Goal: Transaction & Acquisition: Purchase product/service

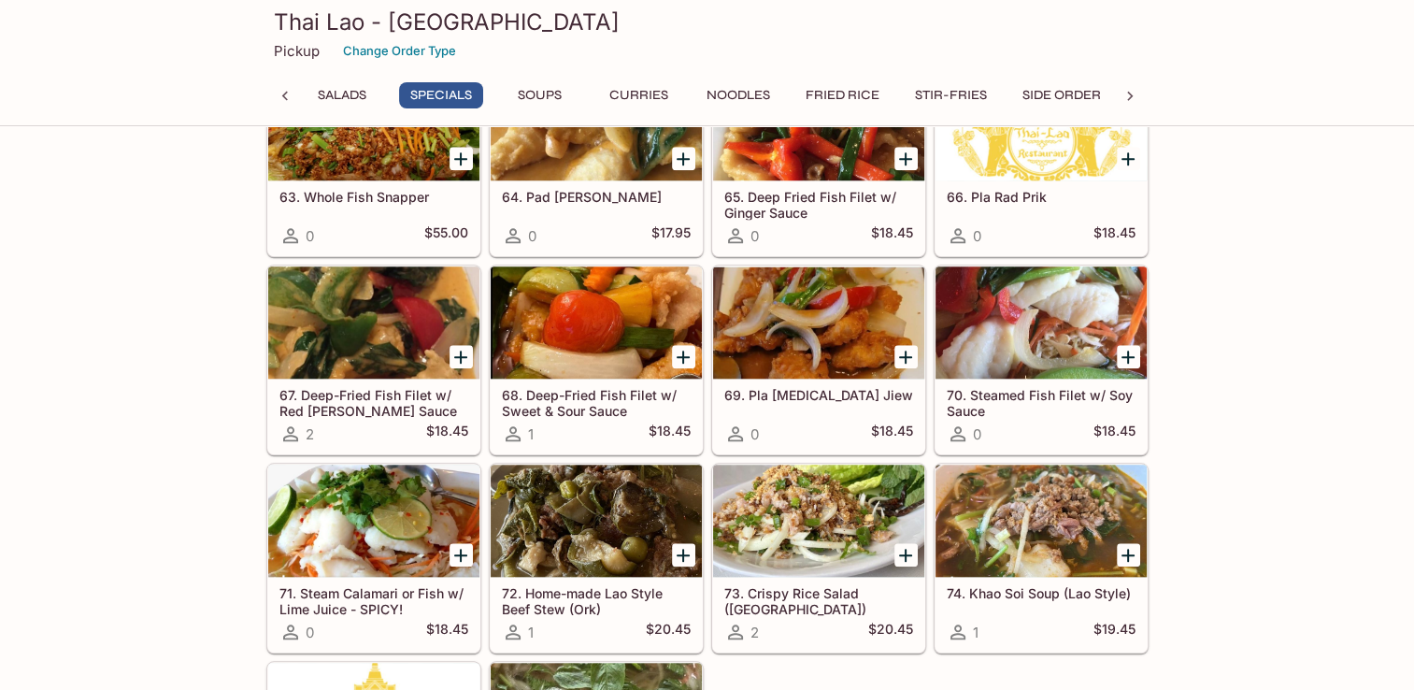
scroll to position [1757, 0]
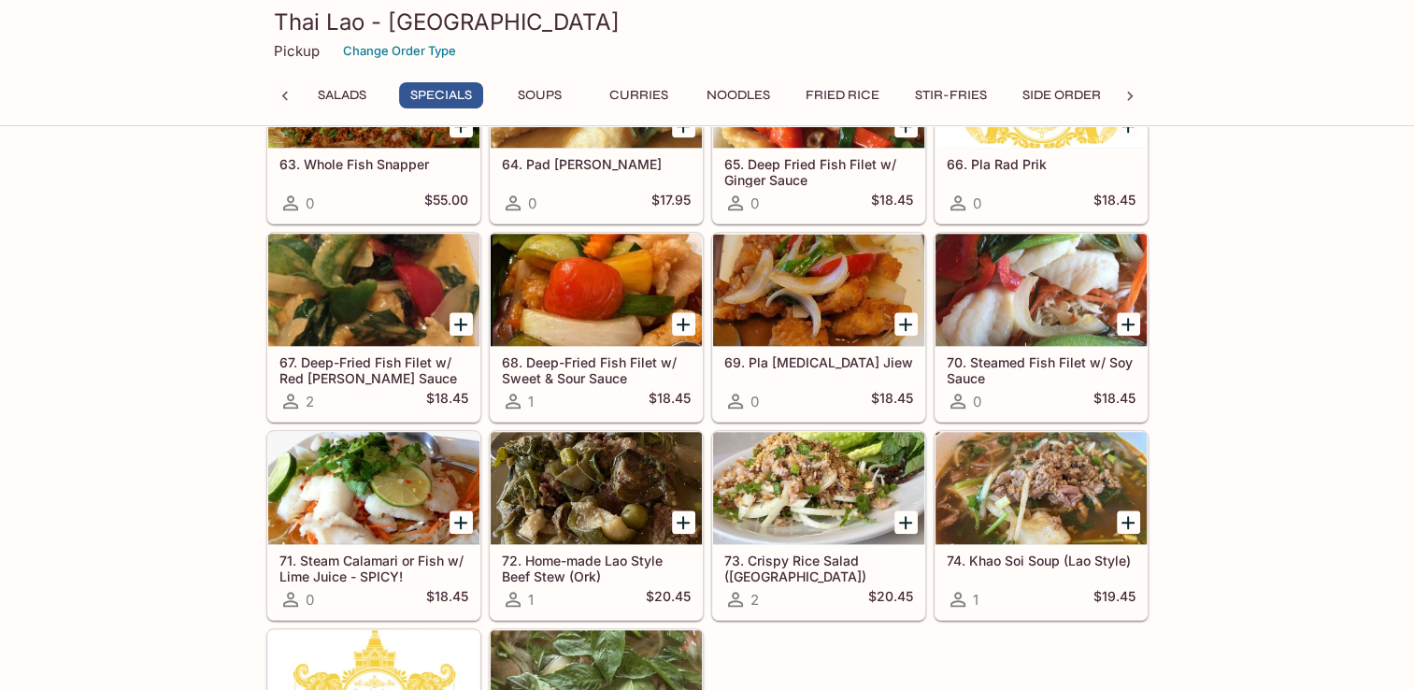
click at [766, 335] on div at bounding box center [818, 290] width 211 height 112
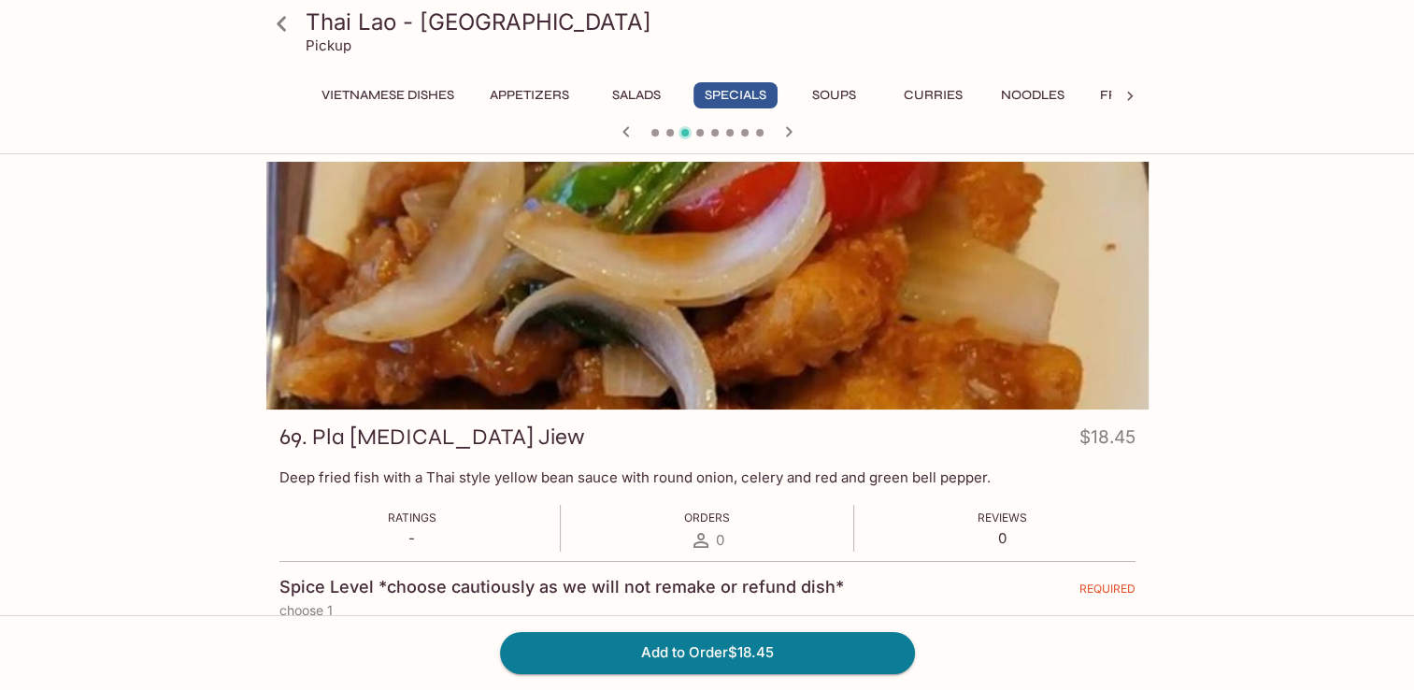
click at [282, 24] on icon at bounding box center [281, 23] width 33 height 33
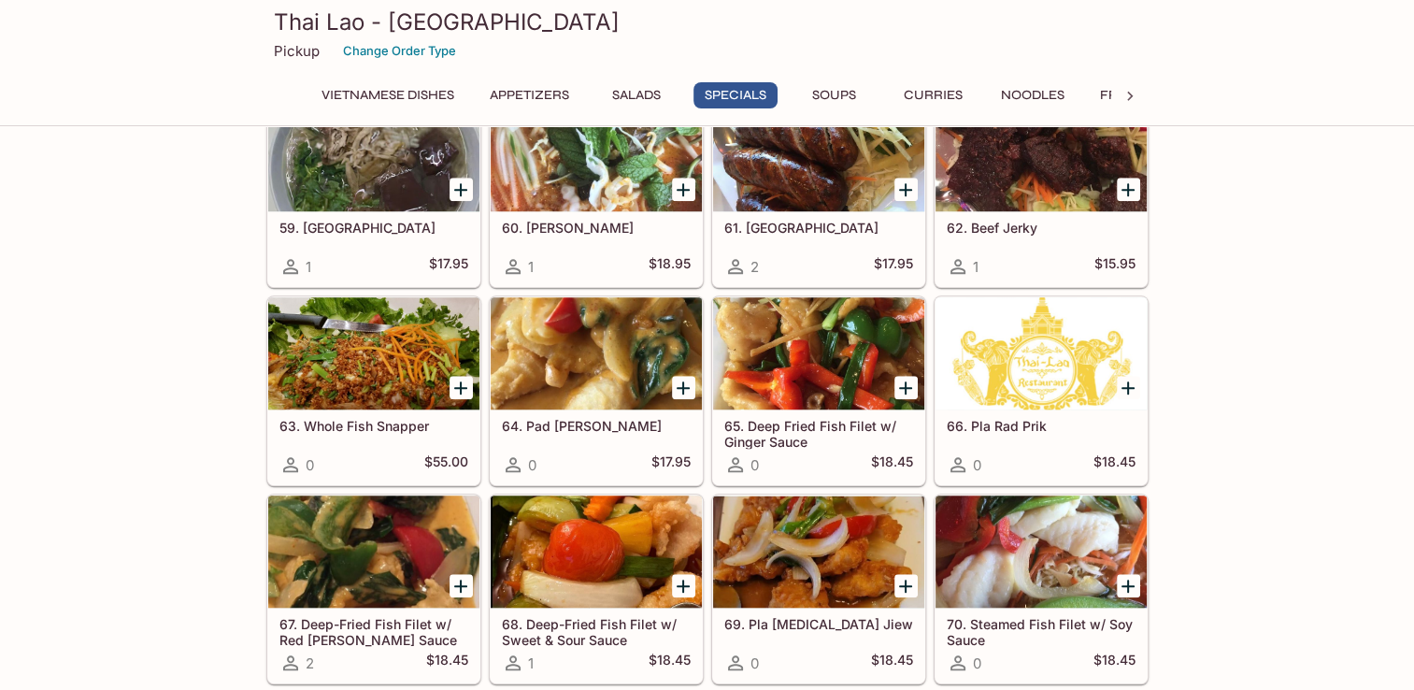
scroll to position [1682, 0]
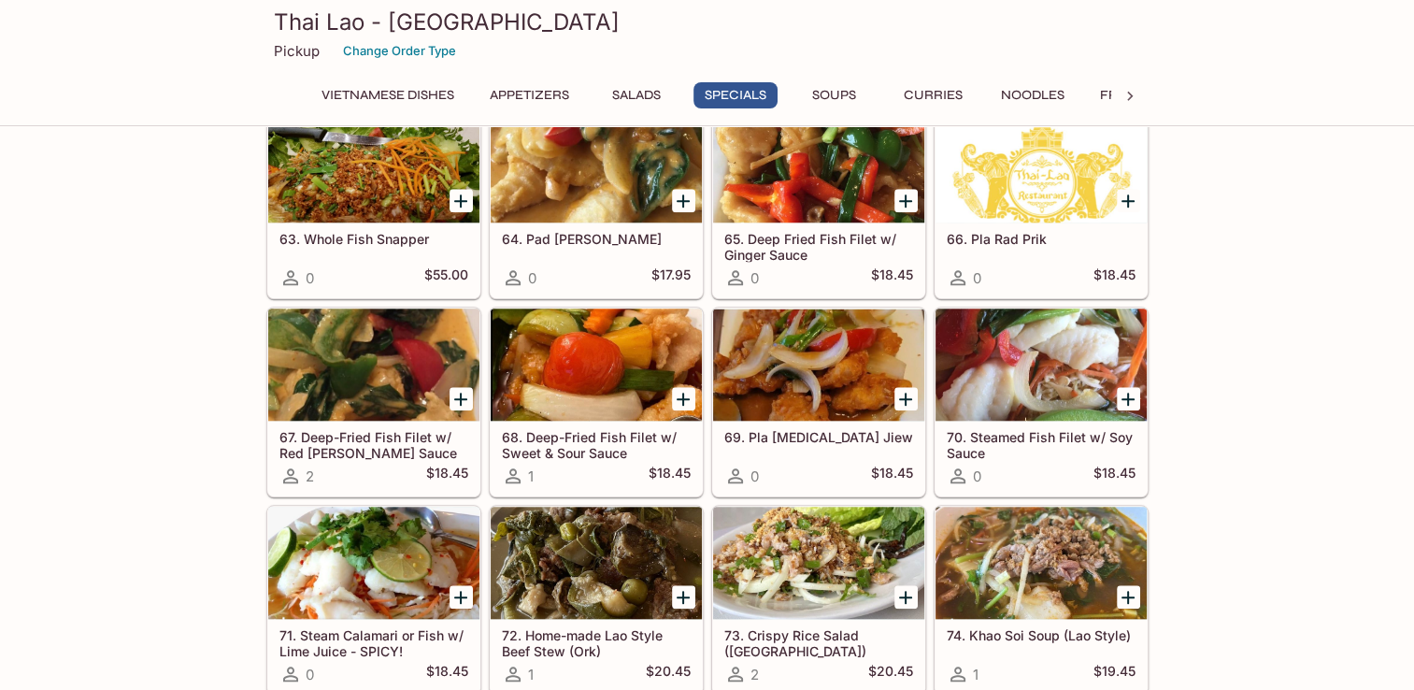
click at [623, 421] on div "68. Deep-Fried Fish Filet w/ Sweet & Sour Sauce 1 $18.45" at bounding box center [596, 458] width 211 height 75
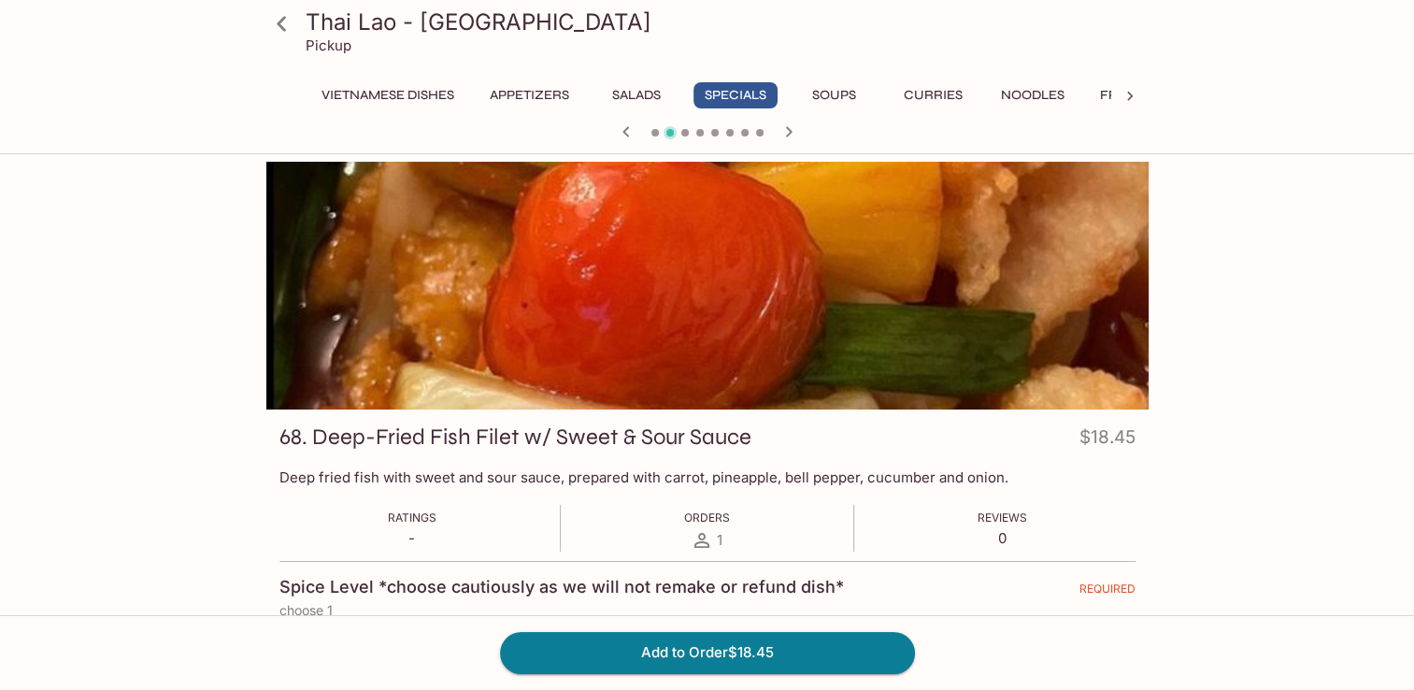
click at [273, 29] on icon at bounding box center [281, 23] width 33 height 33
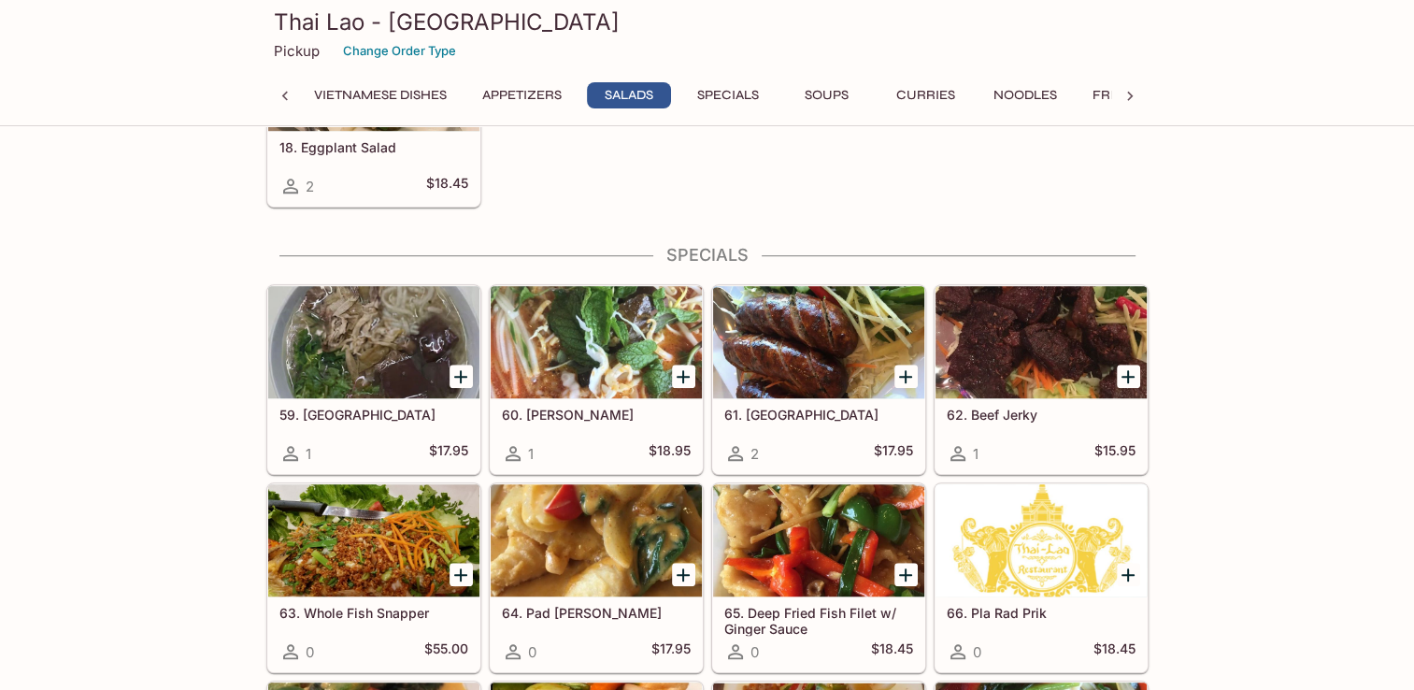
click at [359, 398] on div "59. Kao Peak 1 $17.95" at bounding box center [373, 435] width 211 height 75
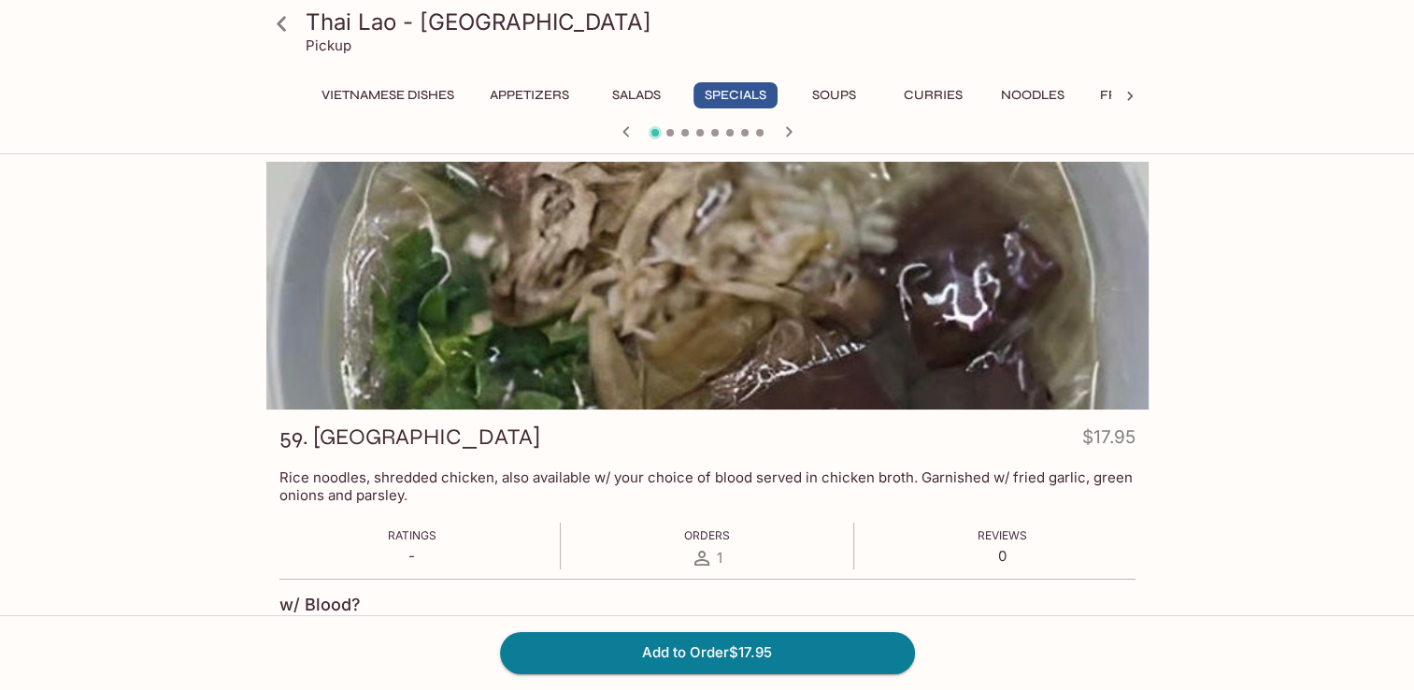
click at [276, 21] on icon at bounding box center [281, 23] width 33 height 33
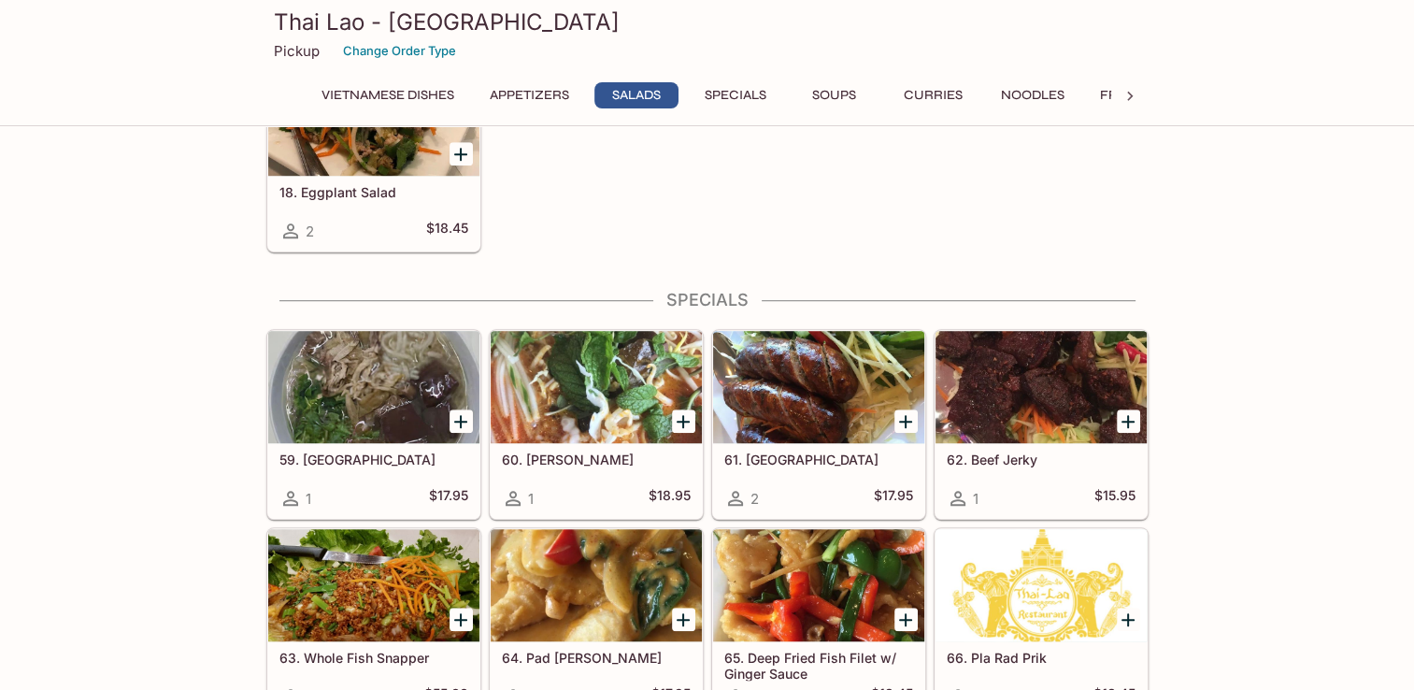
scroll to position [1308, 0]
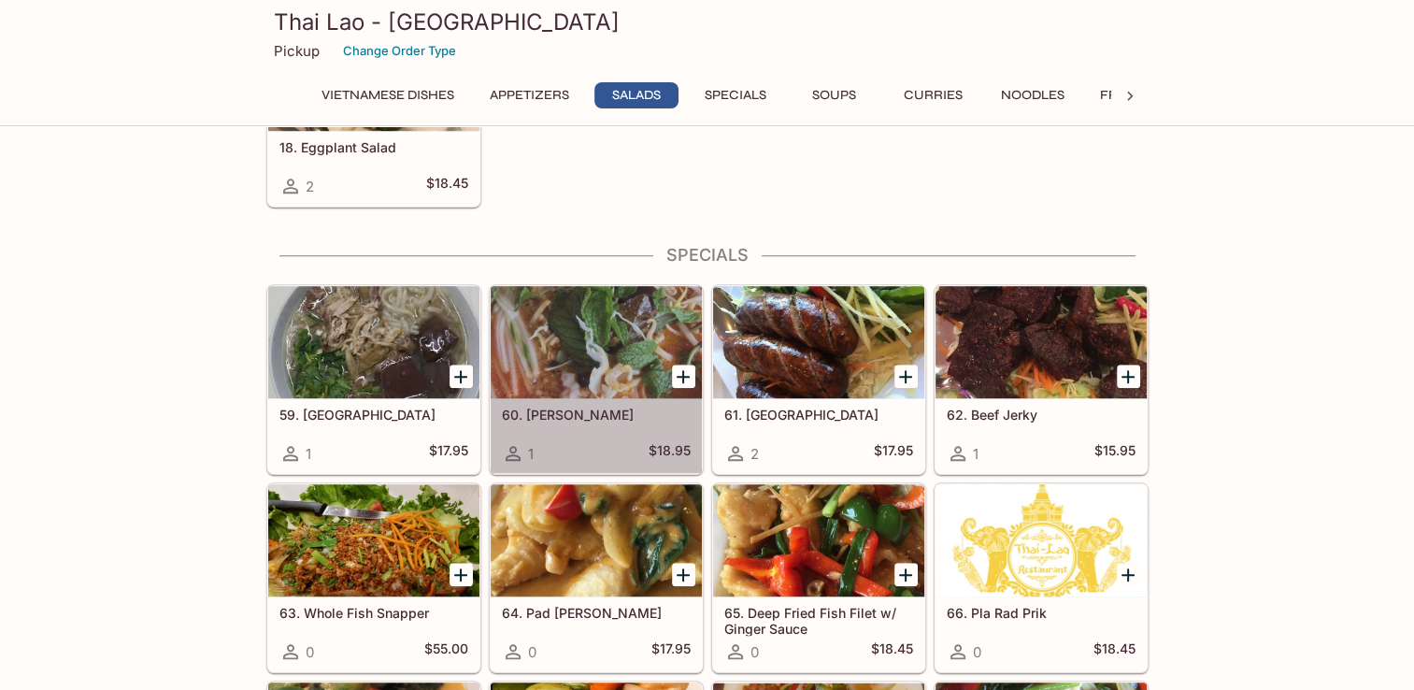
click at [600, 384] on div at bounding box center [596, 342] width 211 height 112
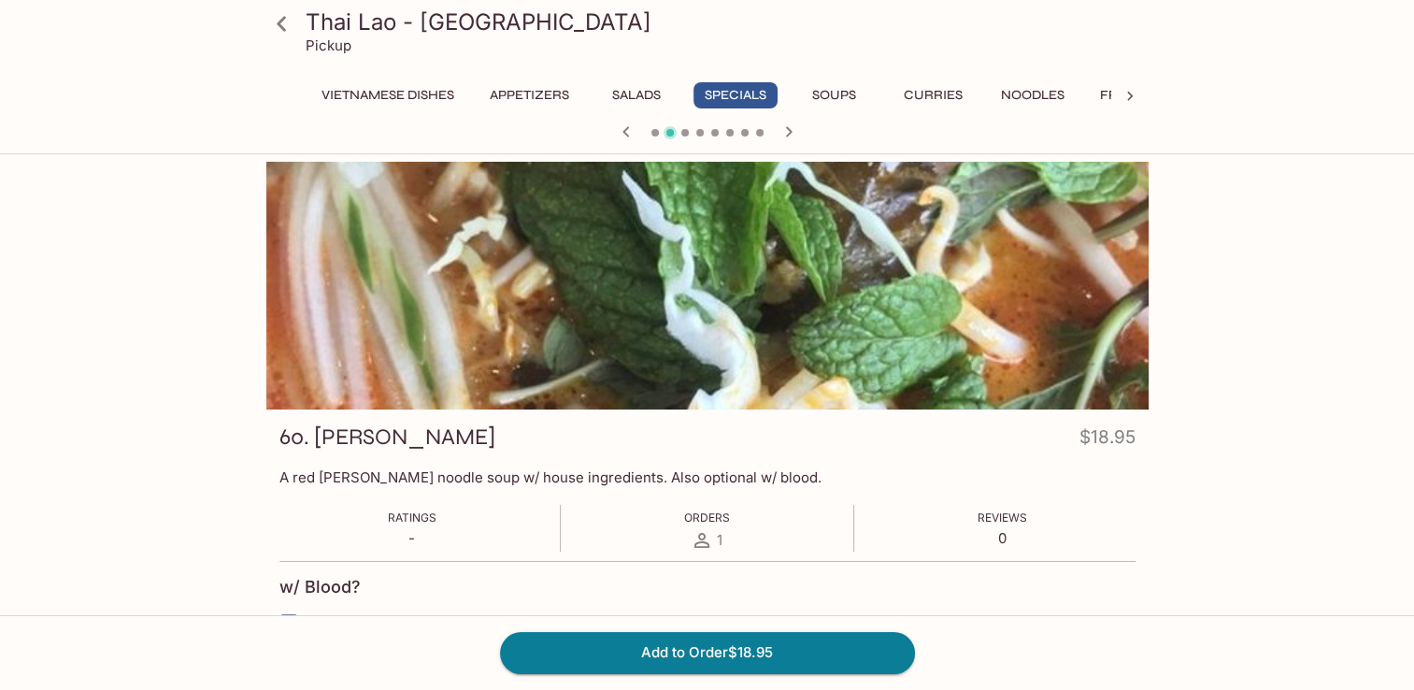
click at [277, 22] on icon at bounding box center [281, 23] width 33 height 33
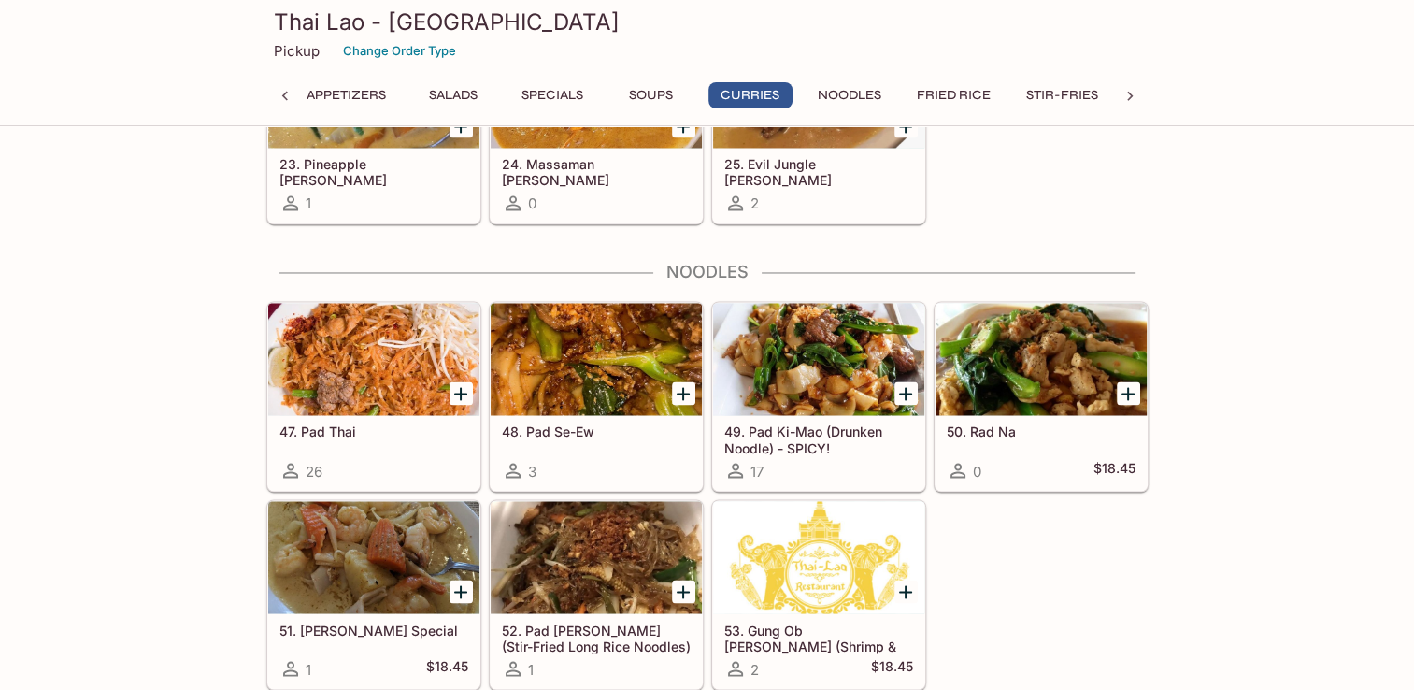
scroll to position [3084, 0]
click at [837, 428] on h5 "49. Pad Ki-Mao (Drunken Noodle) - SPICY!" at bounding box center [818, 438] width 189 height 31
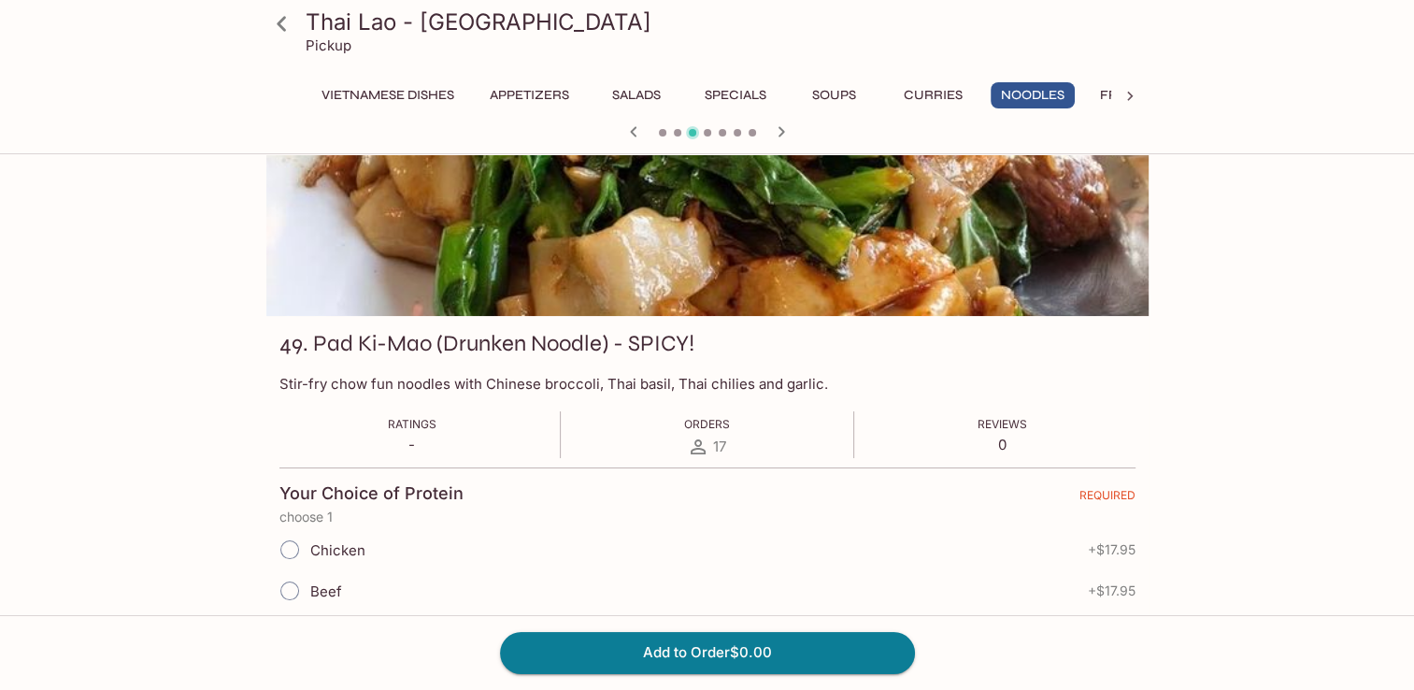
scroll to position [187, 0]
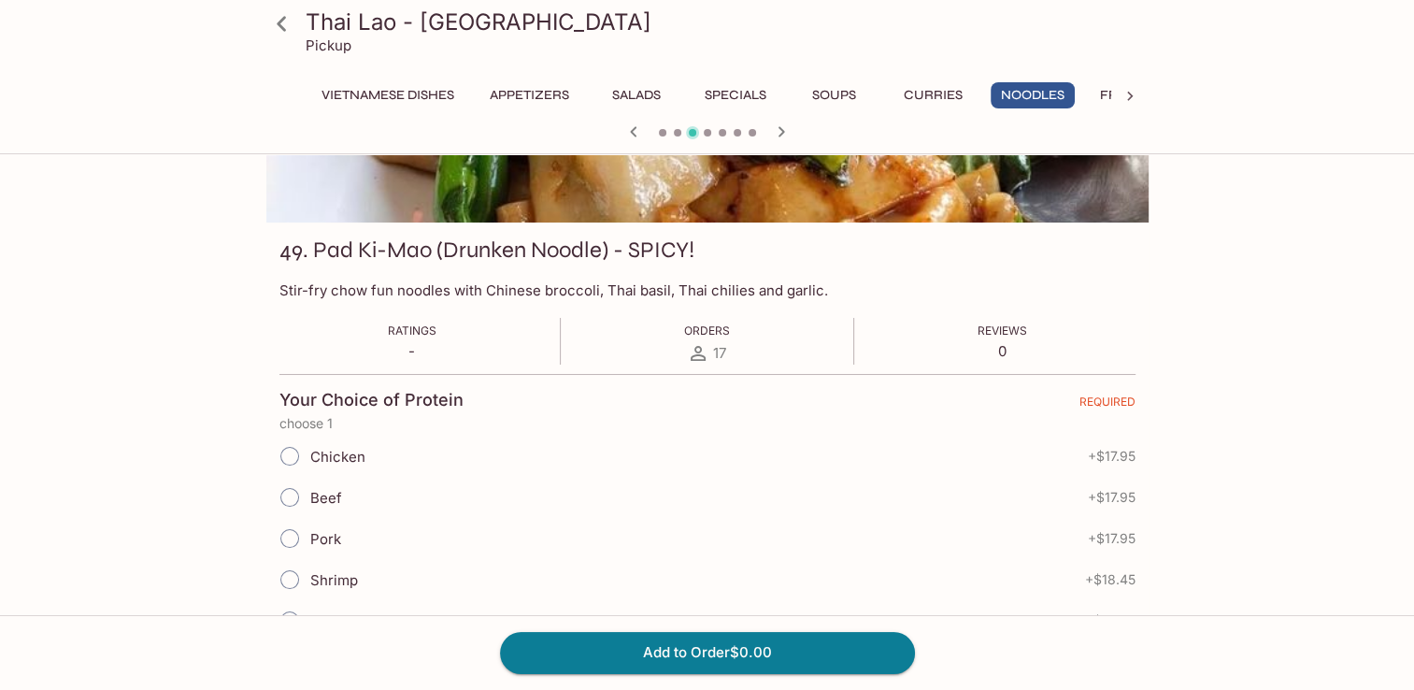
click at [294, 498] on input "Beef" at bounding box center [289, 497] width 39 height 39
radio input "true"
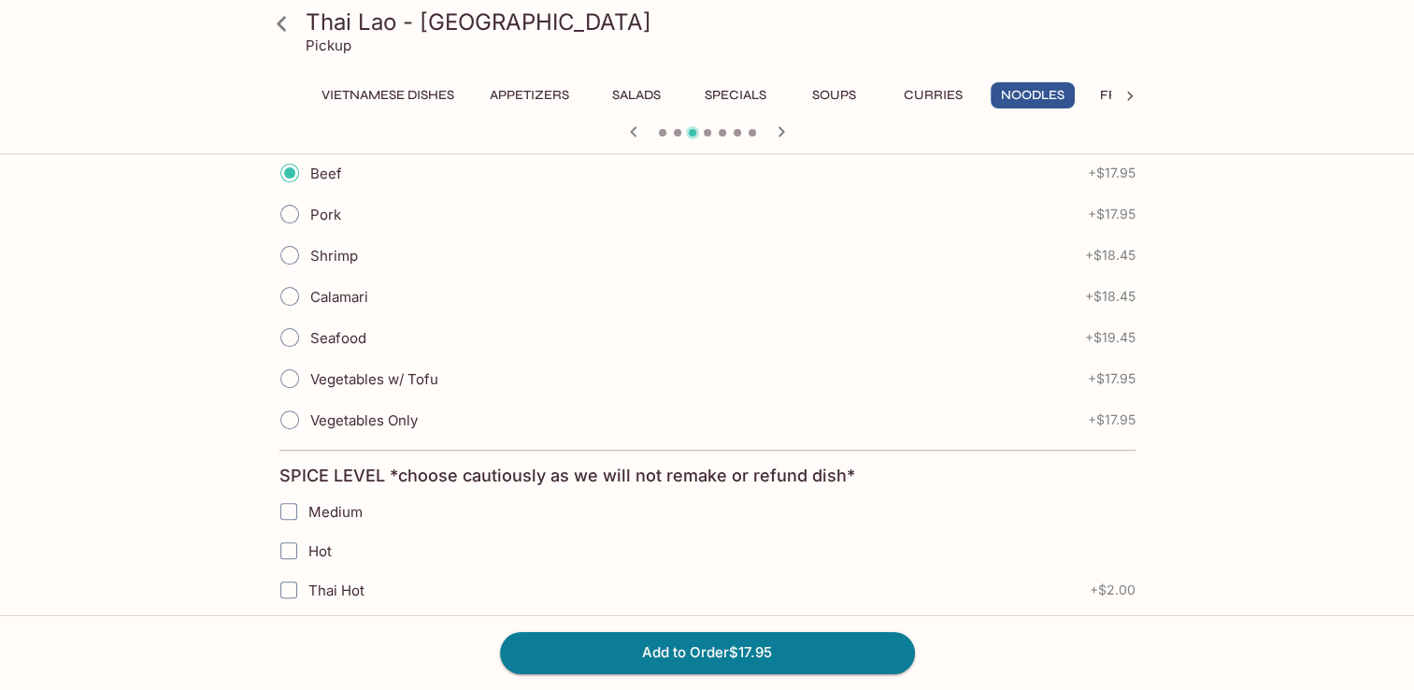
scroll to position [561, 0]
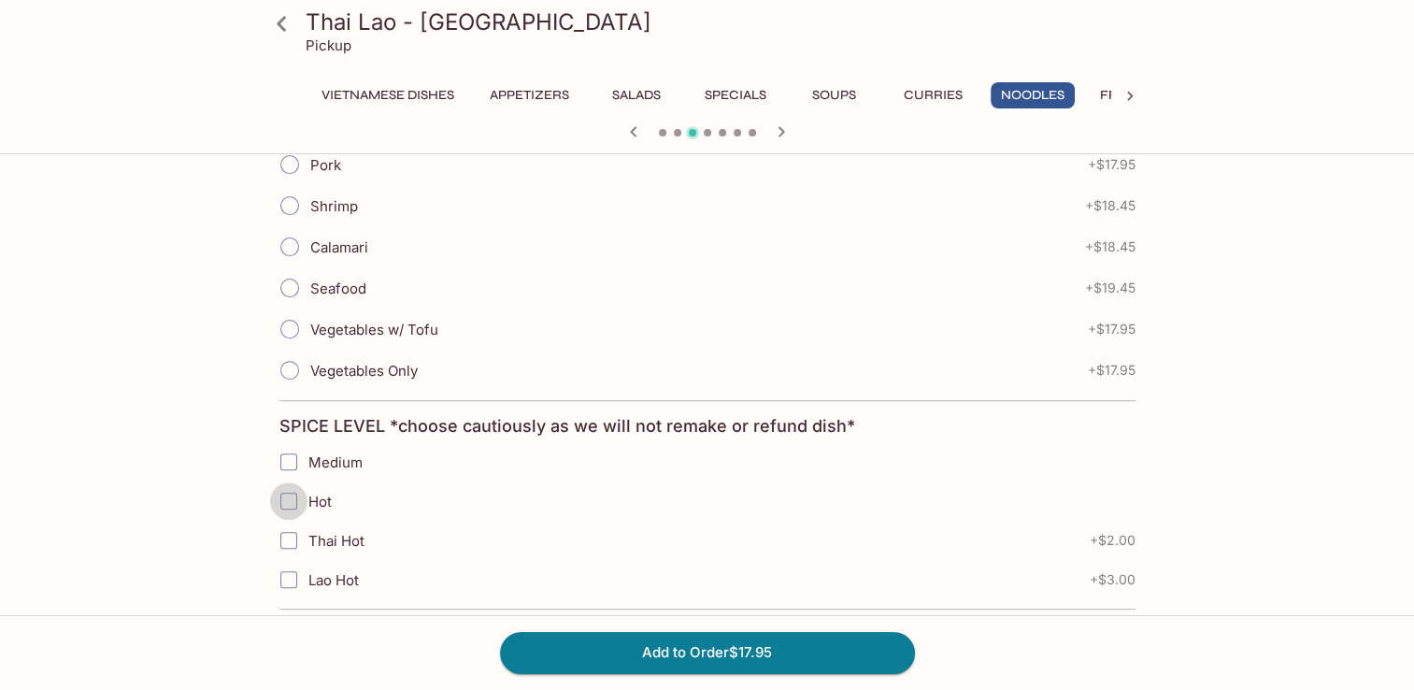
click at [298, 505] on input "Hot" at bounding box center [288, 500] width 37 height 37
checkbox input "true"
click at [770, 650] on button "Add to Order $17.95" at bounding box center [707, 652] width 415 height 41
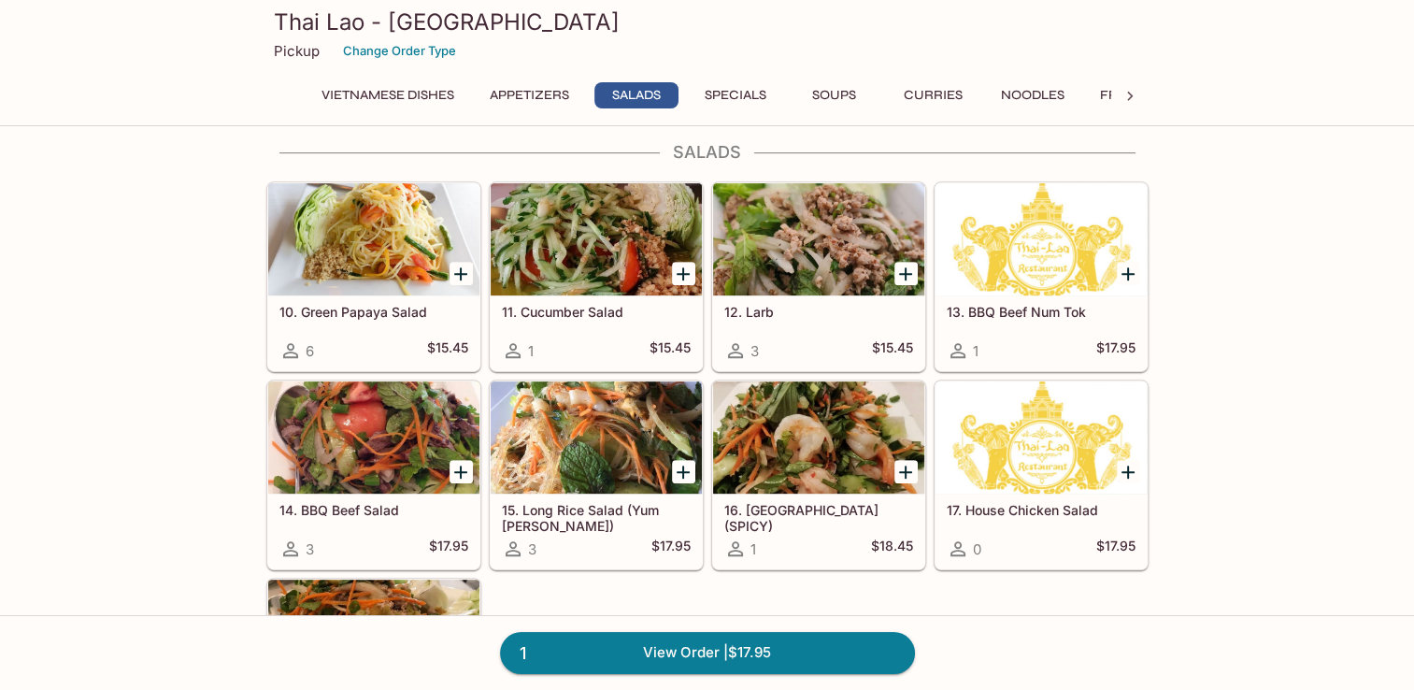
scroll to position [841, 0]
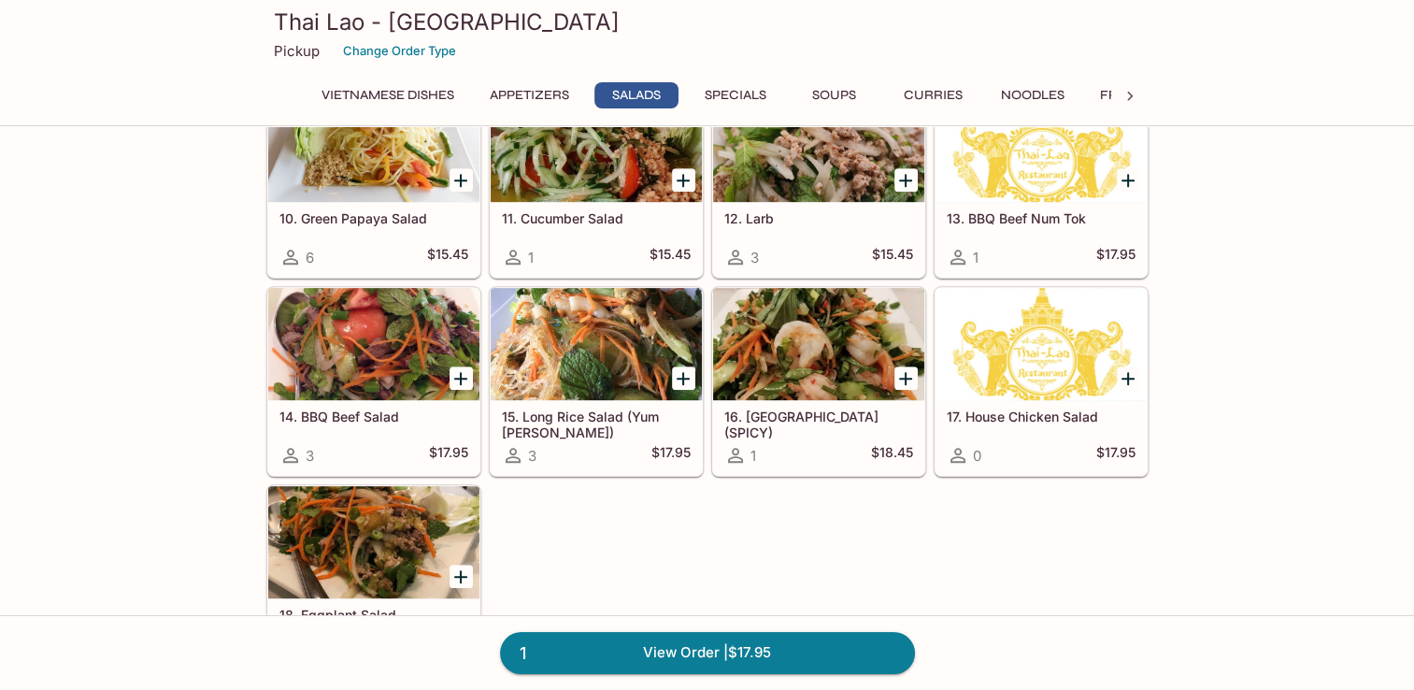
click at [592, 358] on div at bounding box center [596, 344] width 211 height 112
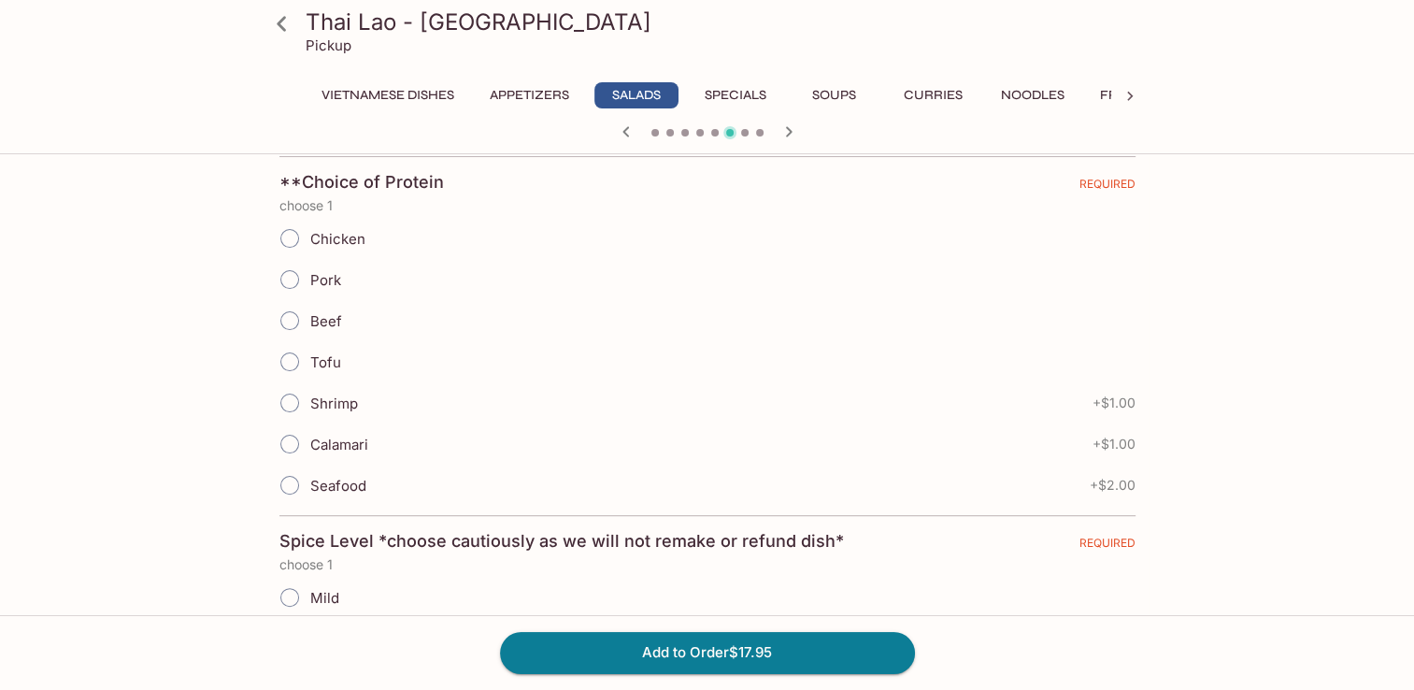
scroll to position [467, 0]
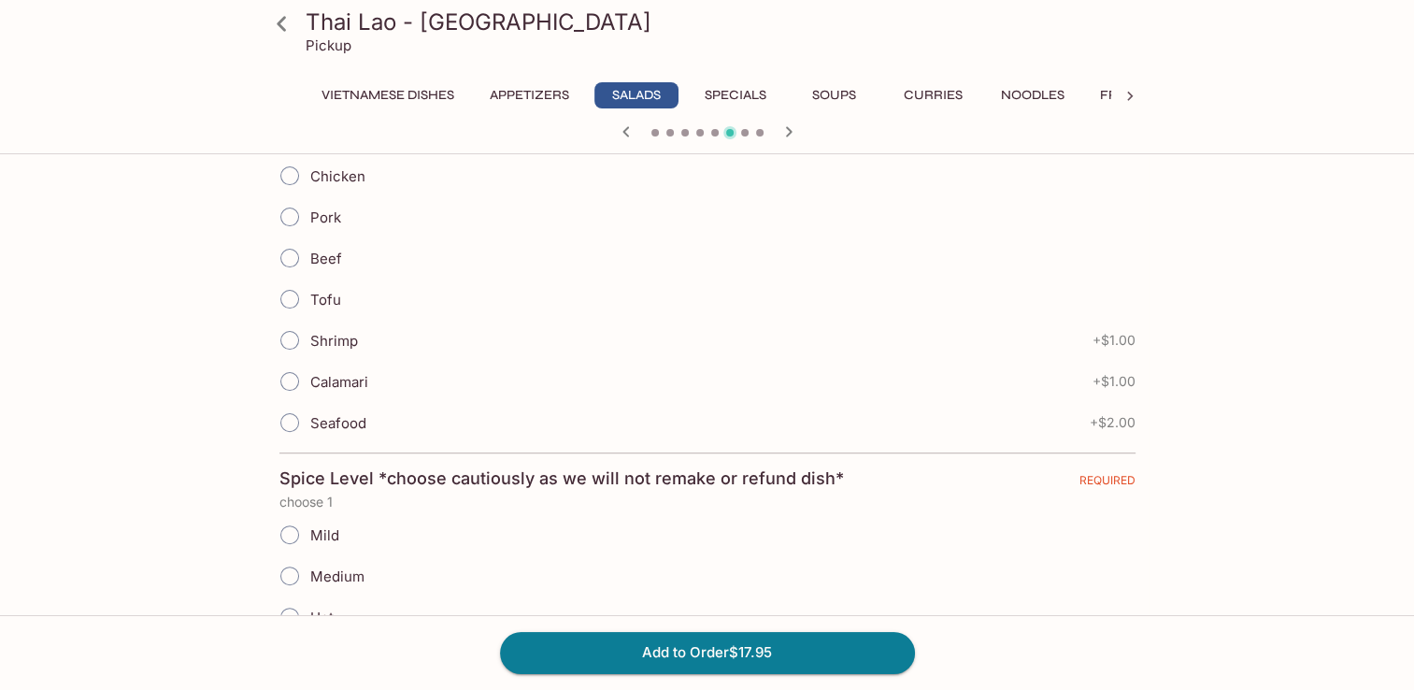
click at [289, 424] on input "Seafood" at bounding box center [289, 422] width 39 height 39
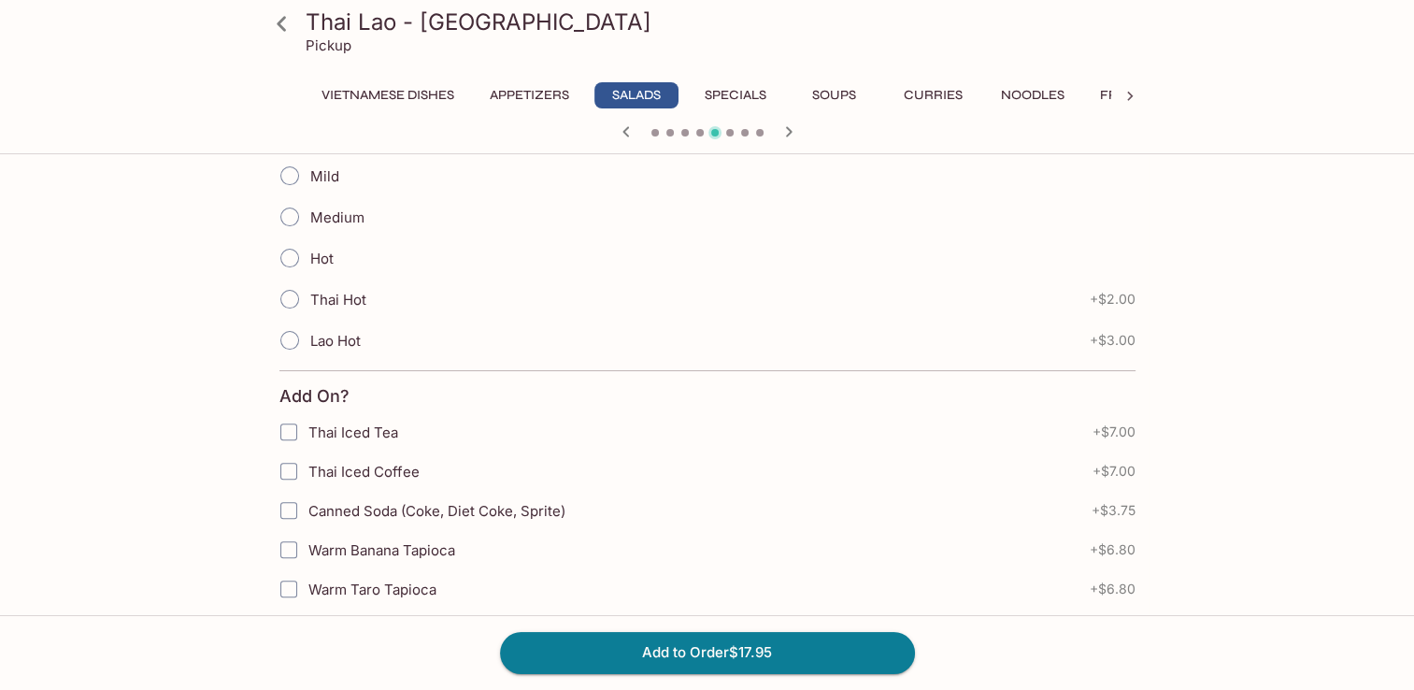
click at [294, 259] on input "Hot" at bounding box center [289, 257] width 39 height 39
radio input "true"
click at [303, 207] on input "Medium" at bounding box center [289, 216] width 39 height 39
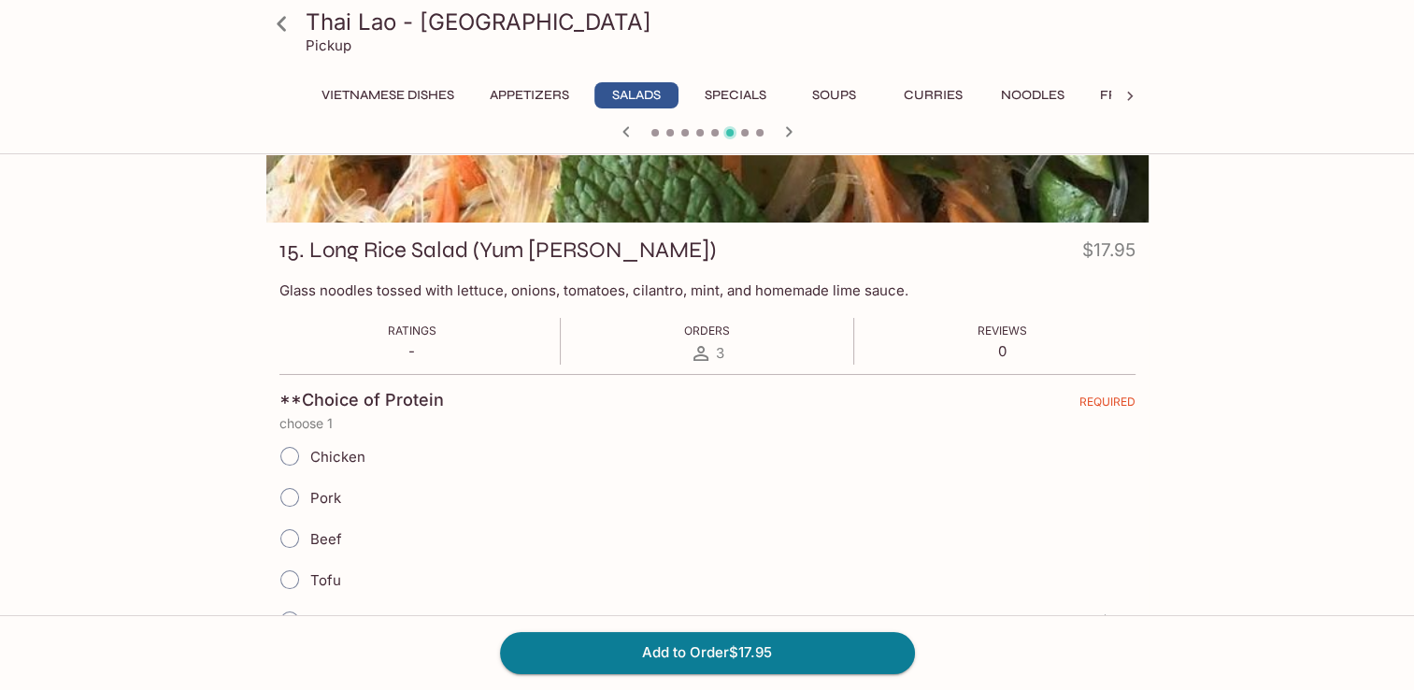
scroll to position [374, 0]
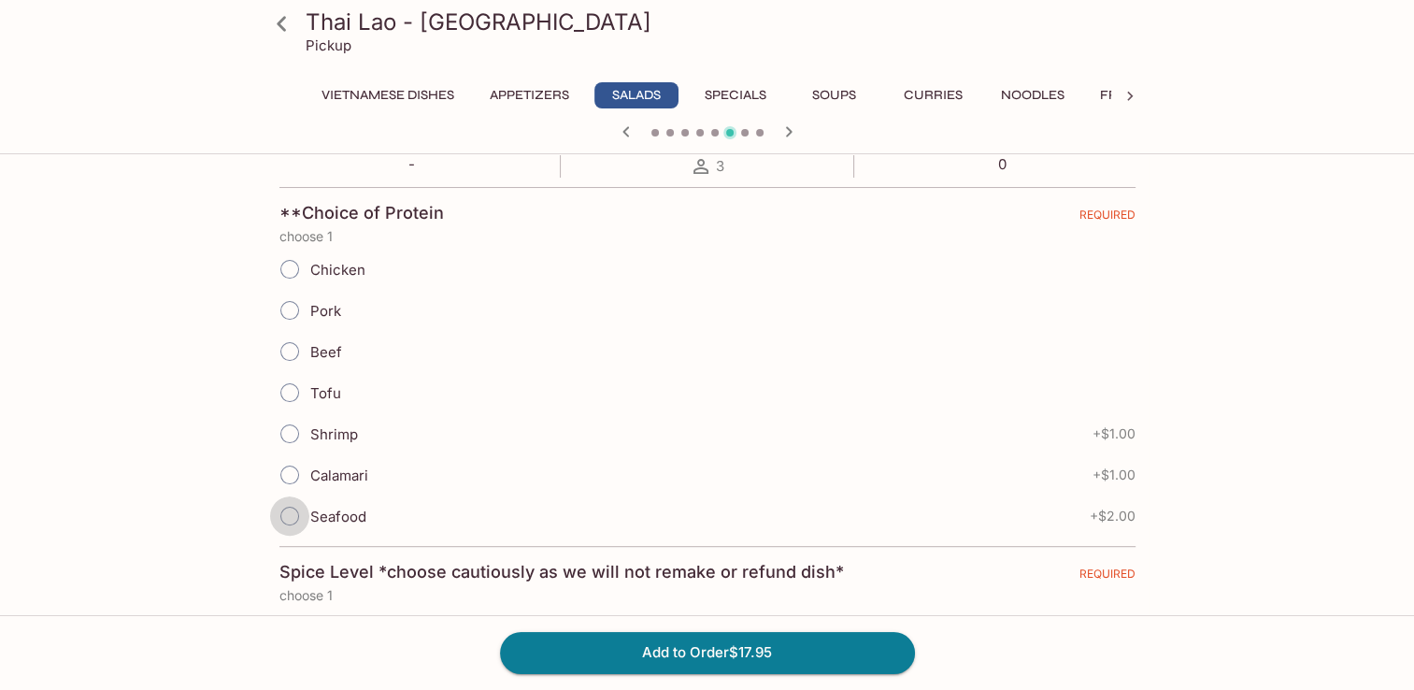
click at [297, 510] on input "Seafood" at bounding box center [289, 515] width 39 height 39
radio input "true"
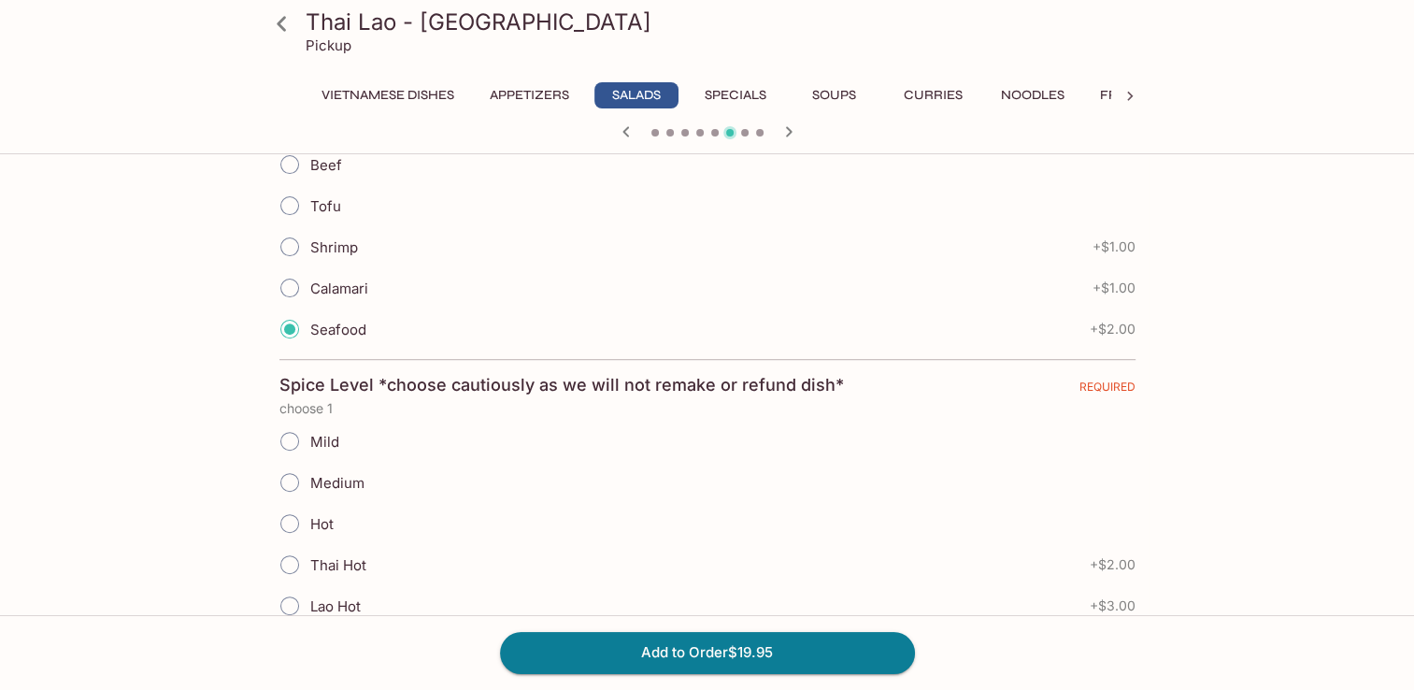
click at [296, 475] on input "Medium" at bounding box center [289, 482] width 39 height 39
radio input "true"
click at [782, 658] on button "Add to Order $19.95" at bounding box center [707, 652] width 415 height 41
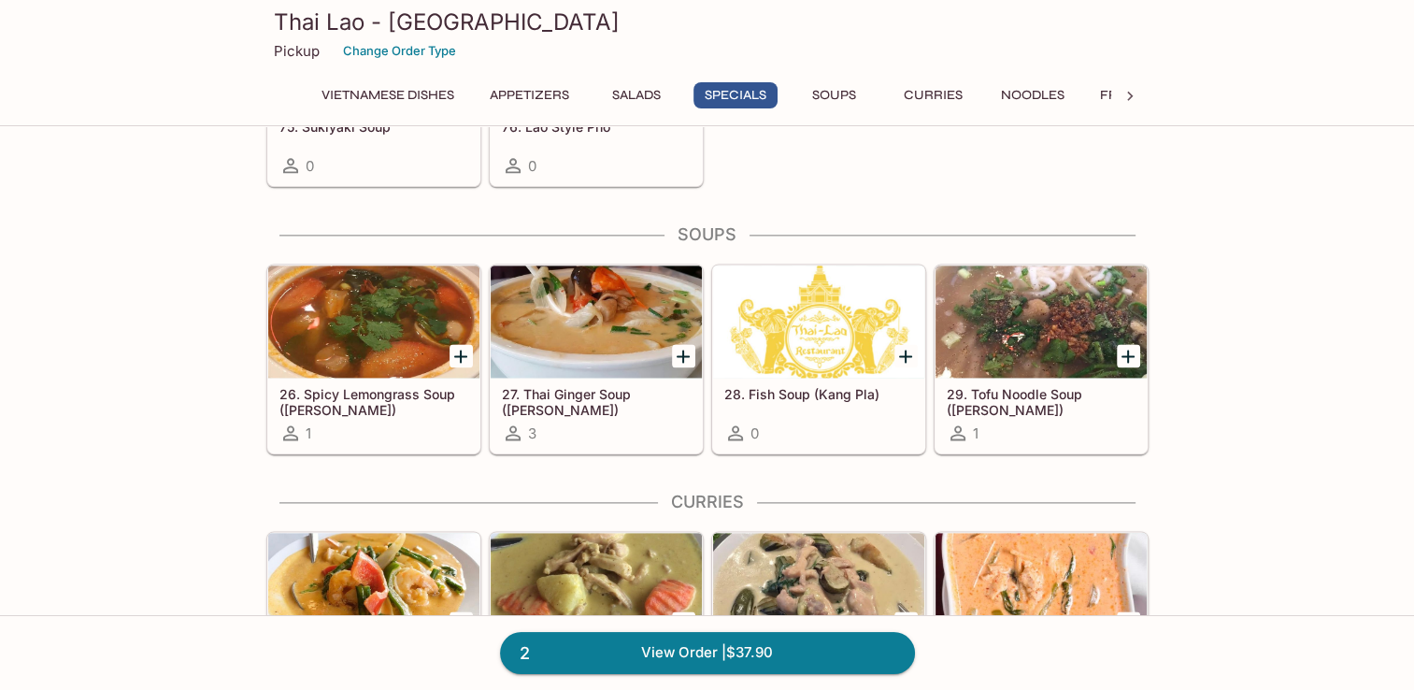
scroll to position [2387, 0]
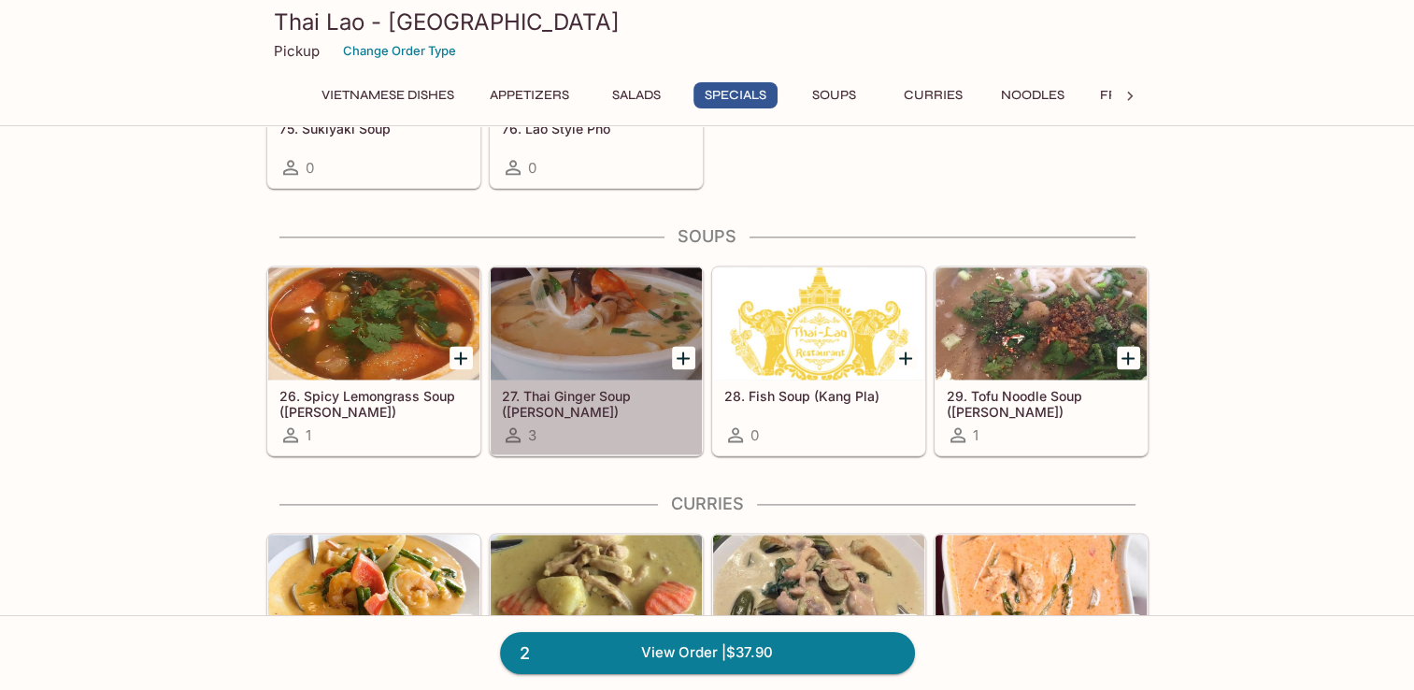
click at [589, 391] on h5 "27. Thai Ginger Soup ([PERSON_NAME])" at bounding box center [596, 403] width 189 height 31
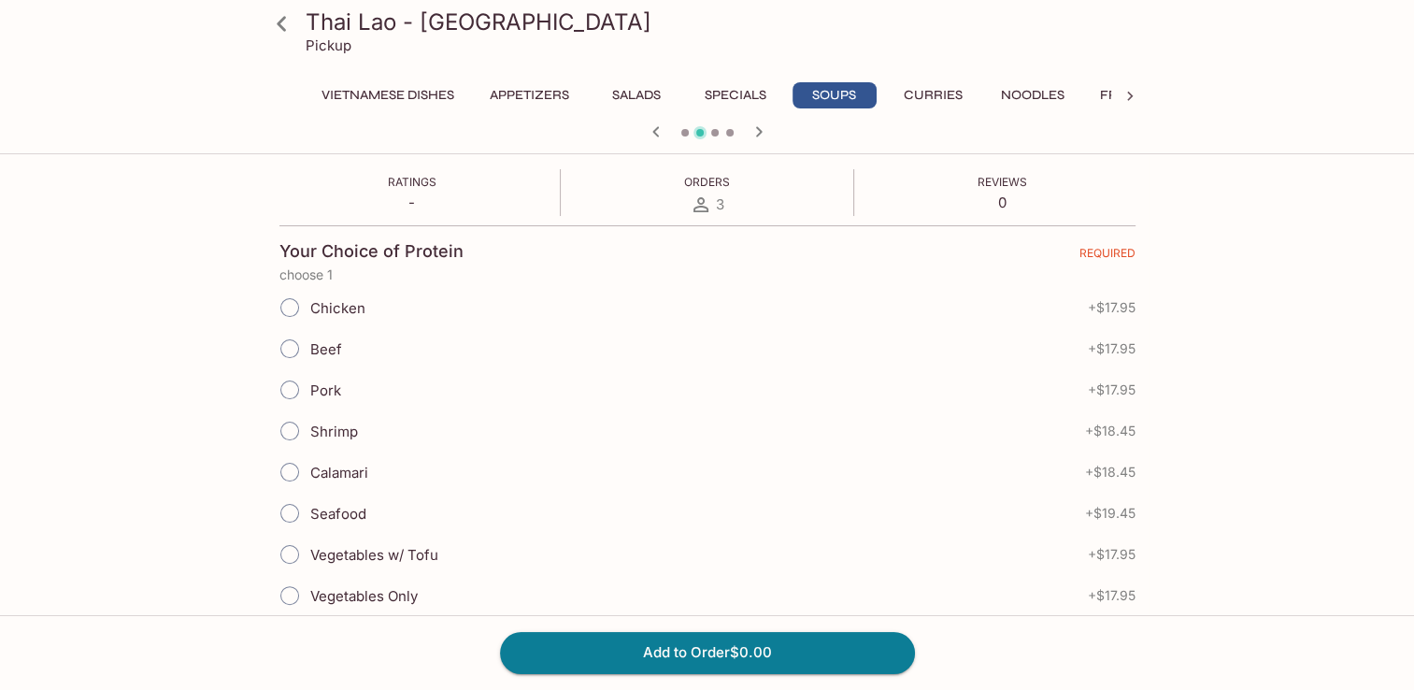
scroll to position [336, 0]
click at [284, 350] on input "Beef" at bounding box center [289, 347] width 39 height 39
radio input "true"
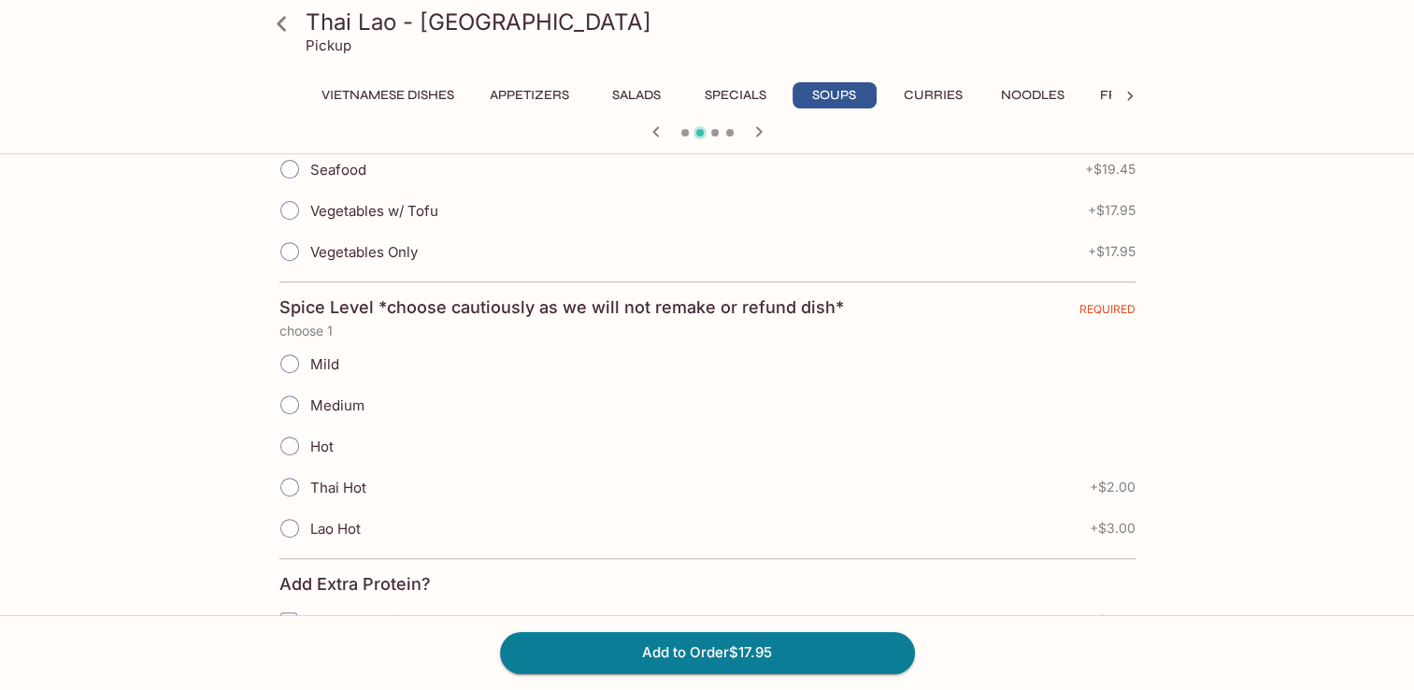
scroll to position [682, 0]
click at [288, 400] on input "Medium" at bounding box center [289, 401] width 39 height 39
radio input "true"
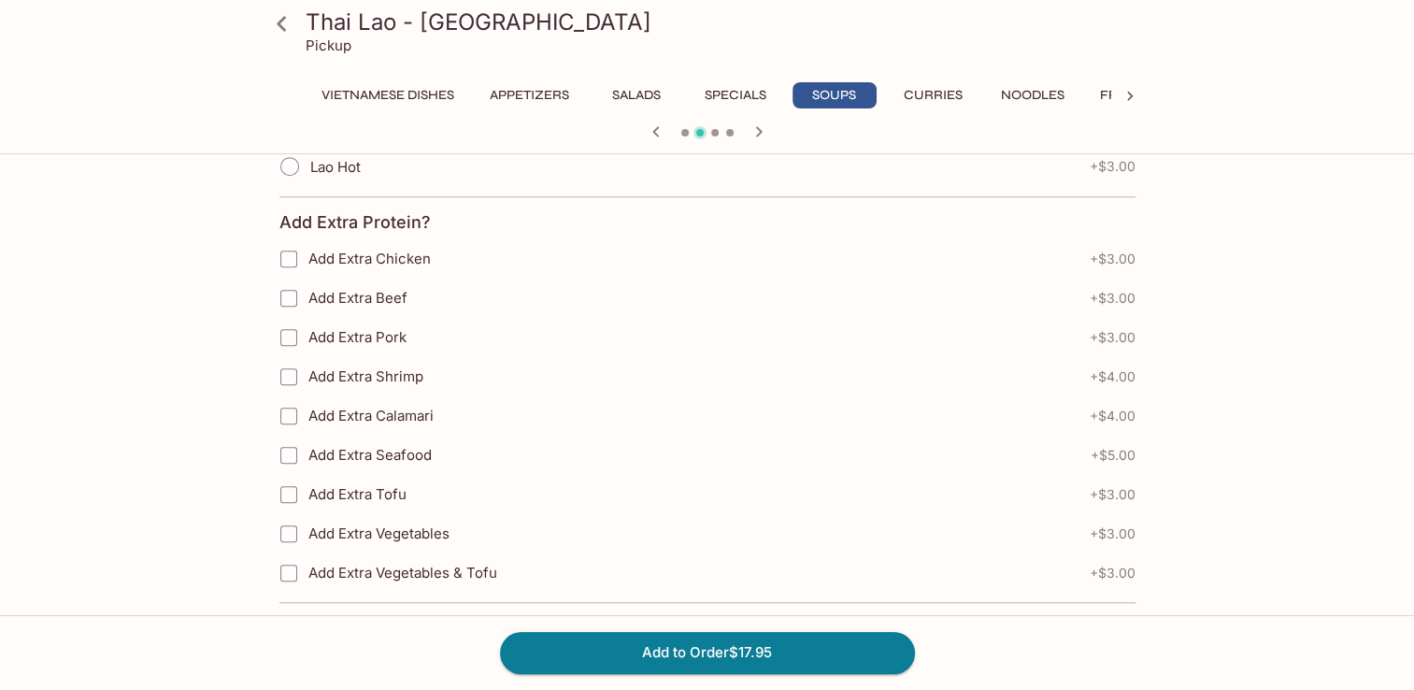
scroll to position [1039, 0]
click at [280, 377] on input "Add Extra Shrimp" at bounding box center [288, 378] width 37 height 37
checkbox input "true"
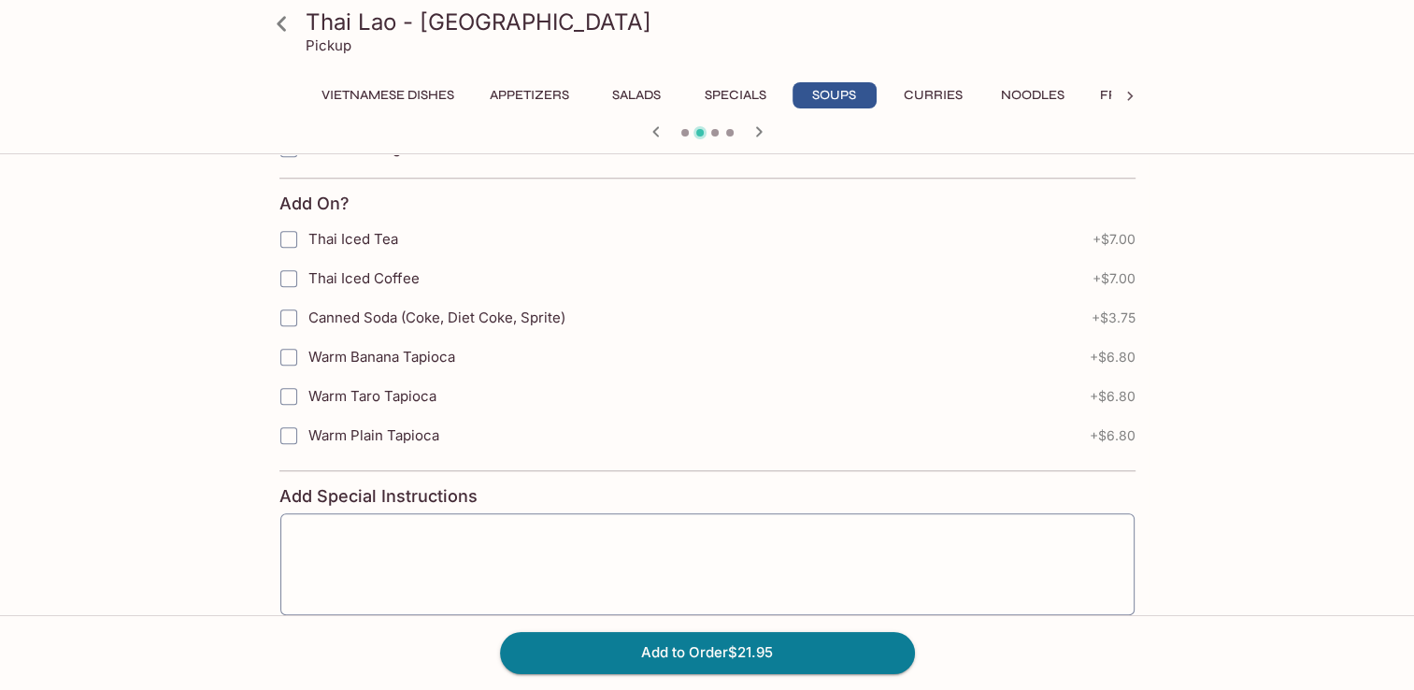
scroll to position [1554, 0]
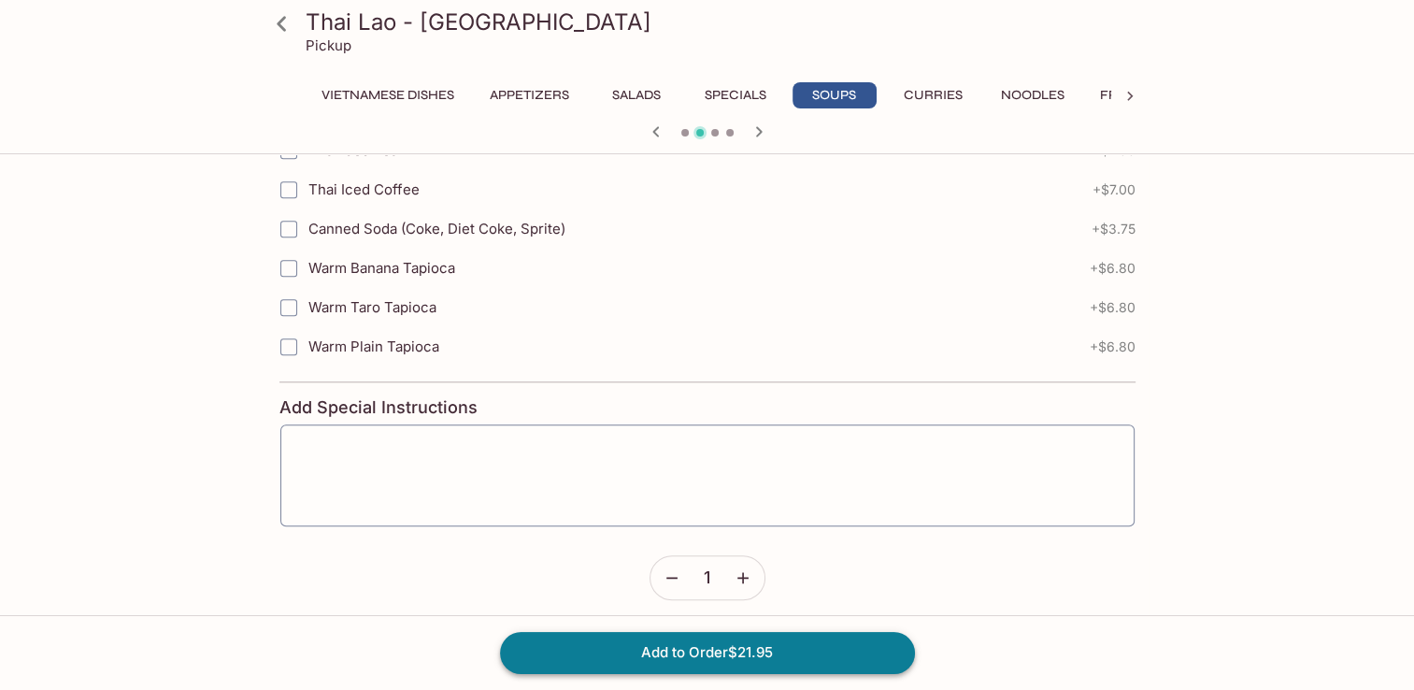
click at [645, 644] on button "Add to Order $21.95" at bounding box center [707, 652] width 415 height 41
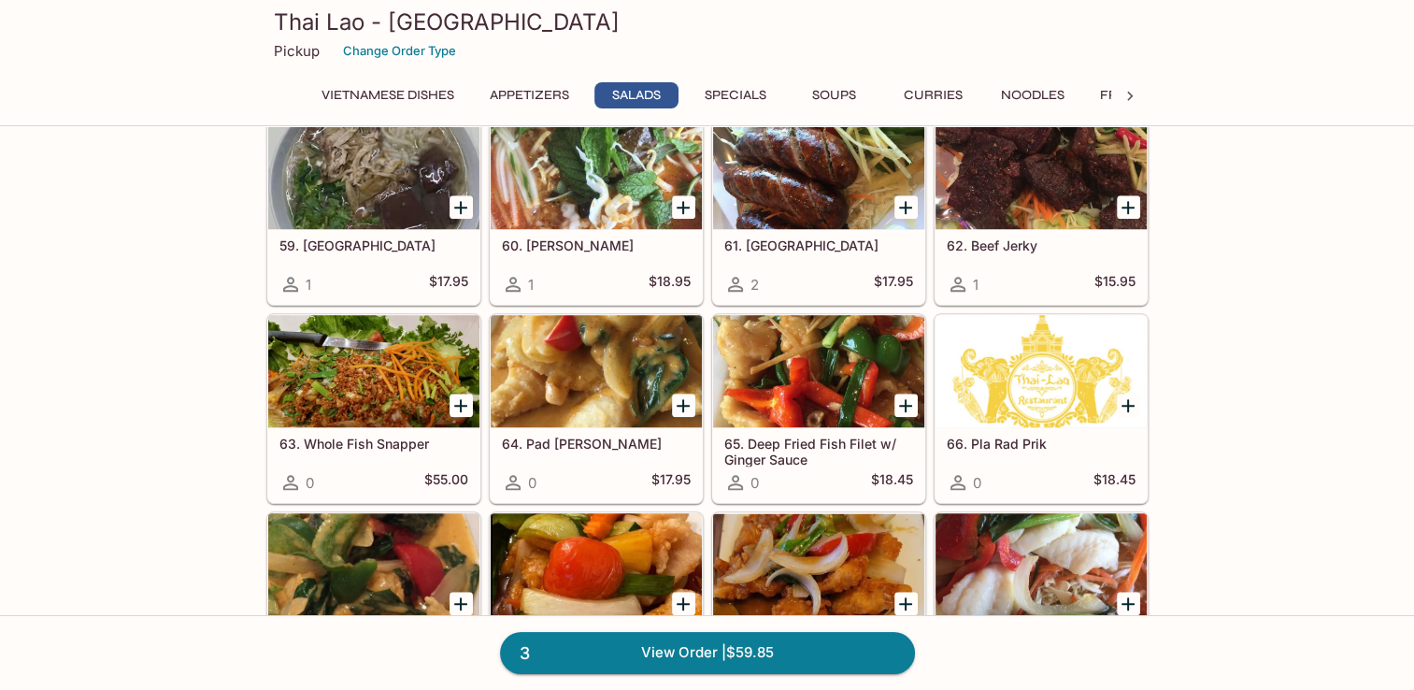
scroll to position [1495, 0]
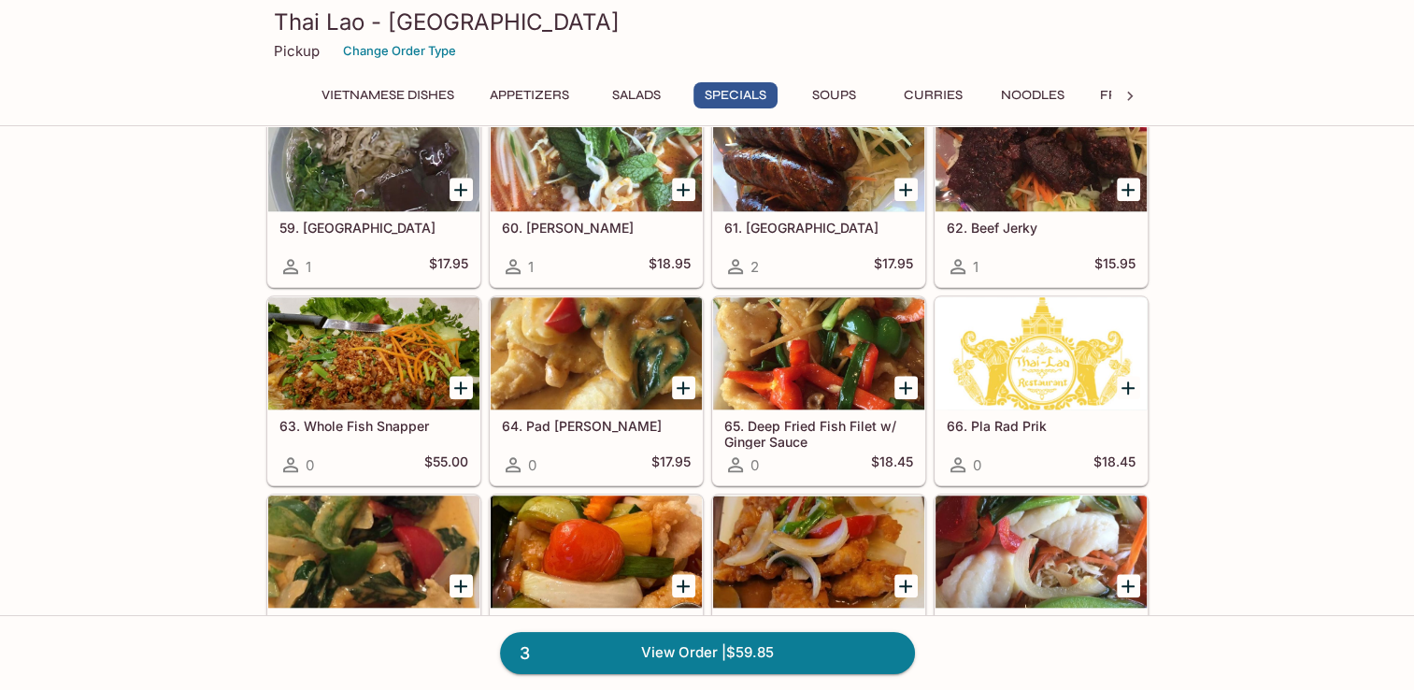
click at [1027, 394] on div at bounding box center [1041, 353] width 211 height 112
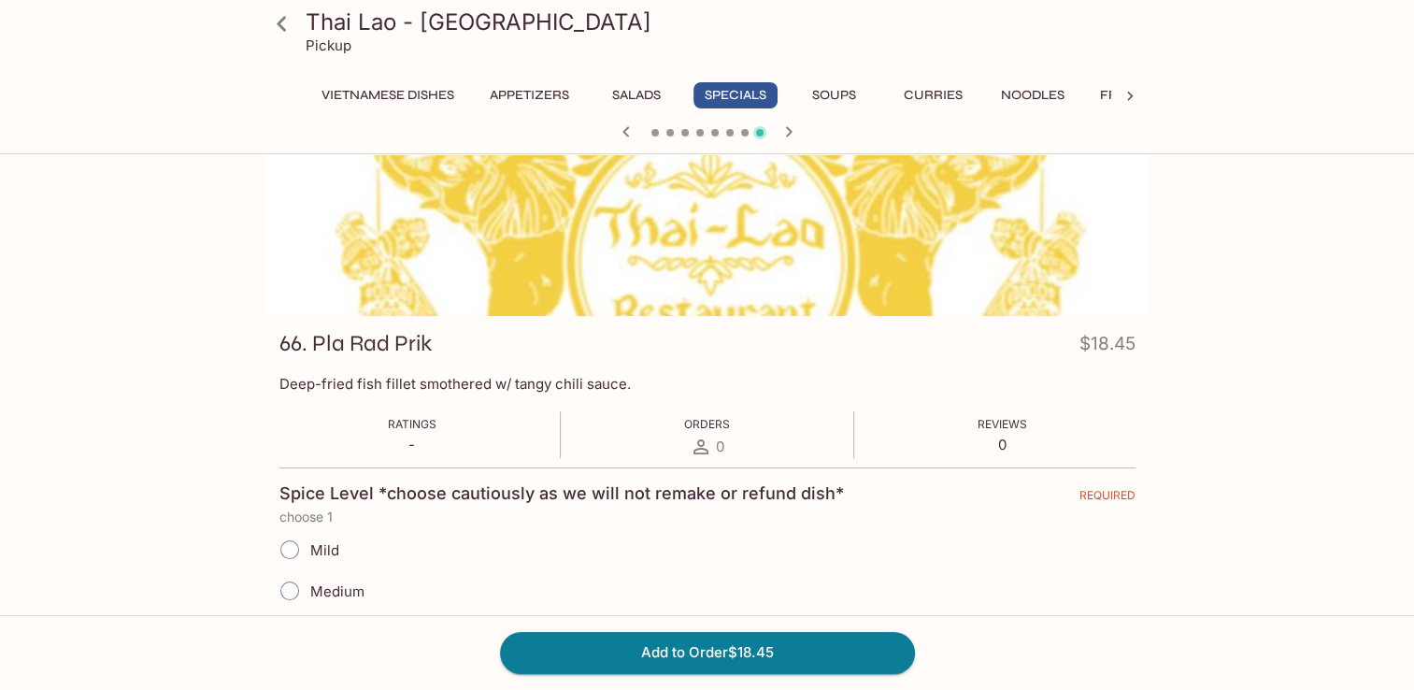
scroll to position [187, 0]
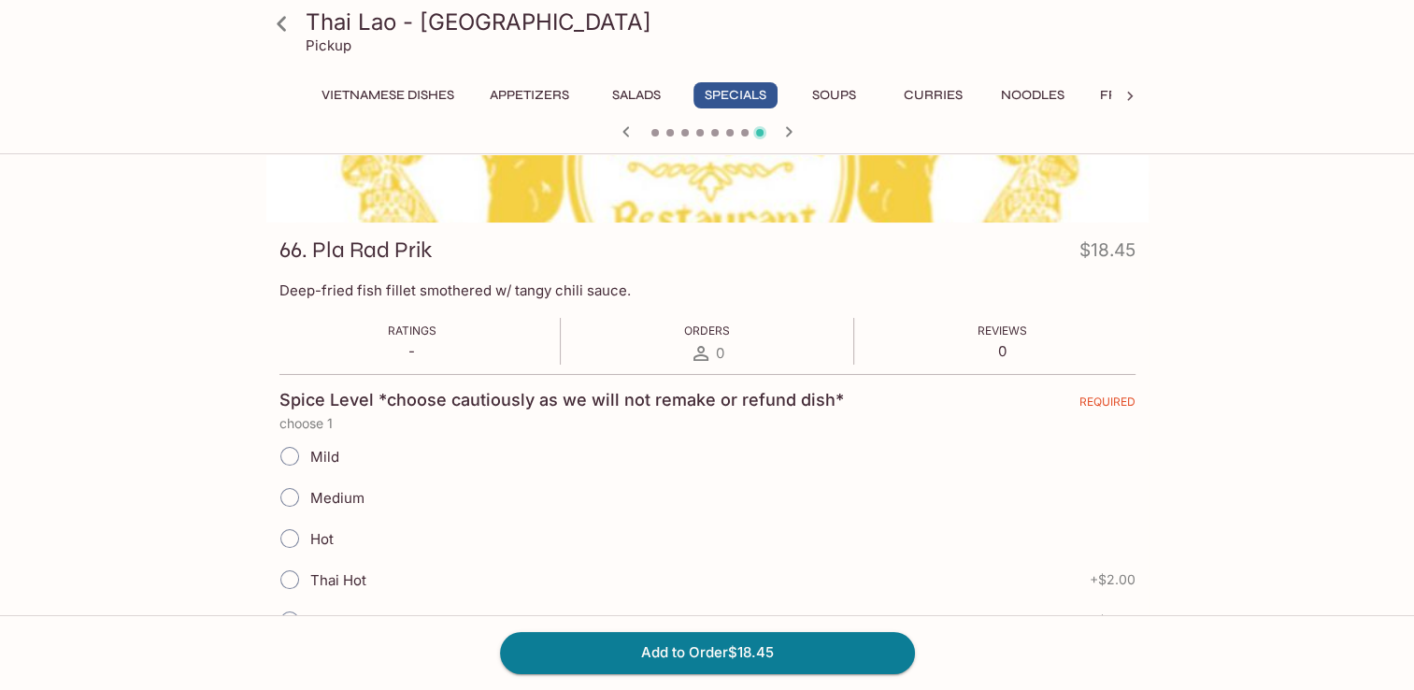
click at [290, 452] on input "Mild" at bounding box center [289, 455] width 39 height 39
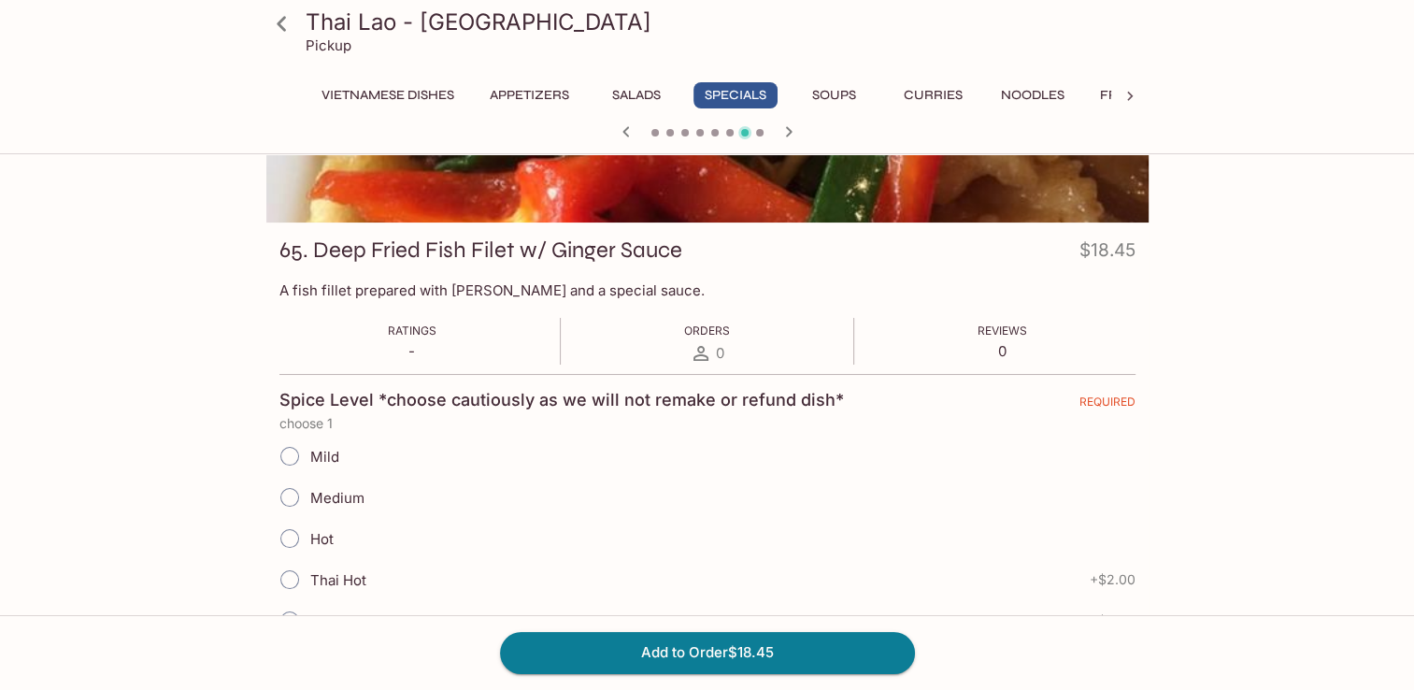
click at [284, 458] on input "Mild" at bounding box center [289, 455] width 39 height 39
radio input "true"
click at [283, 17] on icon at bounding box center [281, 23] width 9 height 15
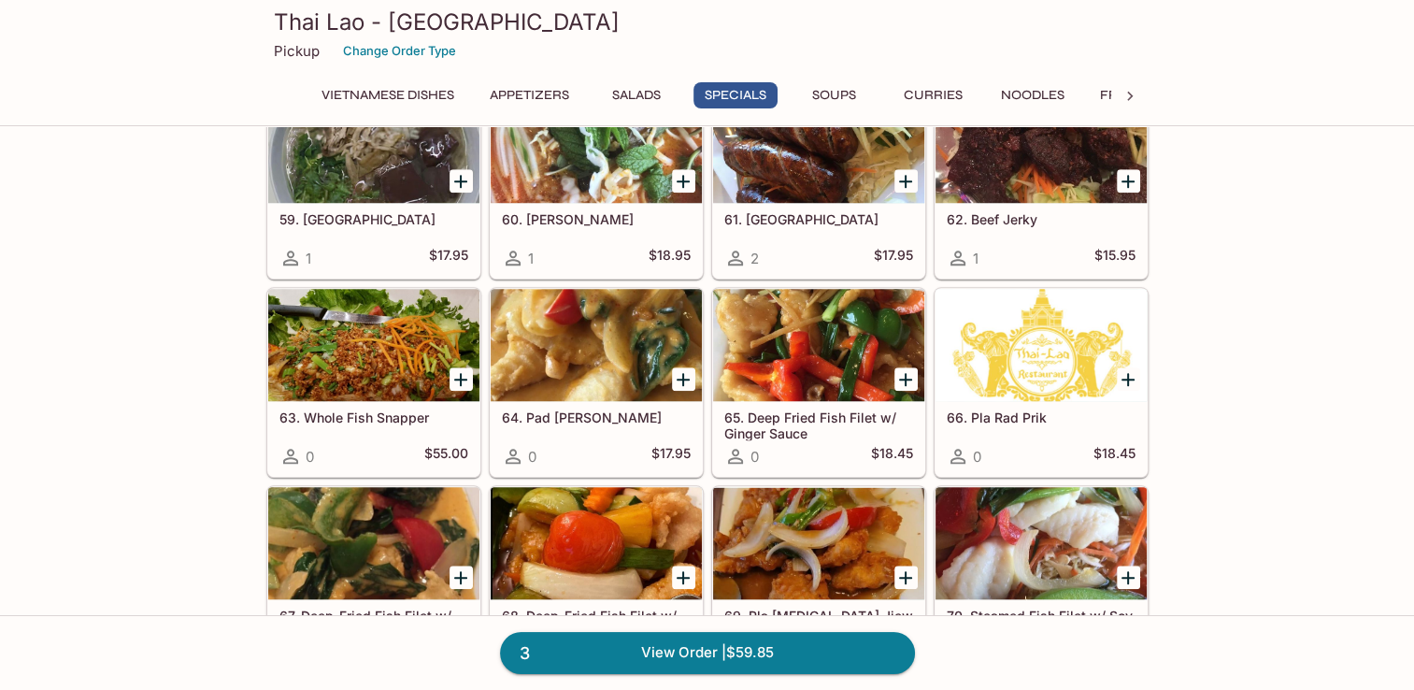
scroll to position [1682, 0]
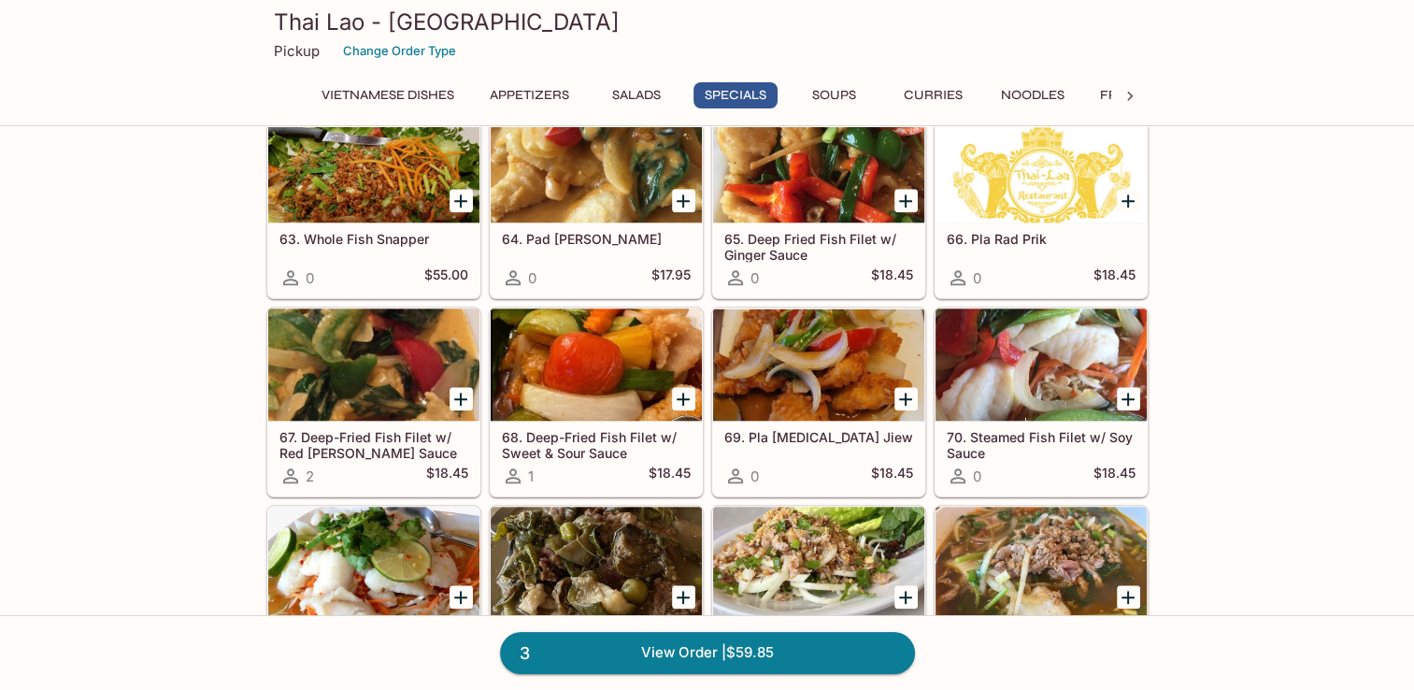
click at [996, 196] on div at bounding box center [1041, 166] width 211 height 112
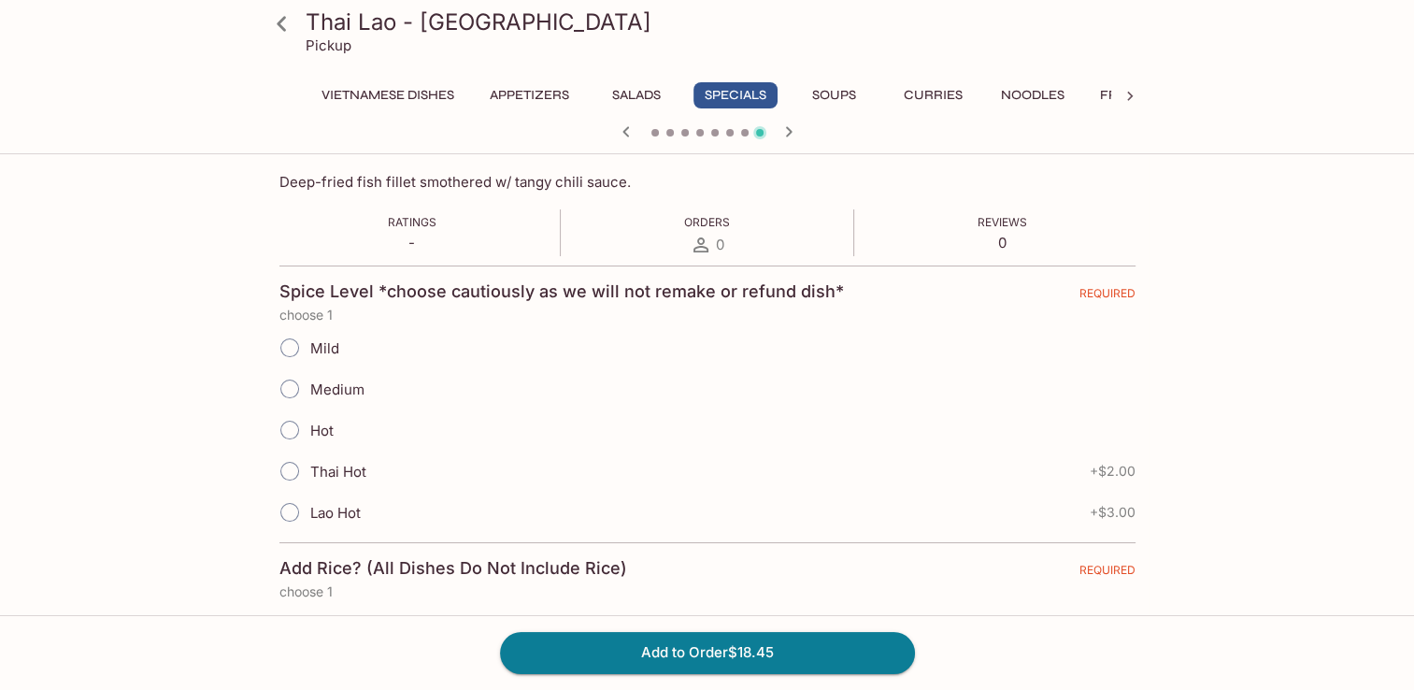
scroll to position [374, 0]
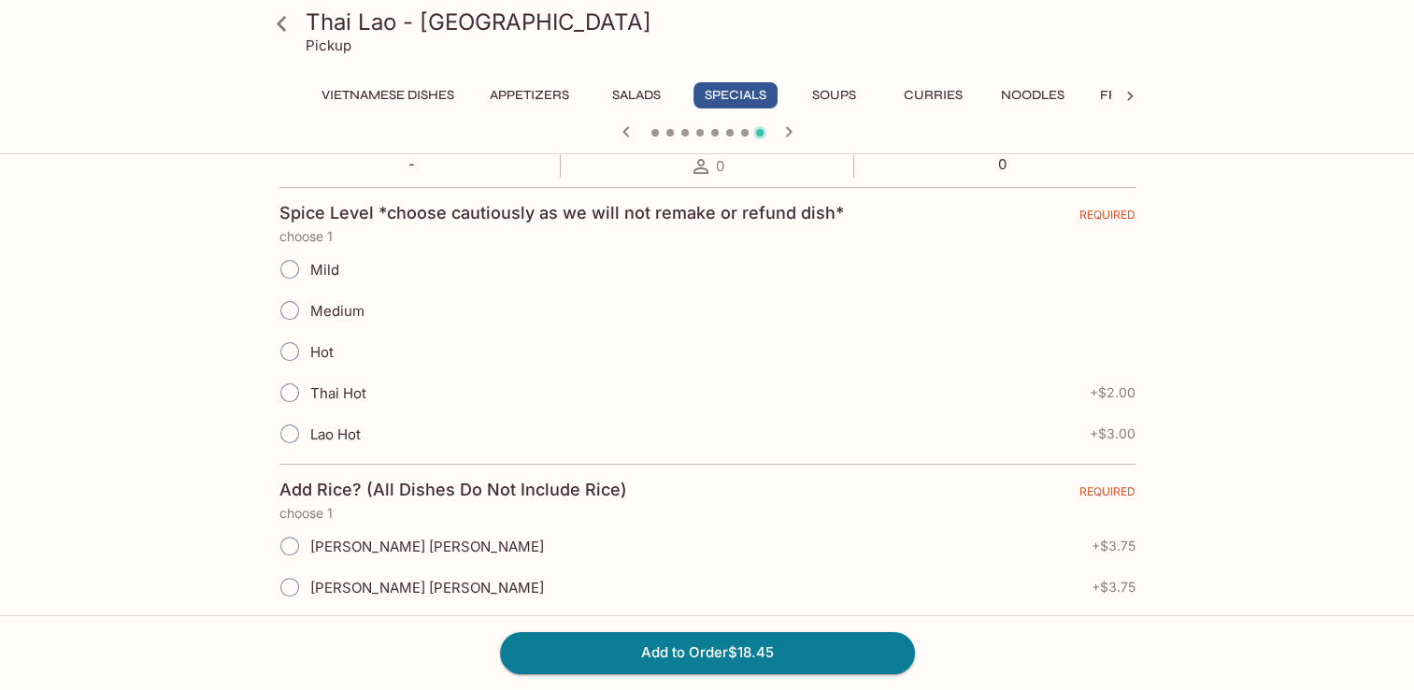
click at [292, 270] on input "Mild" at bounding box center [289, 269] width 39 height 39
radio input "true"
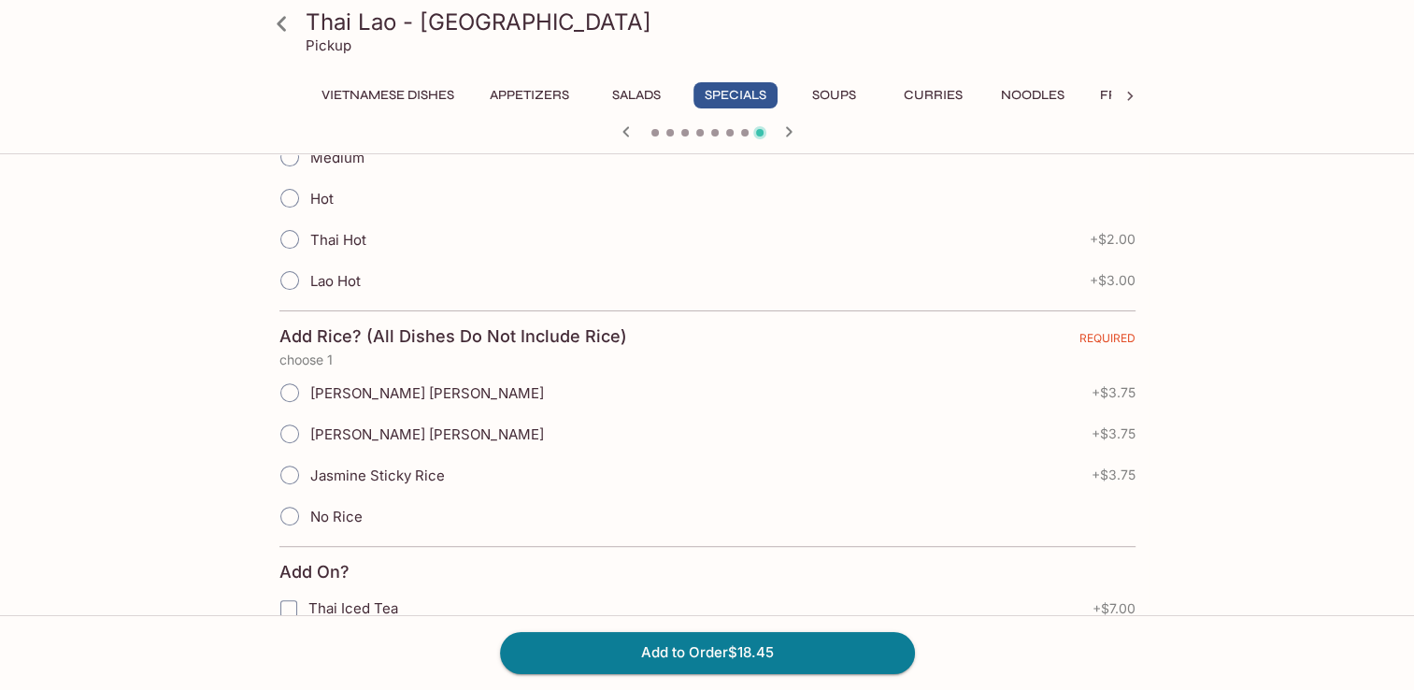
scroll to position [561, 0]
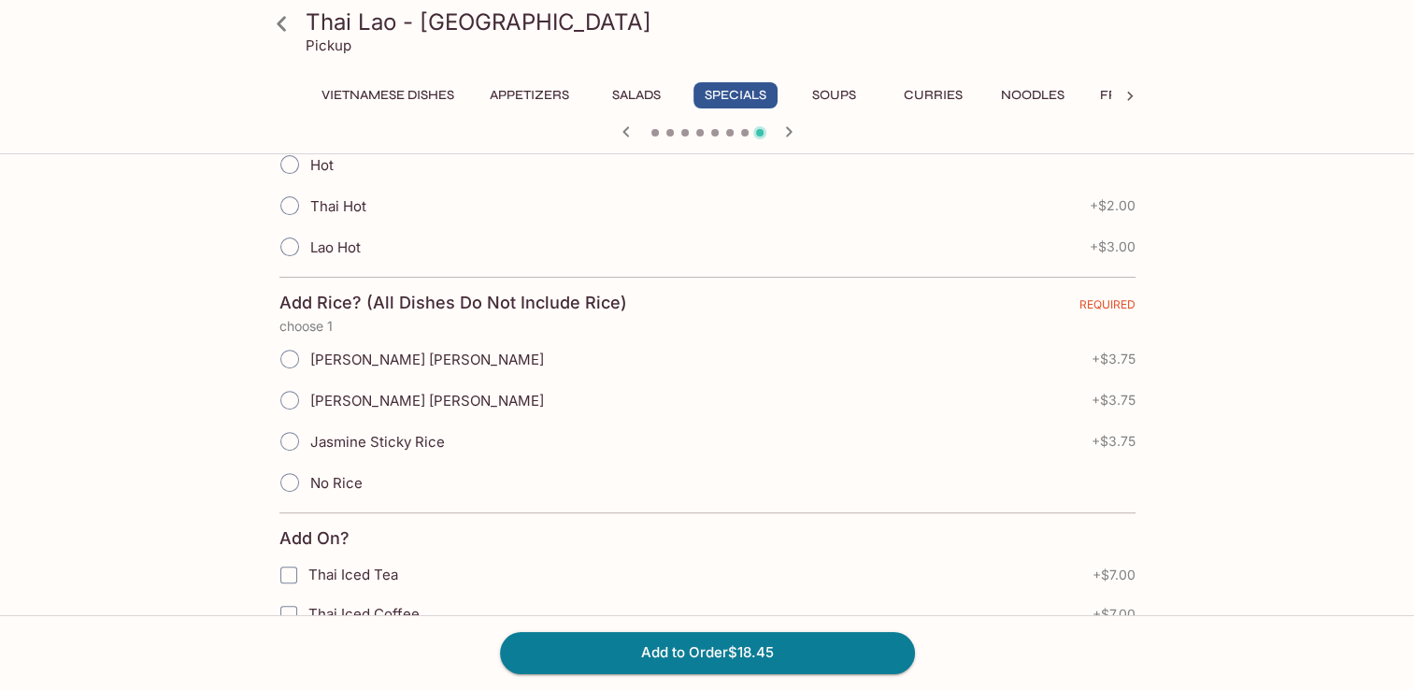
click at [289, 438] on input "Jasmine Sticky Rice" at bounding box center [289, 441] width 39 height 39
radio input "true"
click at [826, 660] on button "Add to Order $22.20" at bounding box center [707, 652] width 415 height 41
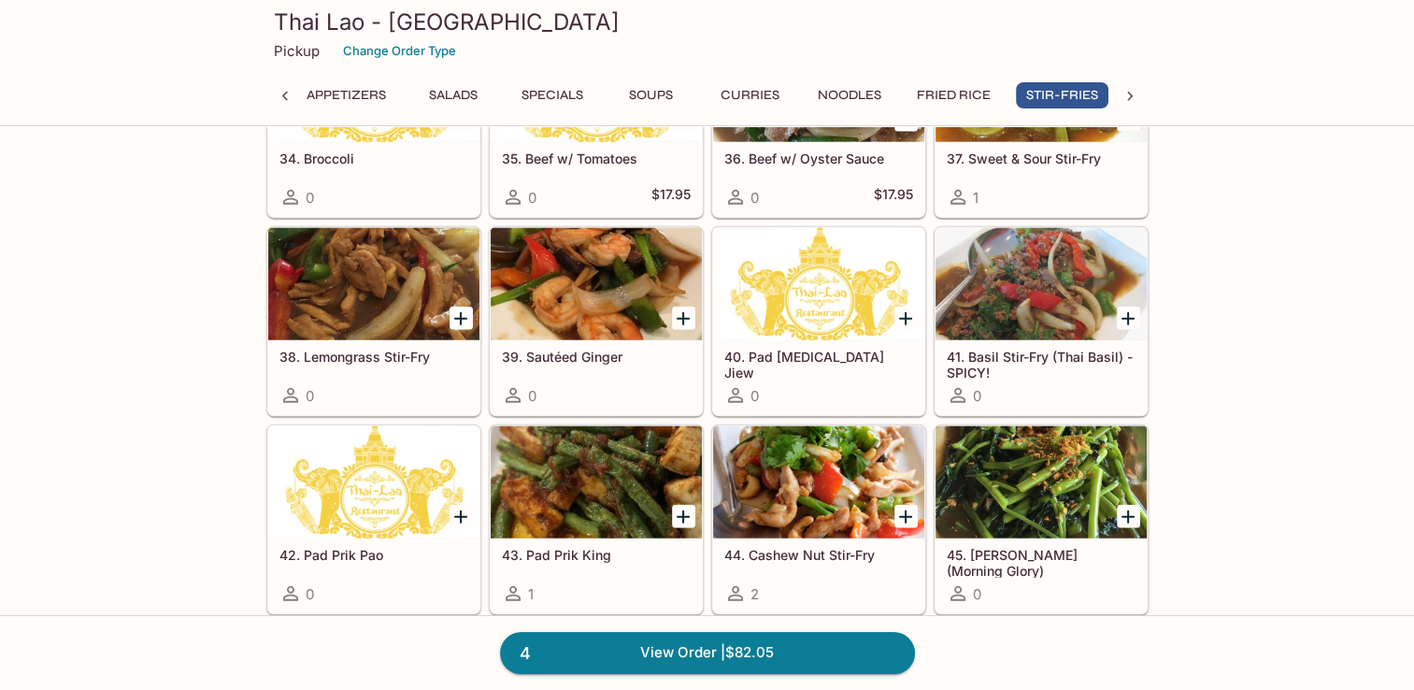
scroll to position [4486, 0]
click at [1024, 301] on div at bounding box center [1041, 284] width 211 height 112
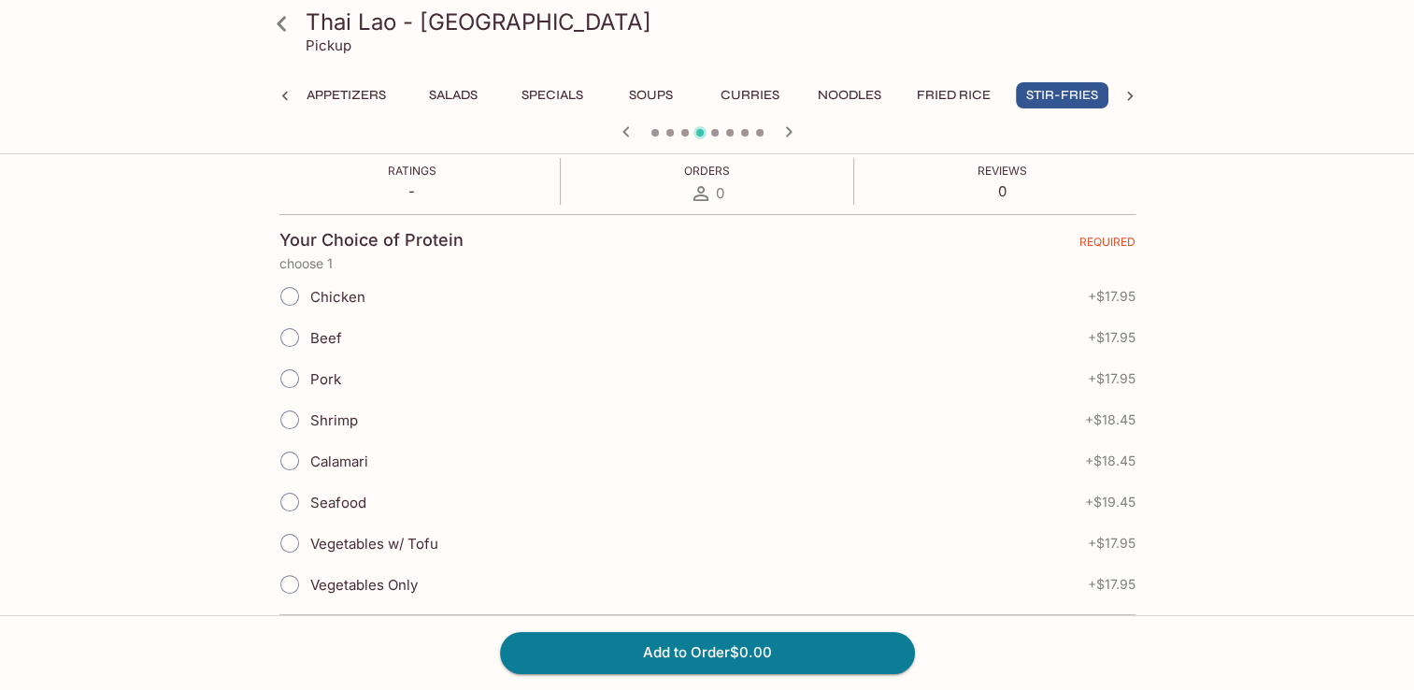
scroll to position [374, 0]
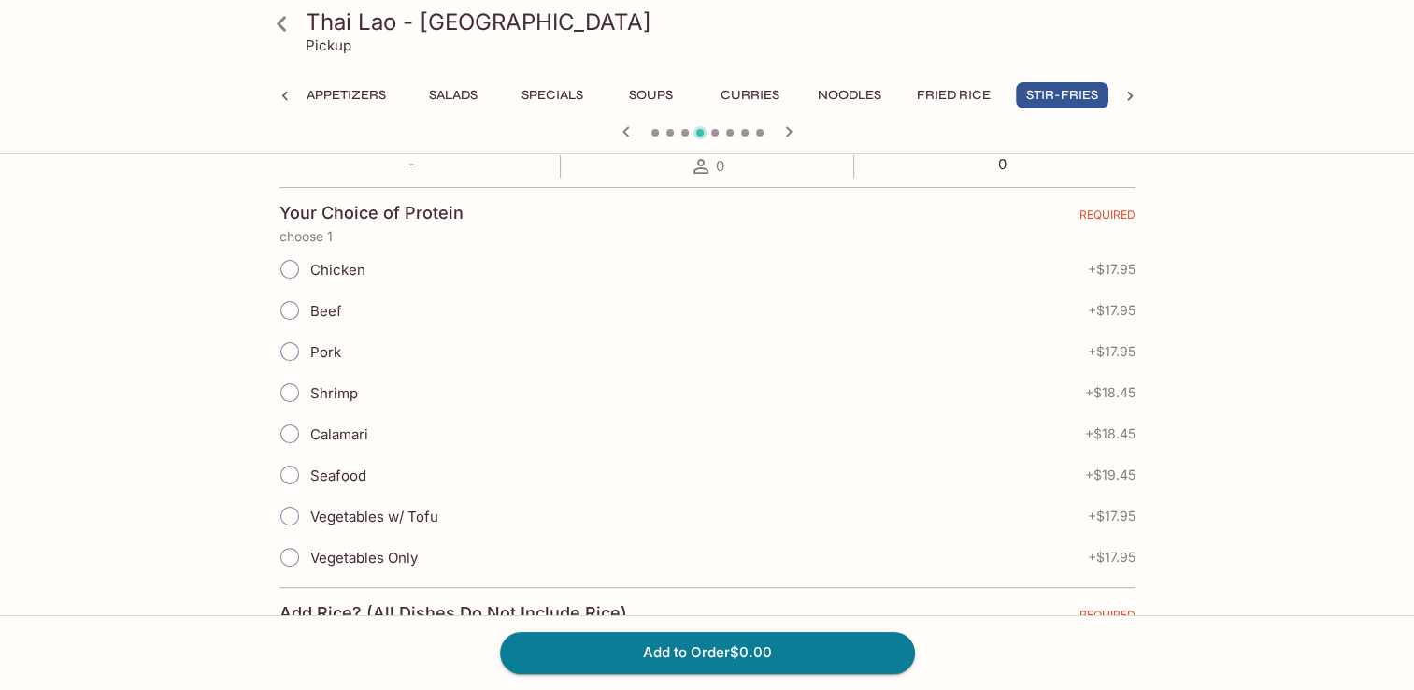
click at [295, 513] on input "Vegetables w/ Tofu" at bounding box center [289, 515] width 39 height 39
radio input "true"
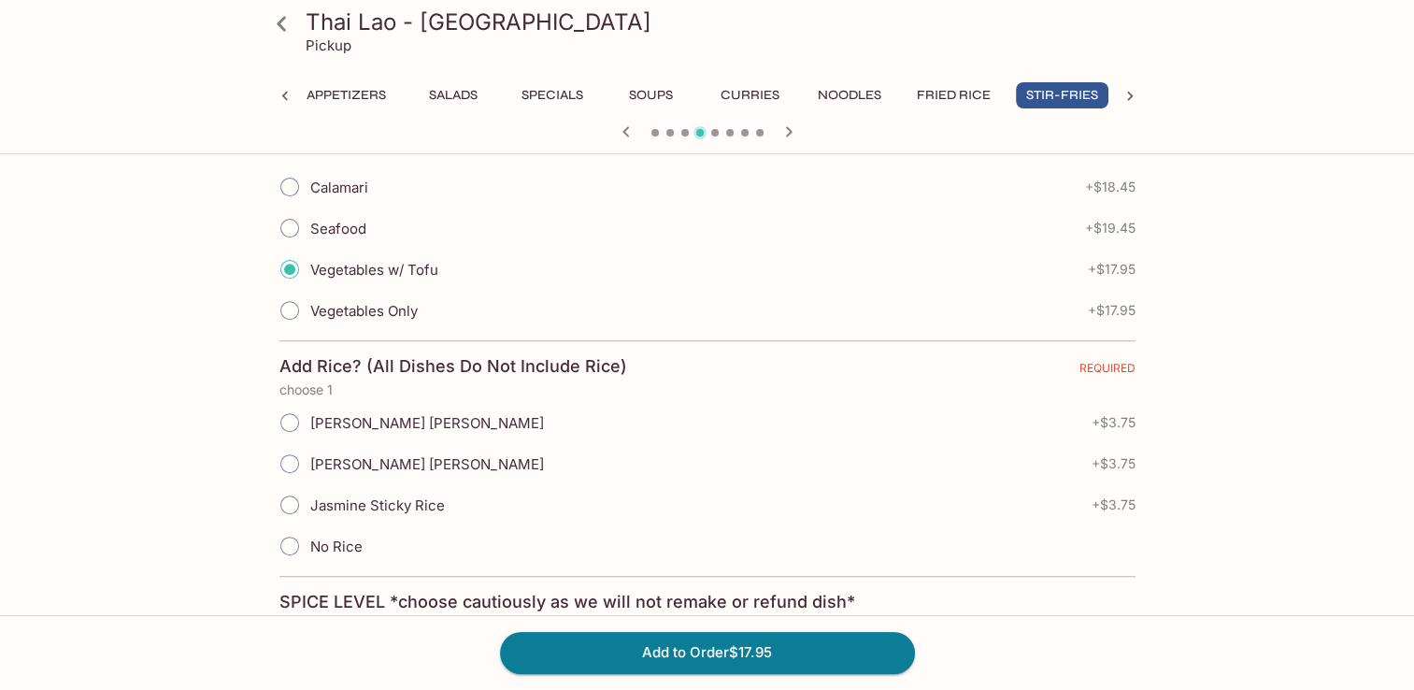
scroll to position [654, 0]
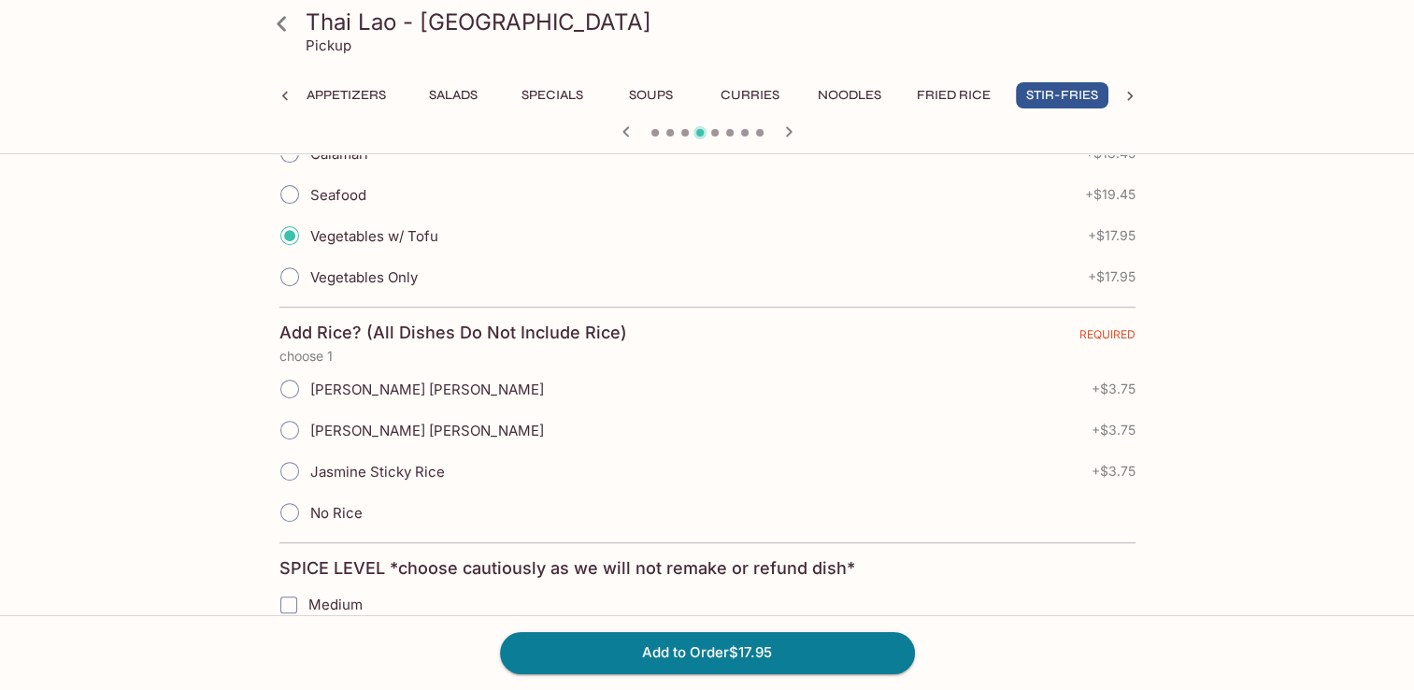
click at [296, 469] on input "Jasmine Sticky Rice" at bounding box center [289, 470] width 39 height 39
radio input "true"
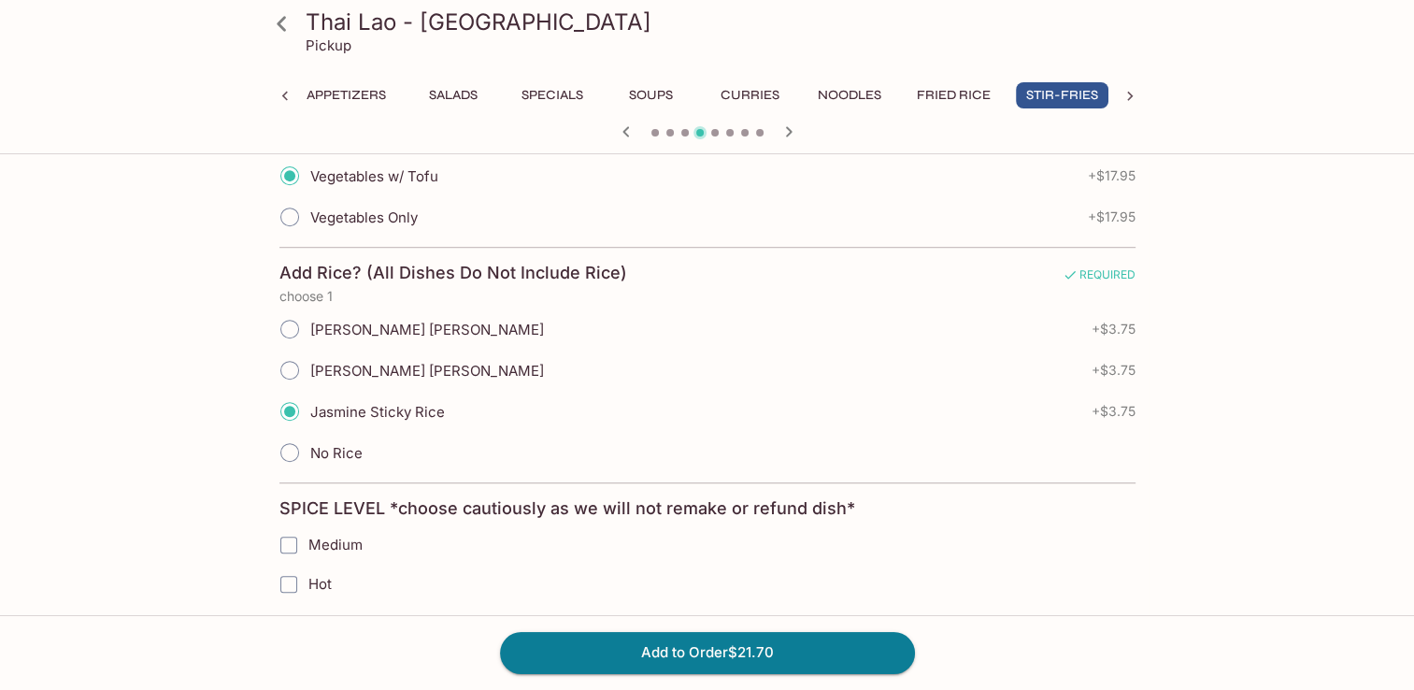
scroll to position [748, 0]
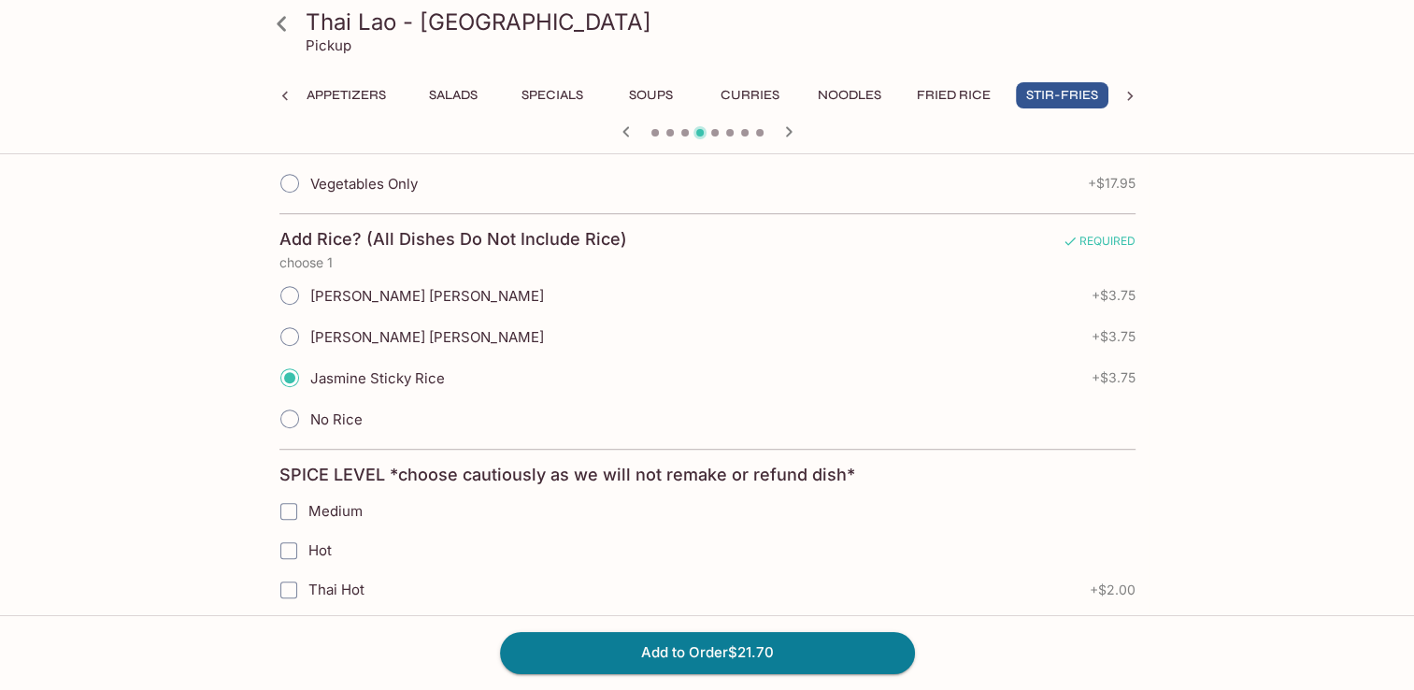
click at [298, 517] on input "Medium" at bounding box center [288, 511] width 37 height 37
checkbox input "true"
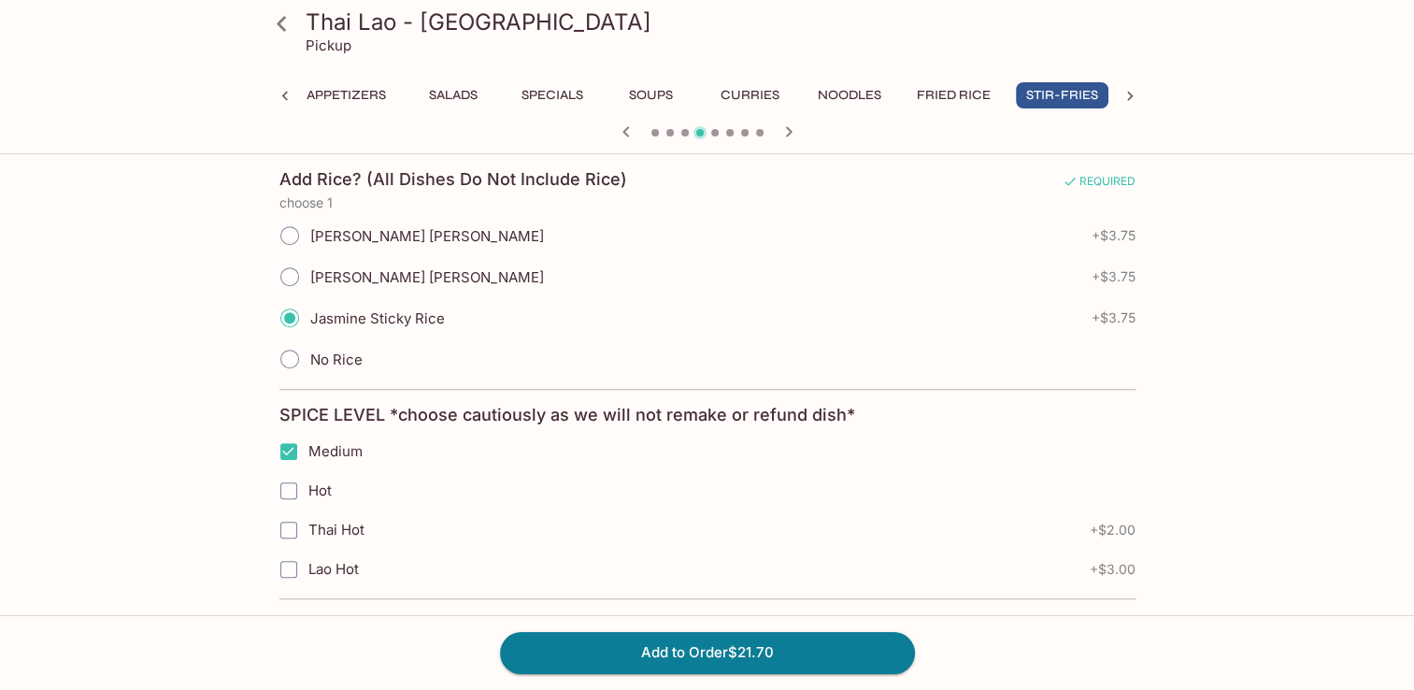
scroll to position [841, 0]
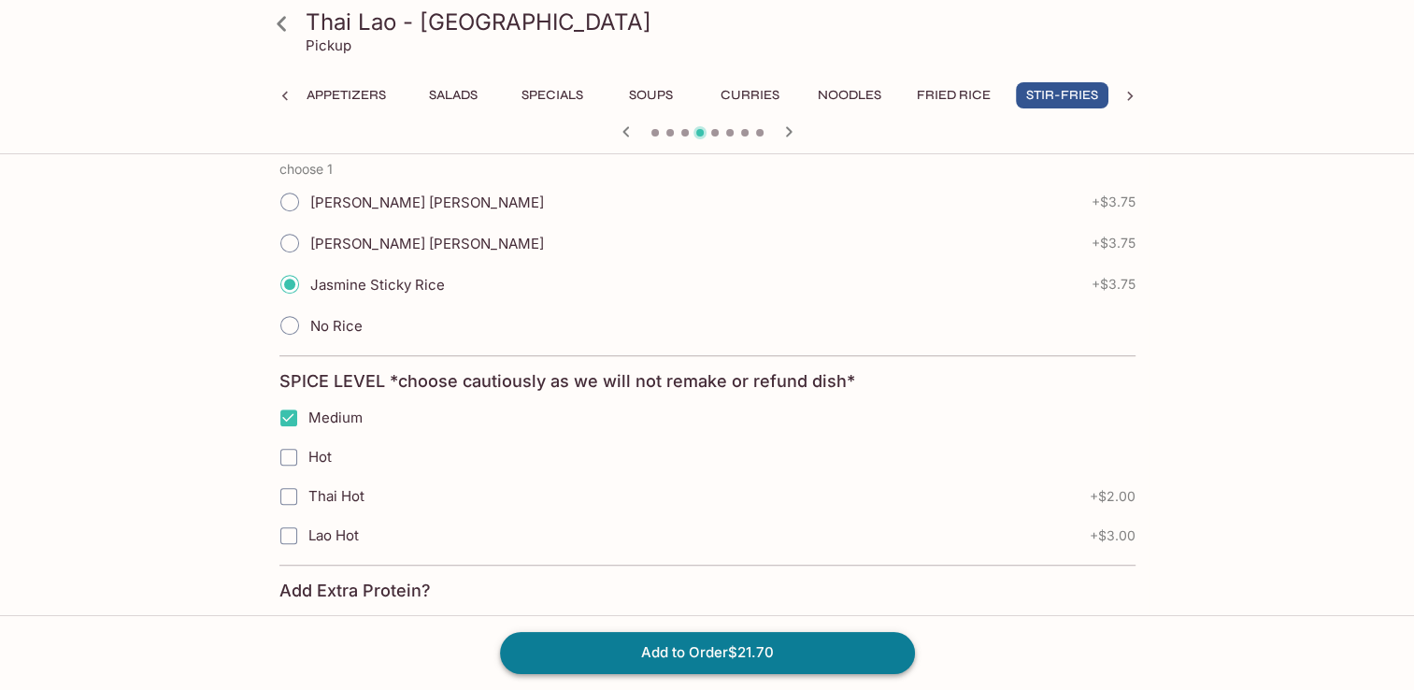
click at [778, 652] on button "Add to Order $21.70" at bounding box center [707, 652] width 415 height 41
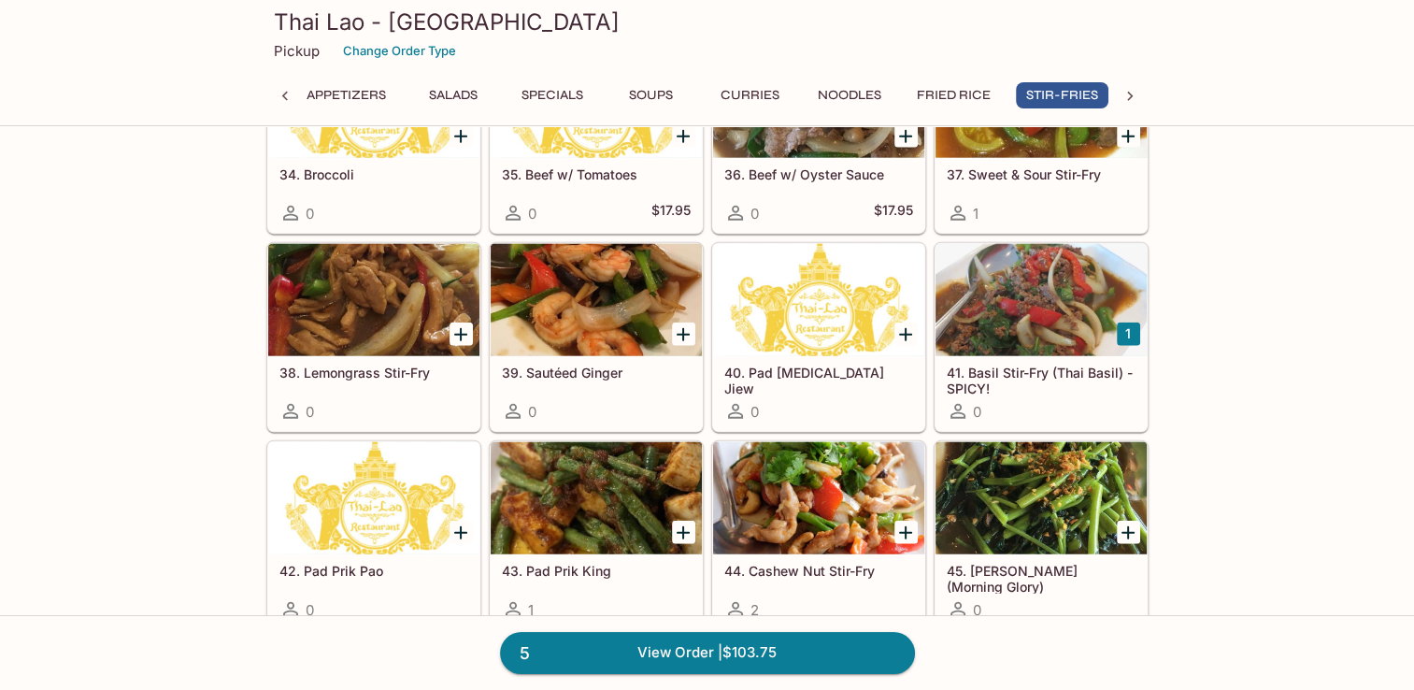
scroll to position [4580, 0]
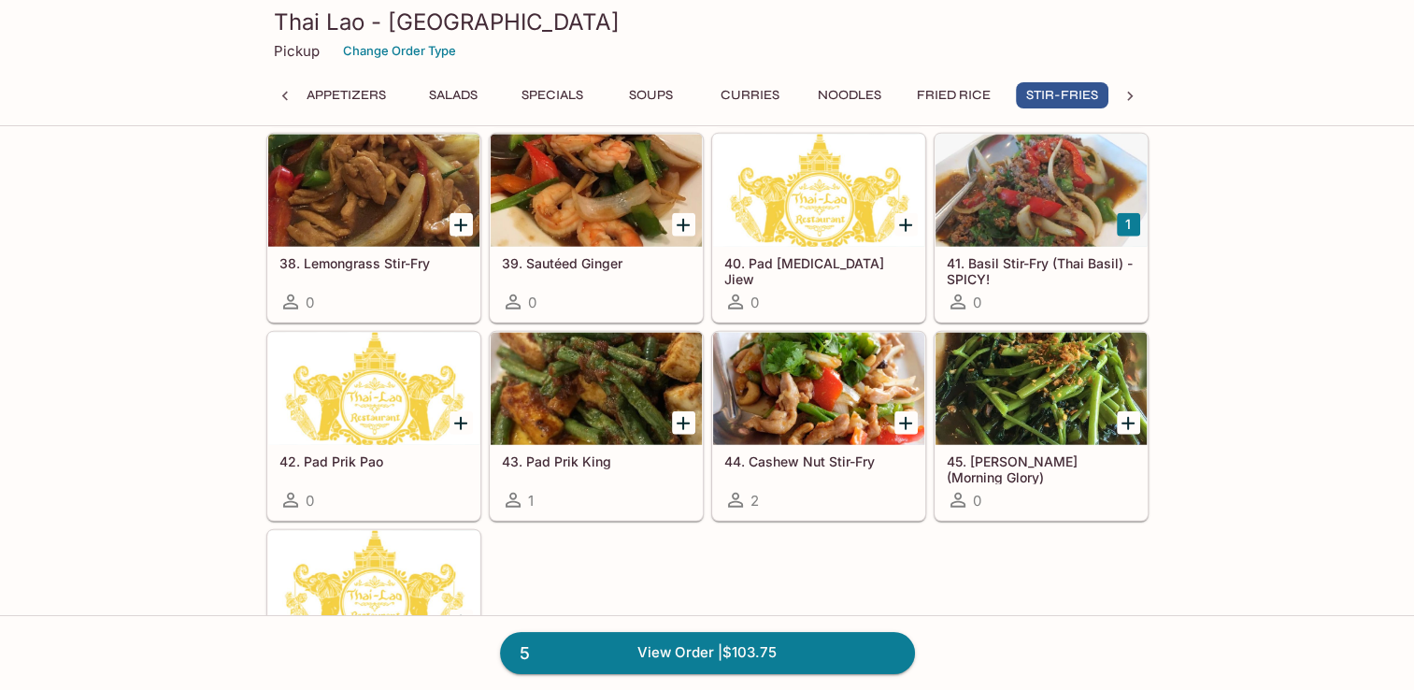
click at [1027, 217] on div at bounding box center [1041, 191] width 211 height 112
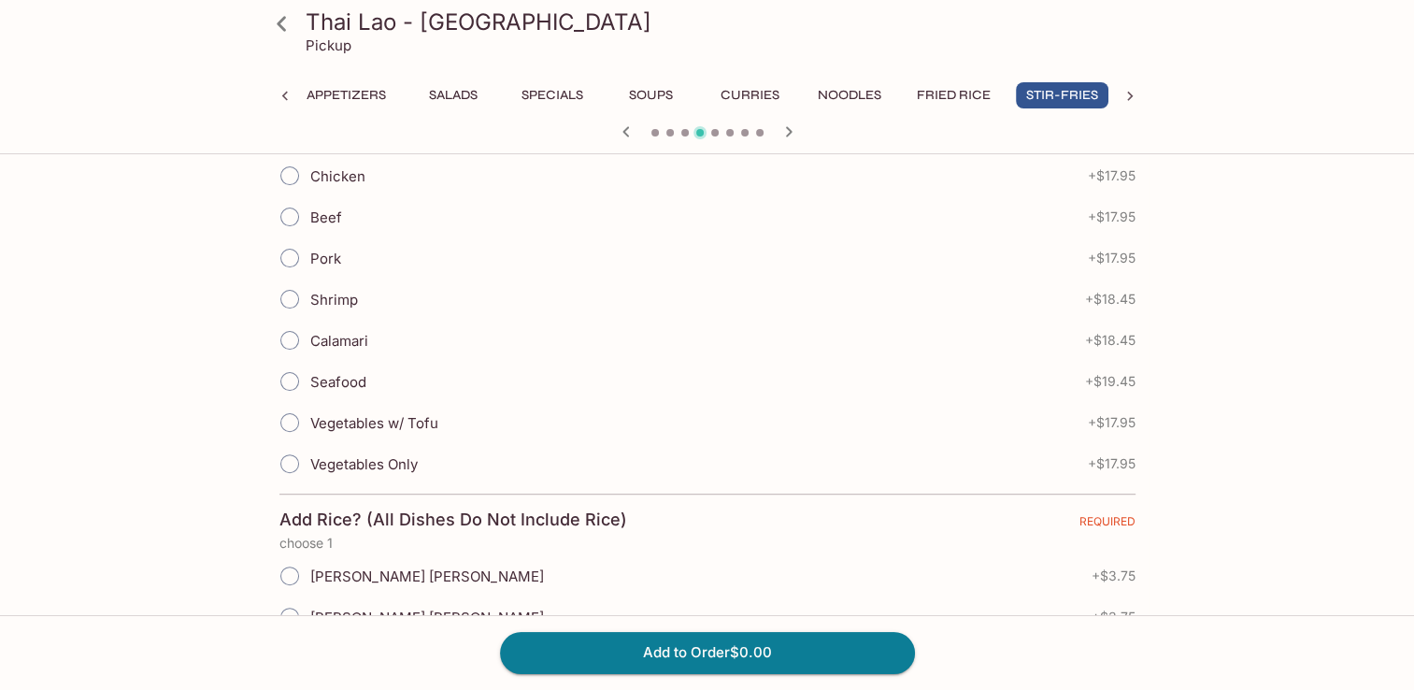
click at [289, 175] on input "Chicken" at bounding box center [289, 175] width 39 height 39
radio input "true"
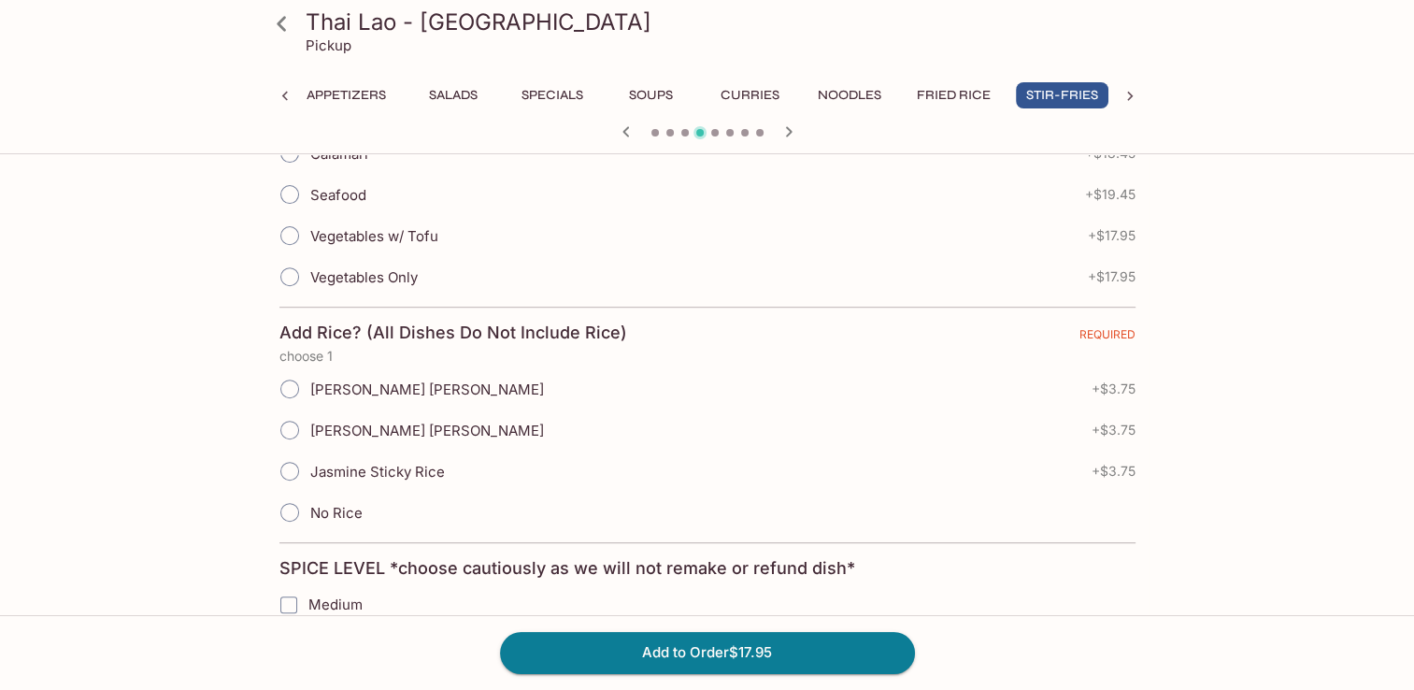
click at [286, 467] on input "Jasmine Sticky Rice" at bounding box center [289, 470] width 39 height 39
radio input "true"
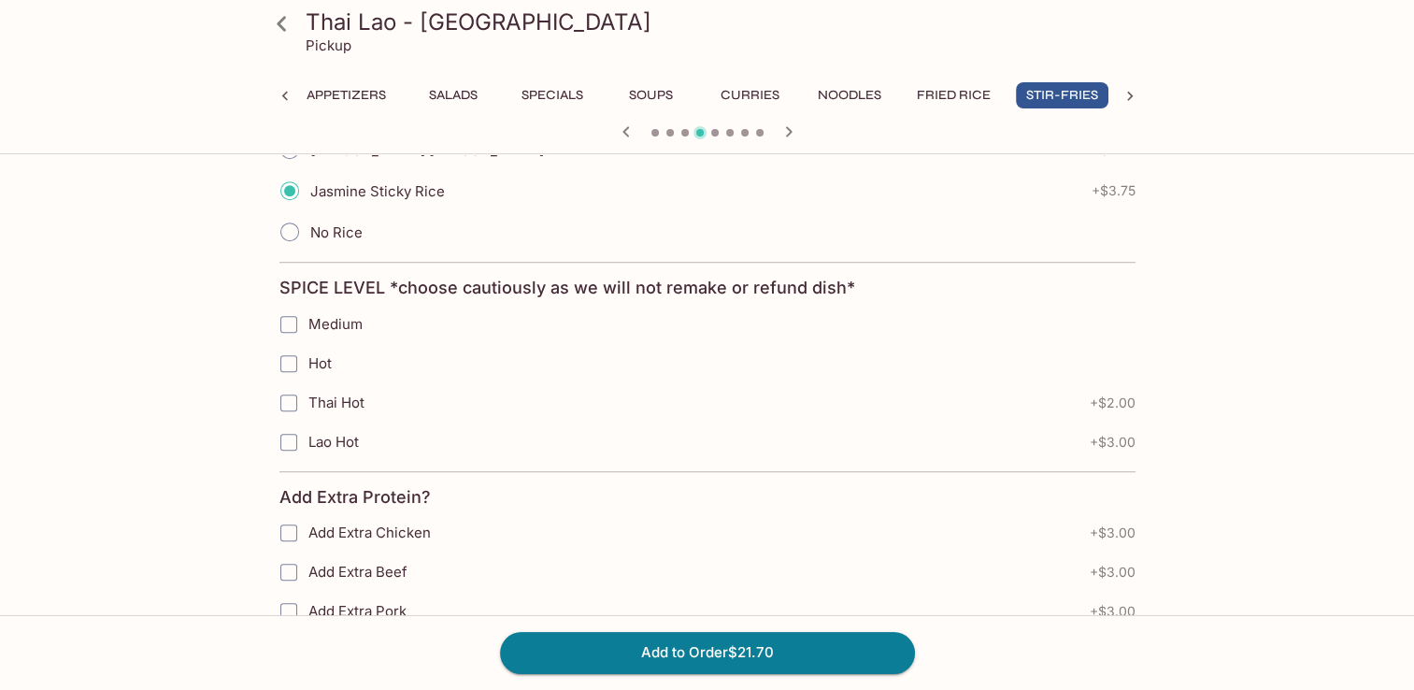
click at [297, 363] on input "Hot" at bounding box center [288, 363] width 37 height 37
click at [292, 355] on input "Hot" at bounding box center [288, 363] width 37 height 37
click at [289, 356] on input "Hot" at bounding box center [288, 363] width 37 height 37
checkbox input "false"
click at [284, 322] on input "Medium" at bounding box center [288, 324] width 37 height 37
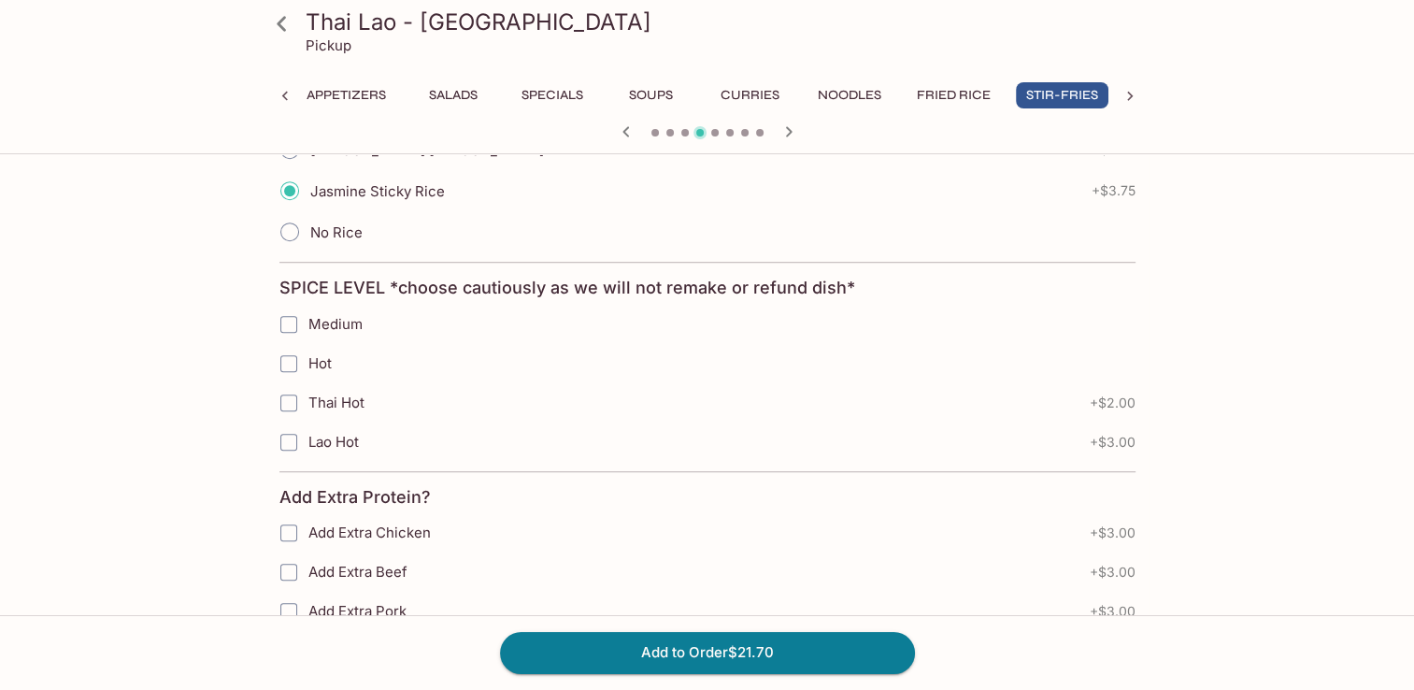
checkbox input "true"
click at [292, 325] on input "Medium" at bounding box center [288, 324] width 37 height 37
click at [293, 368] on input "Hot" at bounding box center [288, 363] width 37 height 37
checkbox input "true"
click at [286, 320] on input "Medium" at bounding box center [288, 324] width 37 height 37
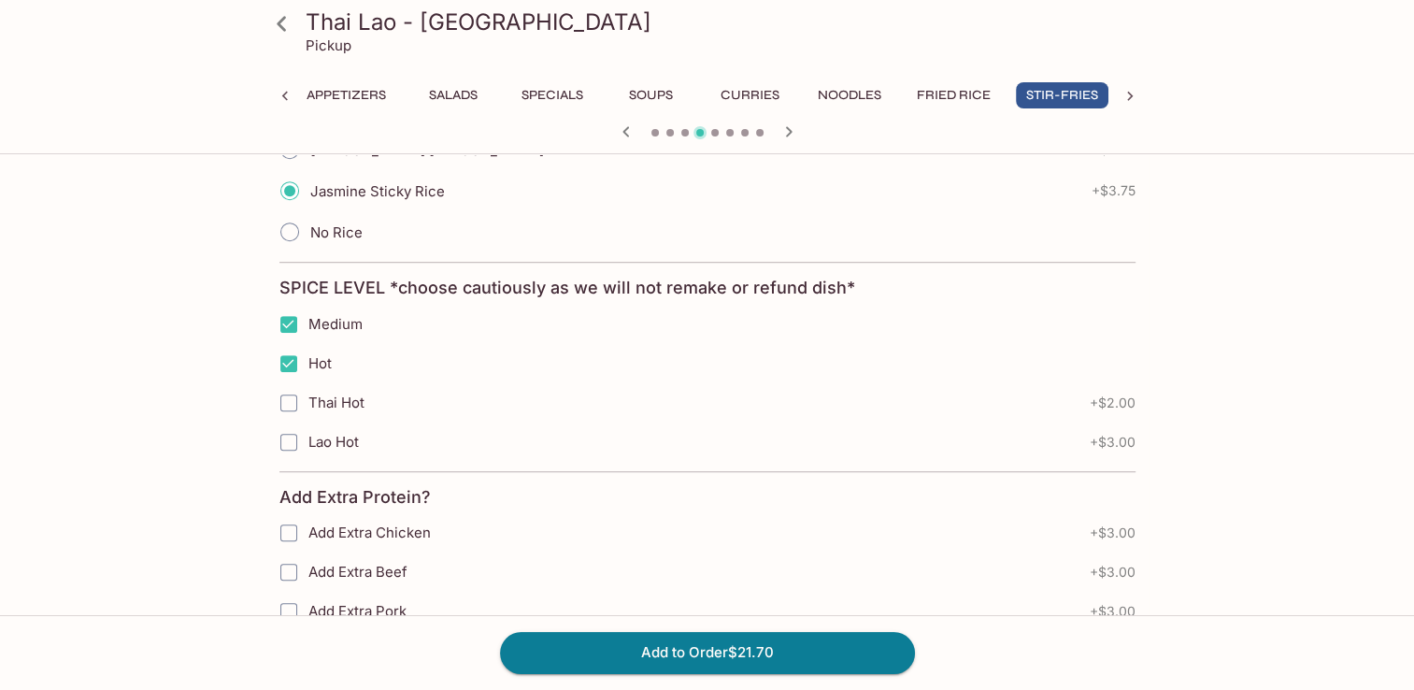
click at [288, 324] on input "Medium" at bounding box center [288, 324] width 37 height 37
checkbox input "true"
click at [282, 318] on input "Medium" at bounding box center [288, 324] width 37 height 37
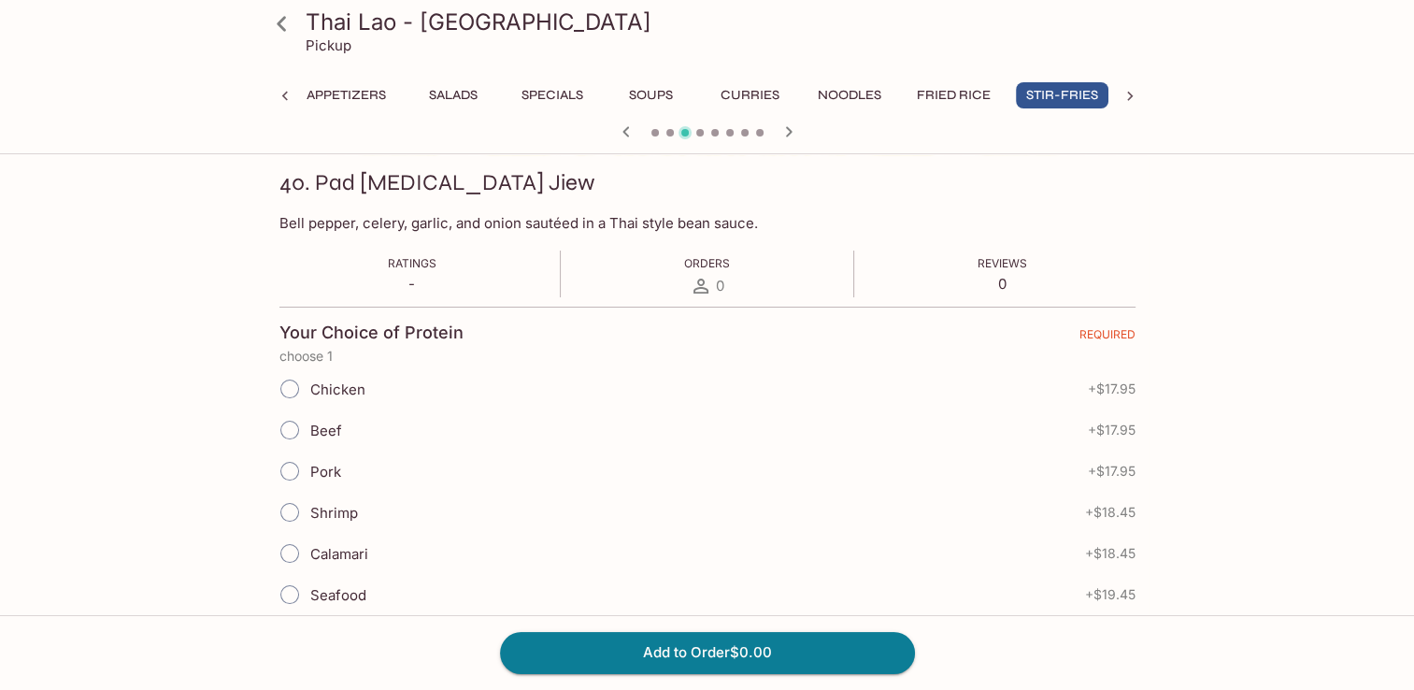
scroll to position [93, 0]
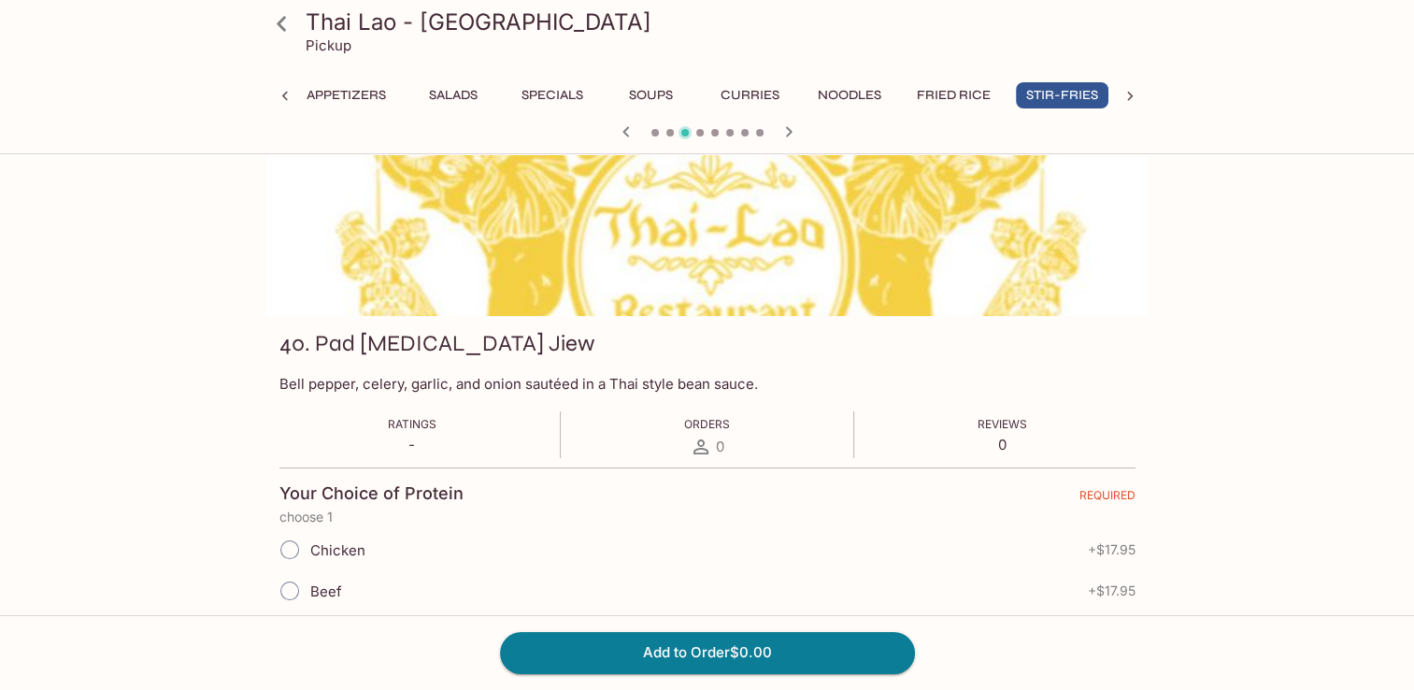
click at [279, 36] on icon at bounding box center [281, 23] width 33 height 33
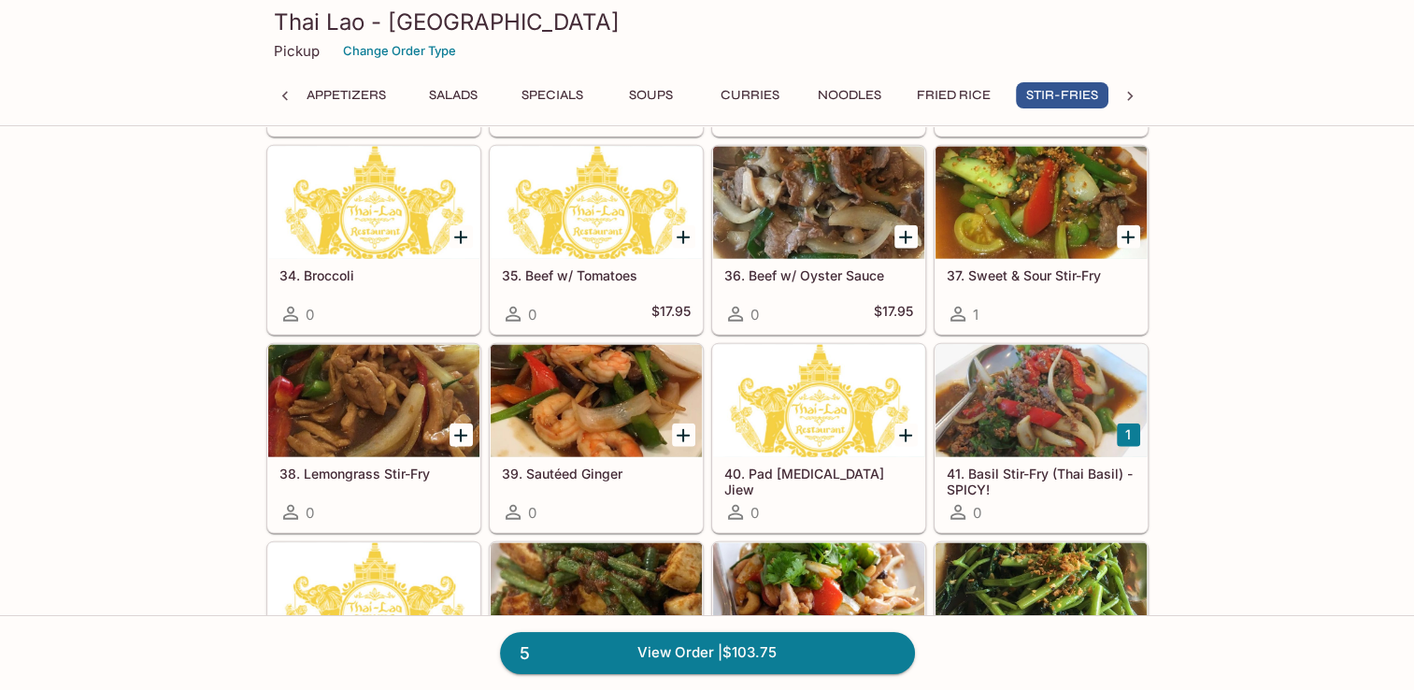
scroll to position [4486, 0]
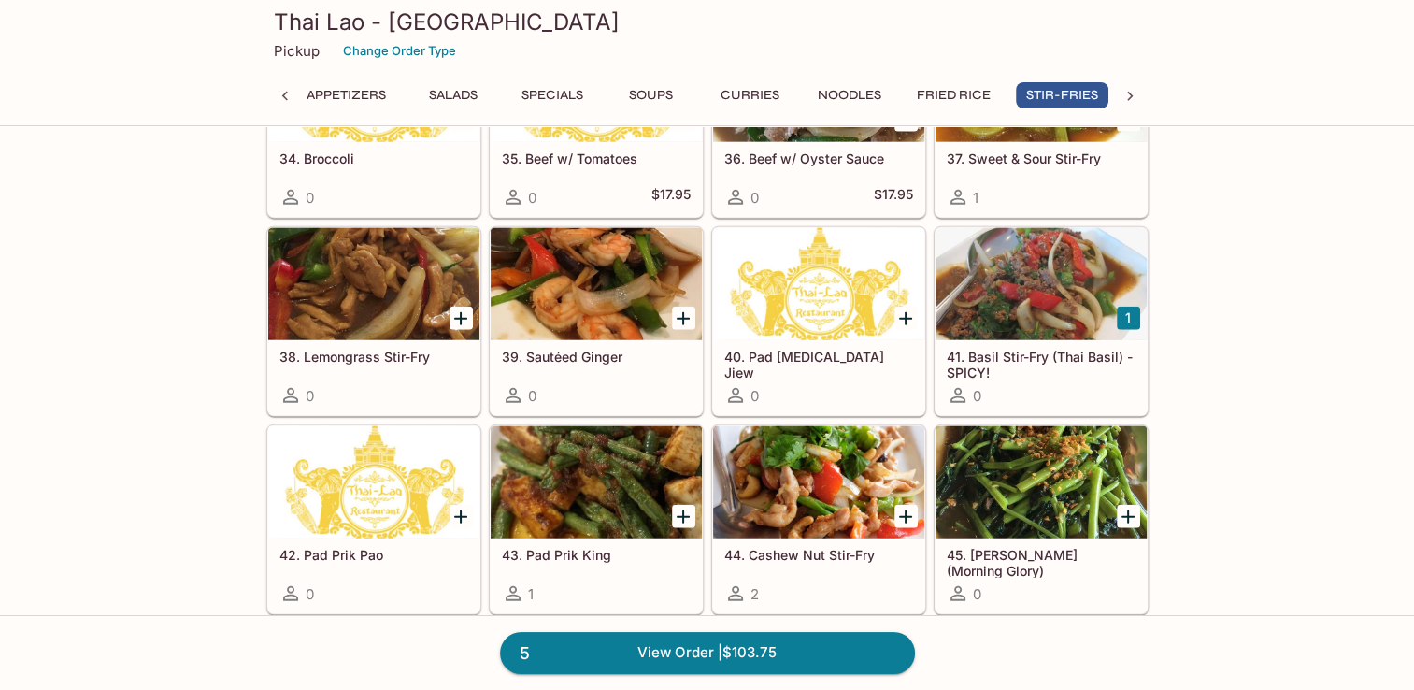
click at [1018, 349] on h5 "41. Basil Stir-Fry (Thai Basil) - SPICY!" at bounding box center [1041, 364] width 189 height 31
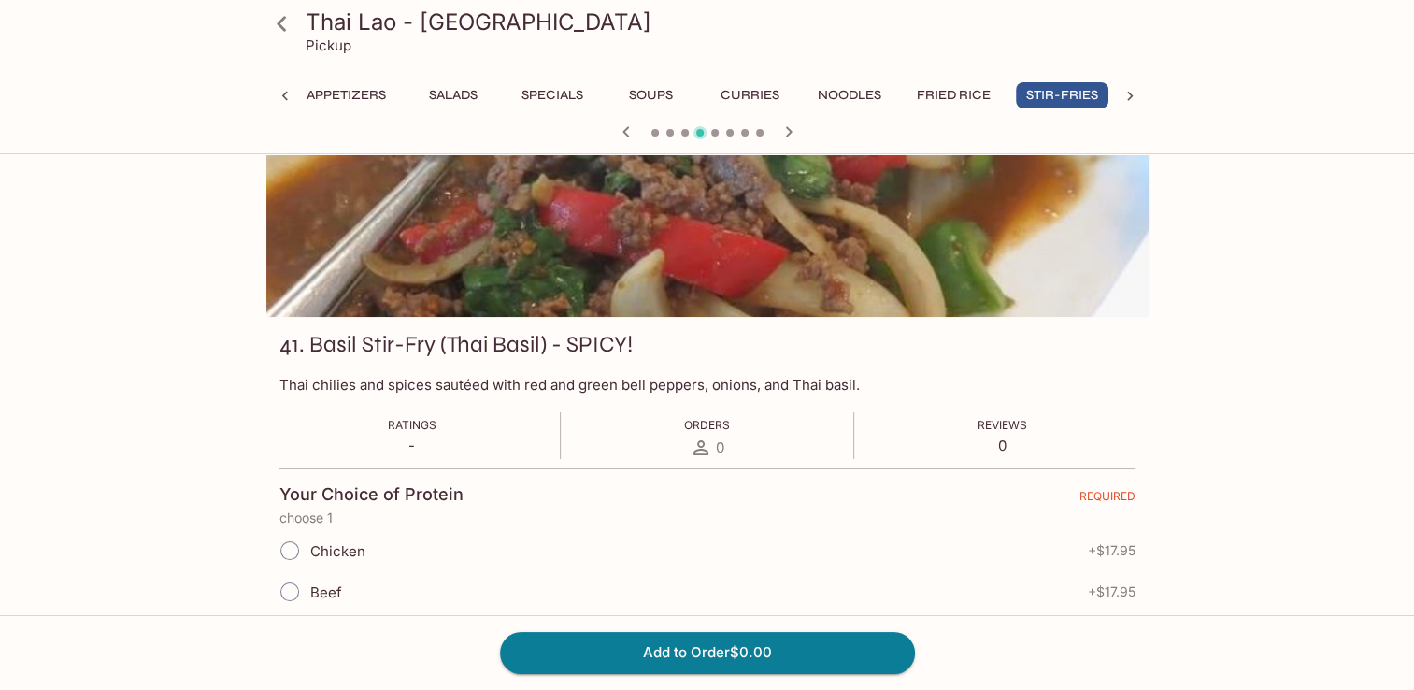
scroll to position [280, 0]
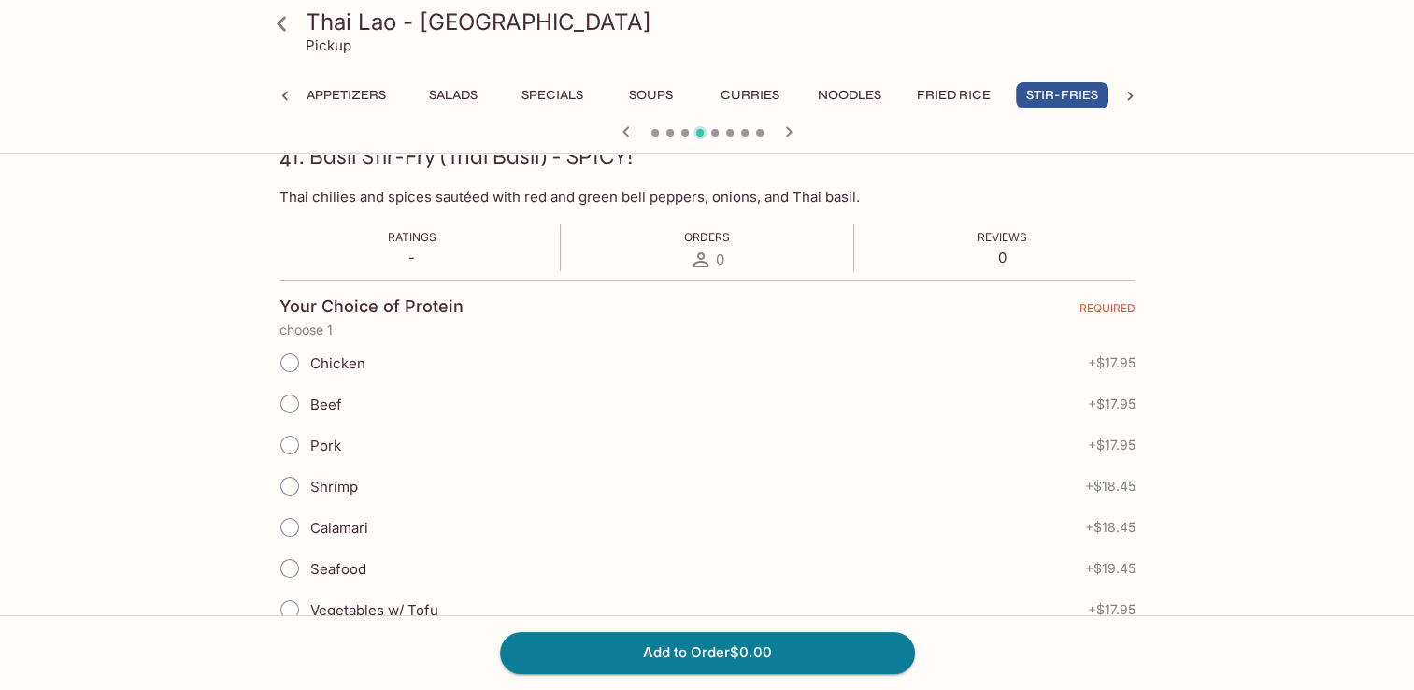
click at [288, 363] on input "Chicken" at bounding box center [289, 362] width 39 height 39
click at [297, 372] on input "Chicken" at bounding box center [289, 362] width 39 height 39
radio input "true"
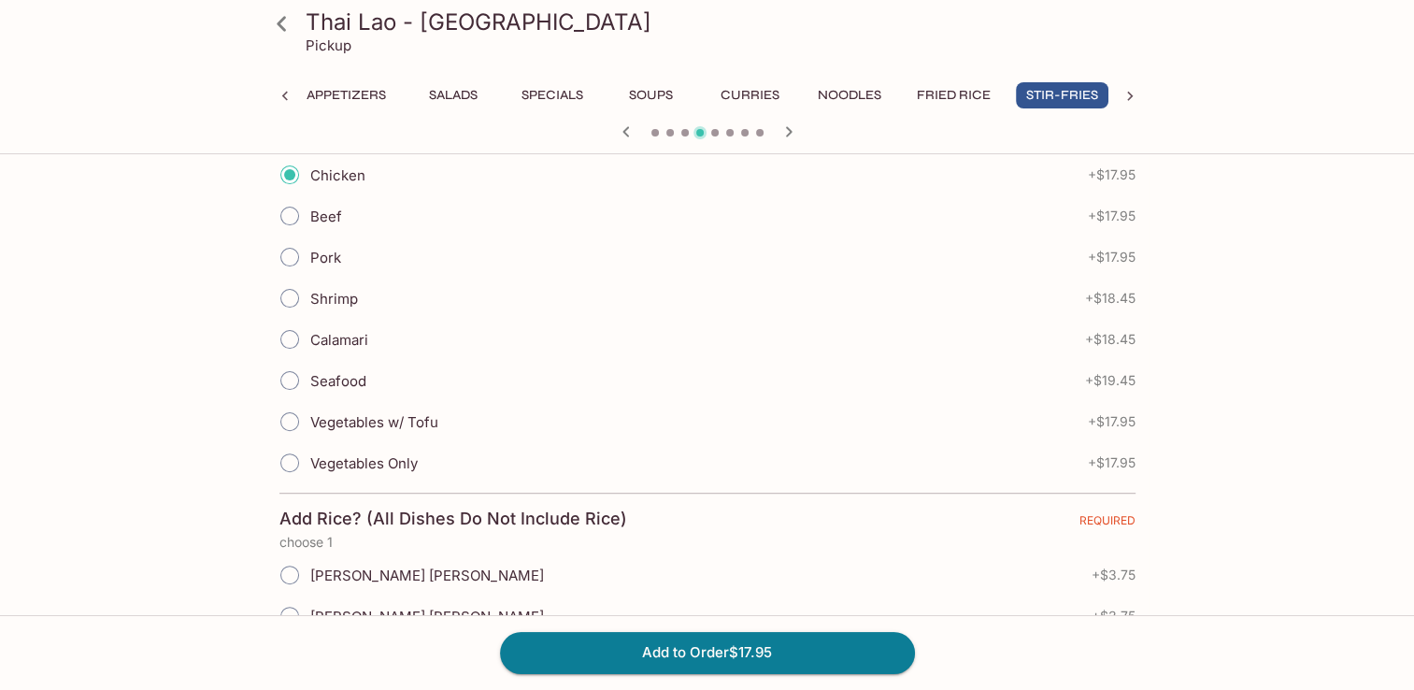
scroll to position [748, 0]
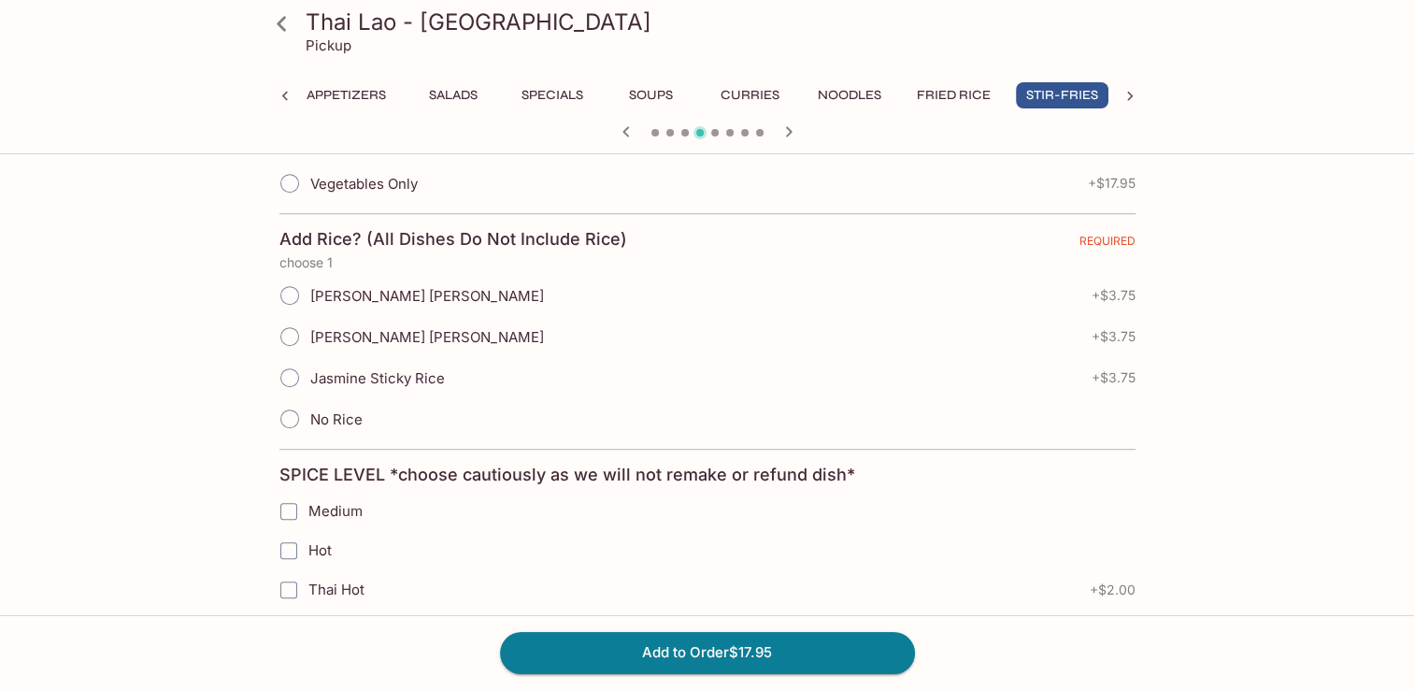
click at [295, 368] on input "Jasmine Sticky Rice" at bounding box center [289, 377] width 39 height 39
radio input "true"
click at [286, 538] on input "Hot" at bounding box center [288, 550] width 37 height 37
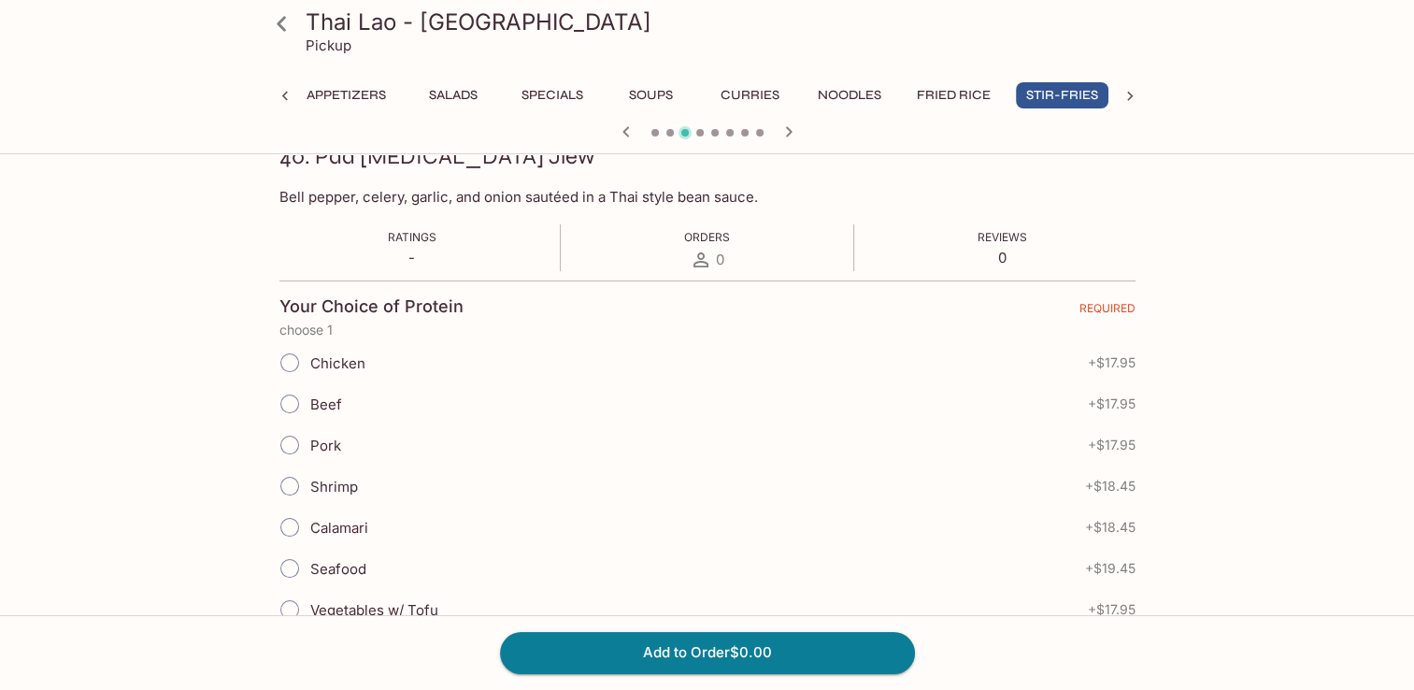
scroll to position [0, 0]
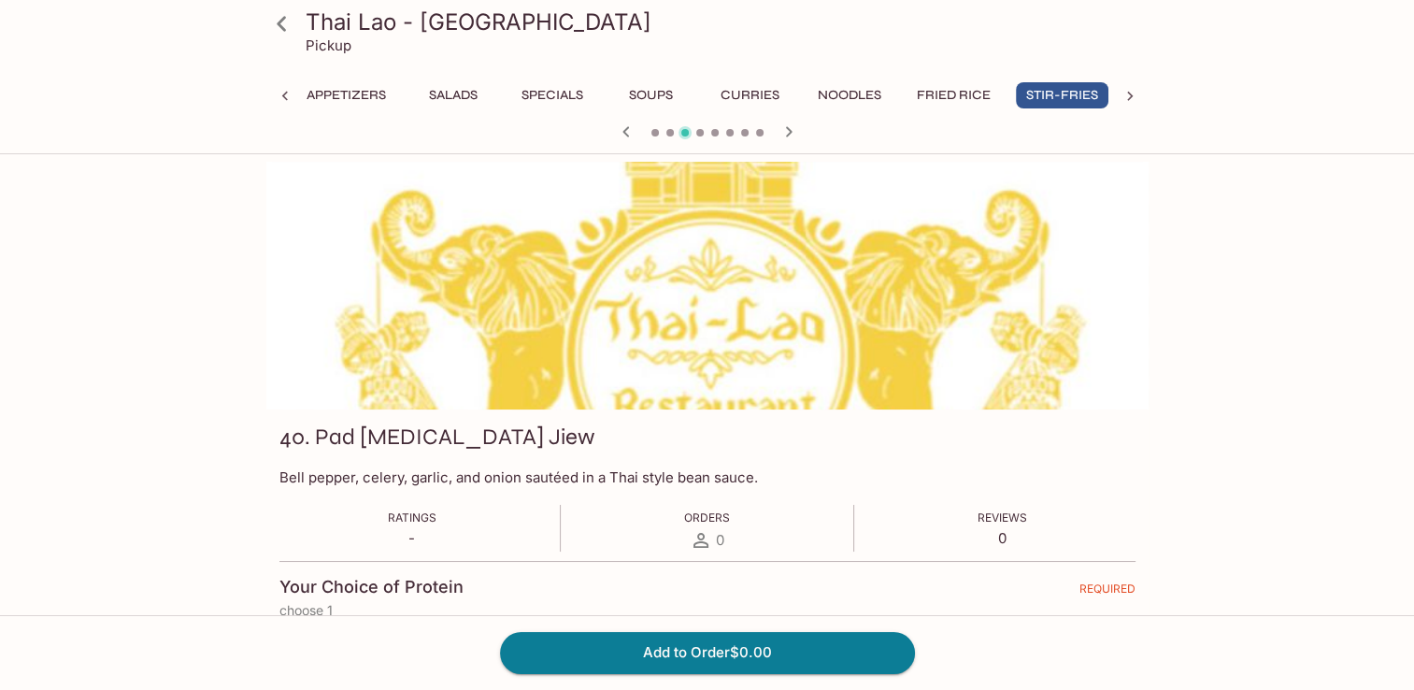
click at [288, 23] on icon at bounding box center [281, 23] width 33 height 33
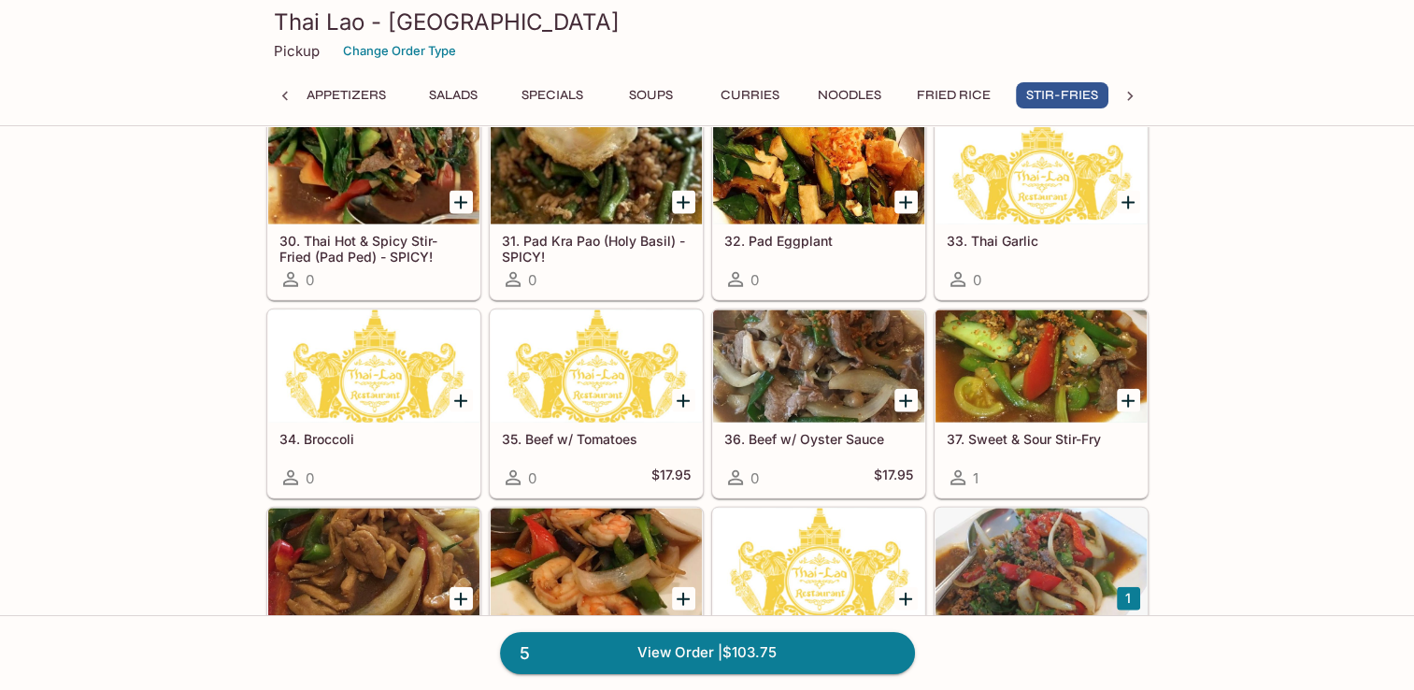
scroll to position [4486, 0]
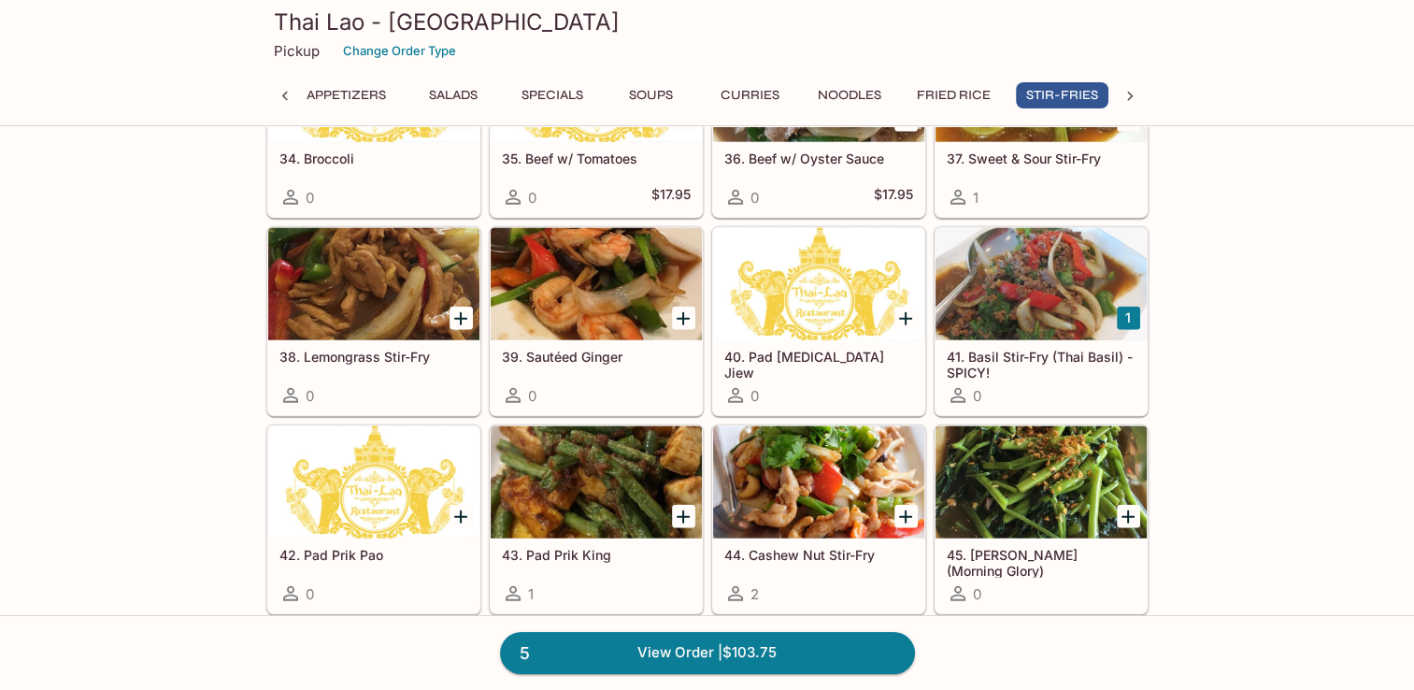
click at [1053, 320] on div at bounding box center [1041, 284] width 211 height 112
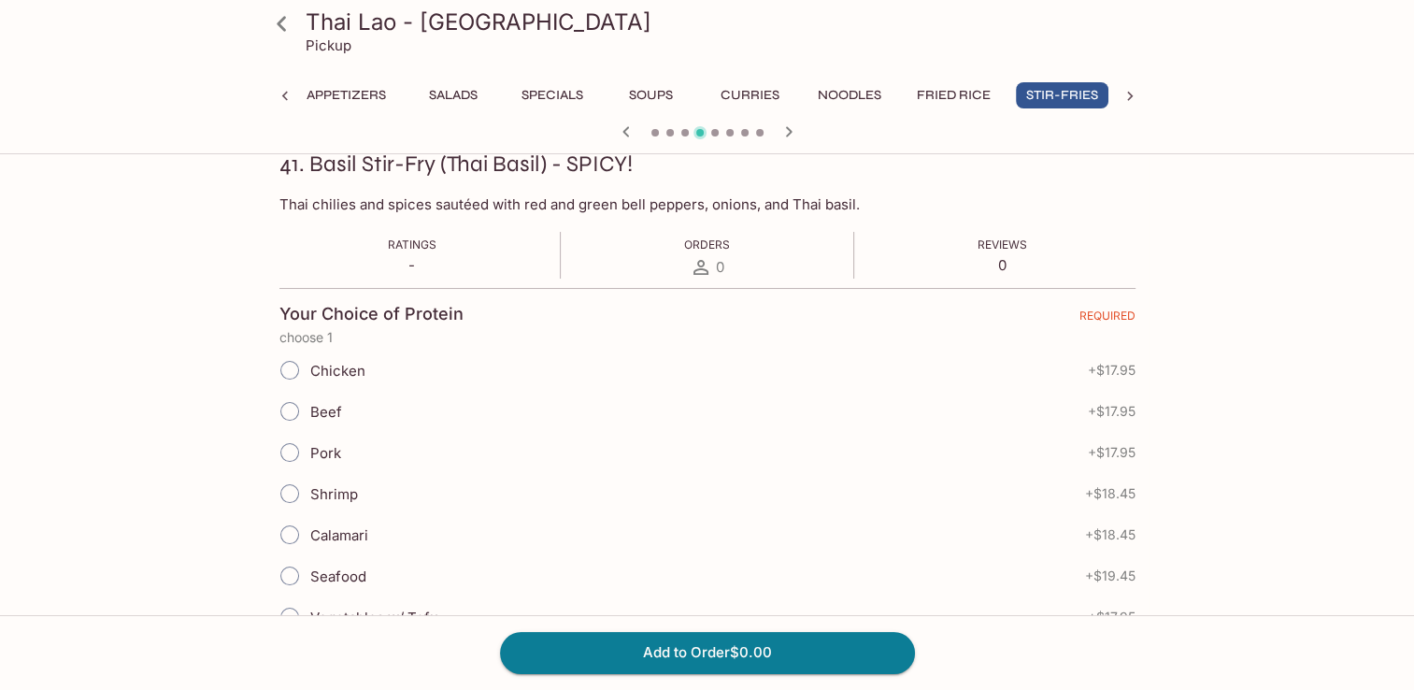
scroll to position [374, 0]
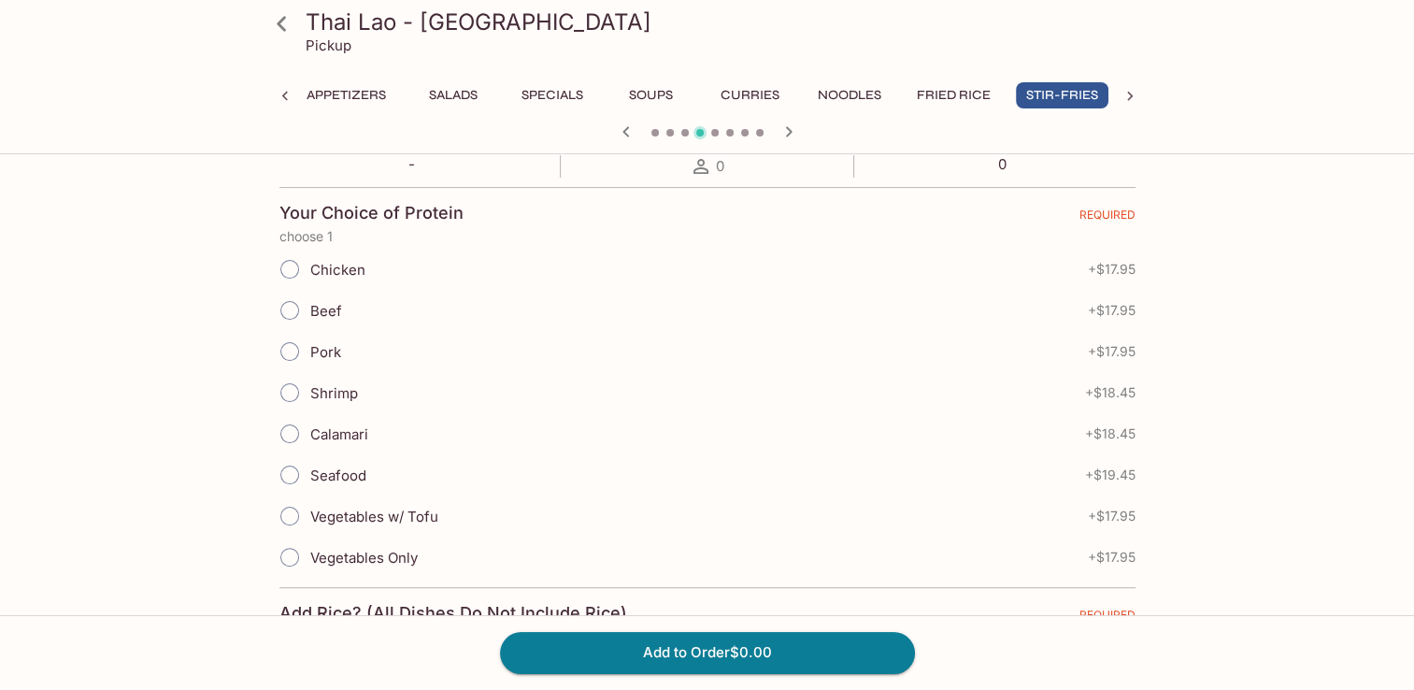
click at [288, 265] on input "Chicken" at bounding box center [289, 269] width 39 height 39
radio input "true"
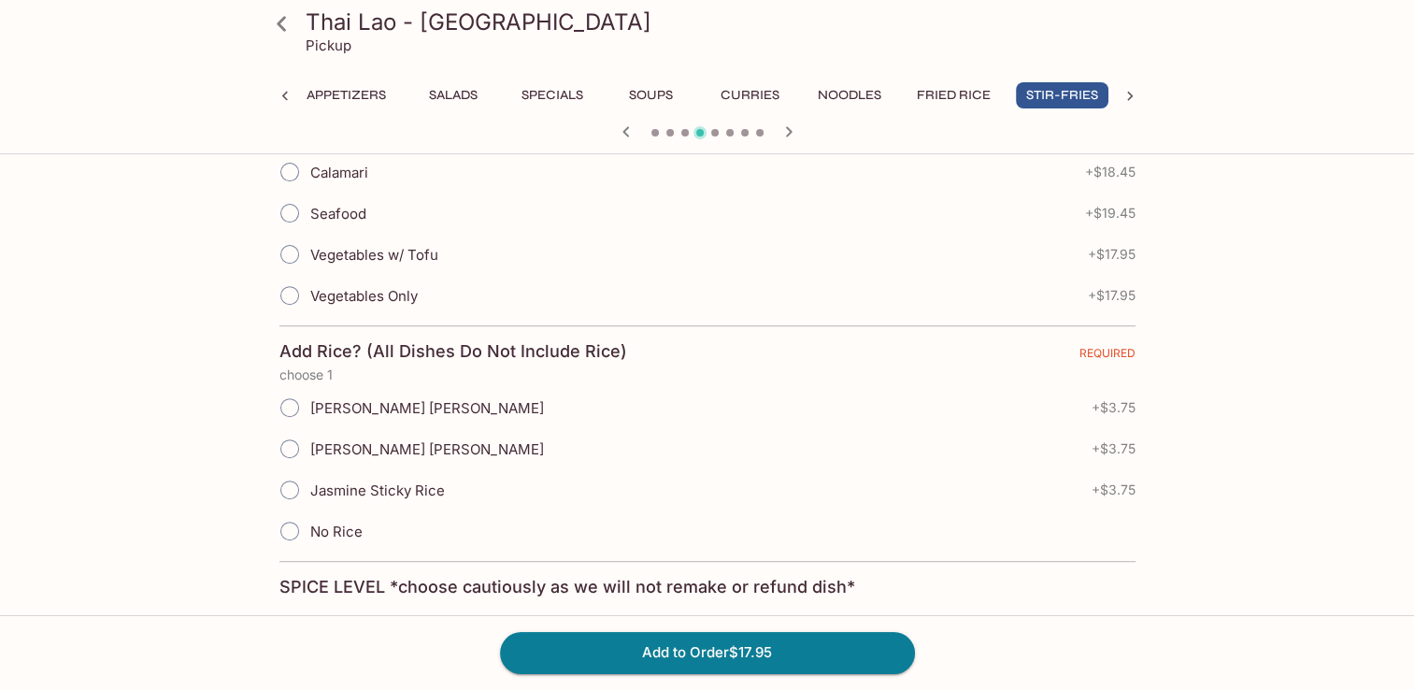
scroll to position [748, 0]
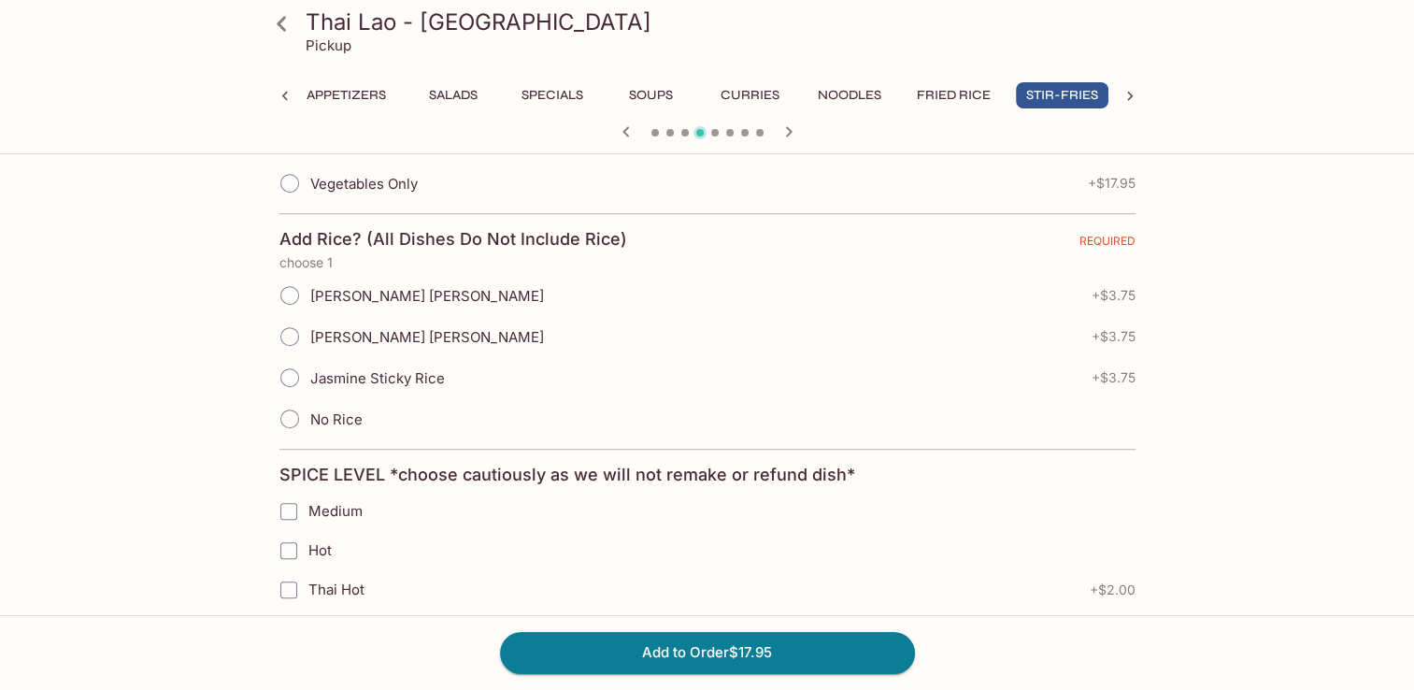
click at [298, 377] on input "Jasmine Sticky Rice" at bounding box center [289, 377] width 39 height 39
radio input "true"
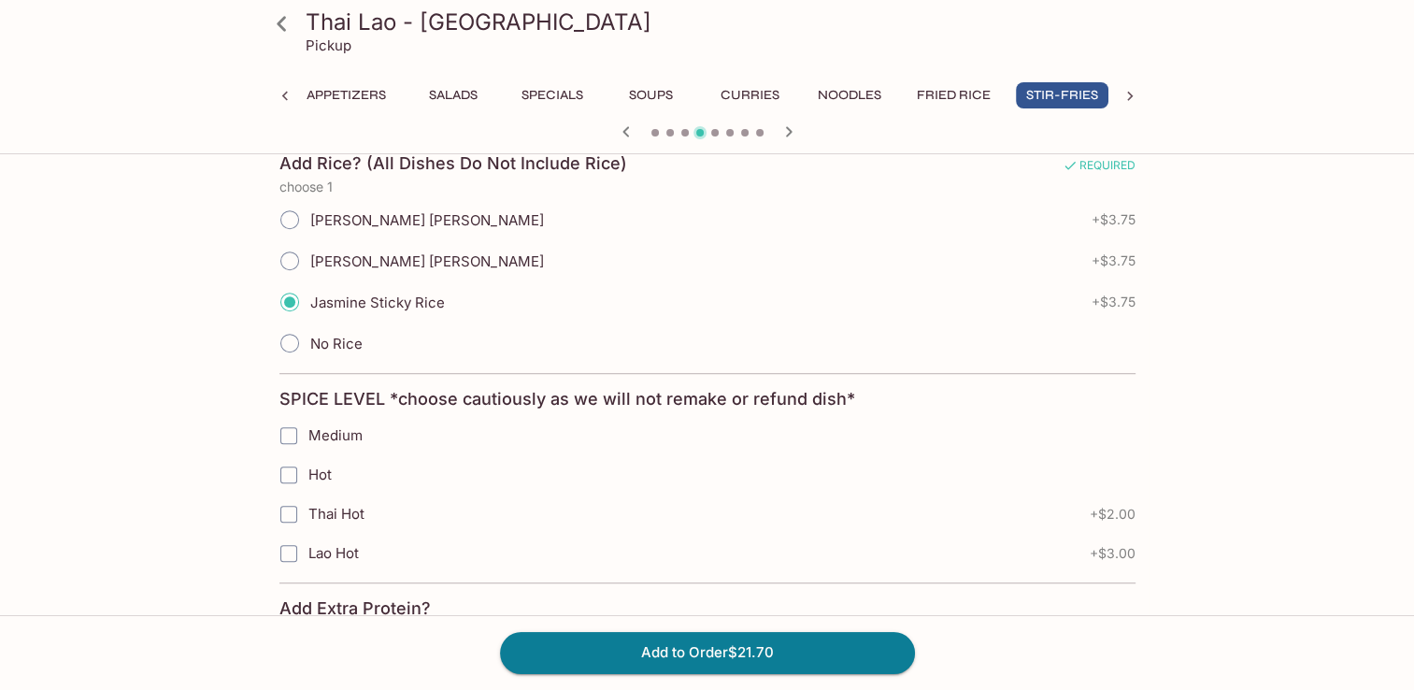
scroll to position [935, 0]
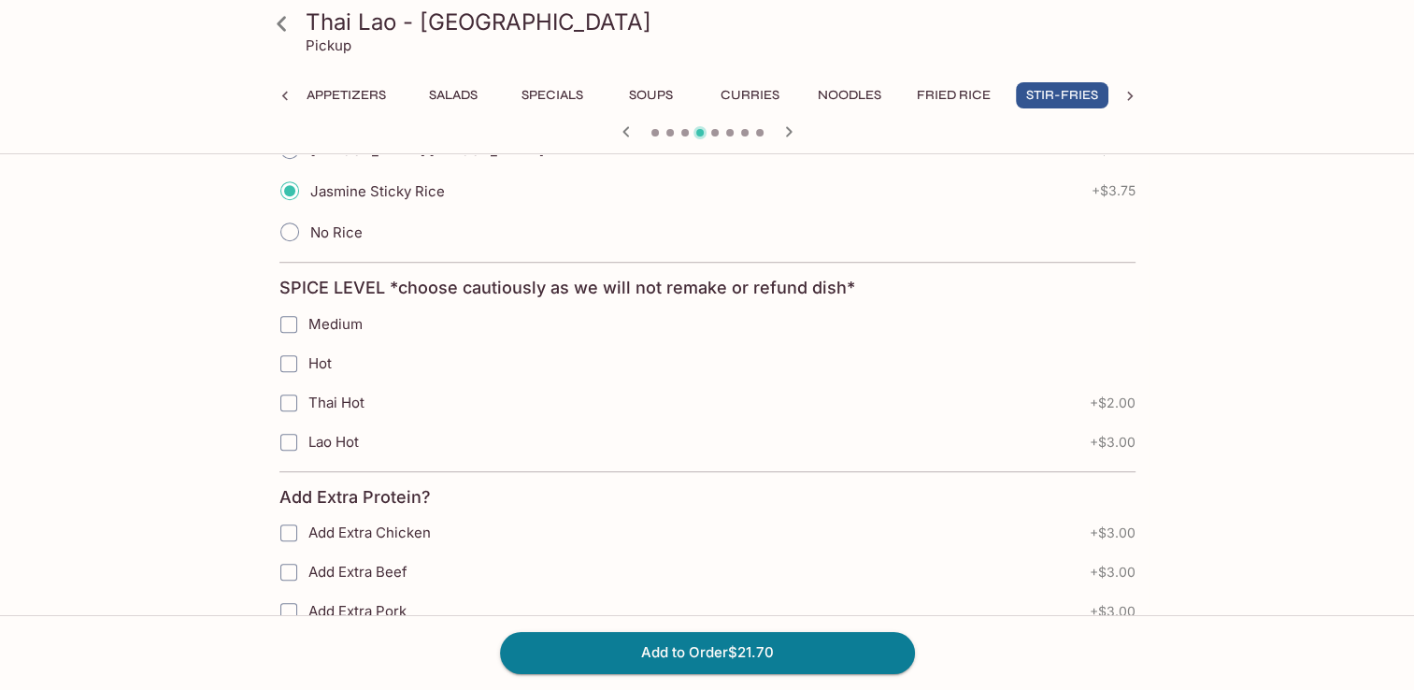
click at [293, 360] on input "Hot" at bounding box center [288, 363] width 37 height 37
checkbox input "true"
click at [766, 663] on button "Add to Order $21.70" at bounding box center [707, 652] width 415 height 41
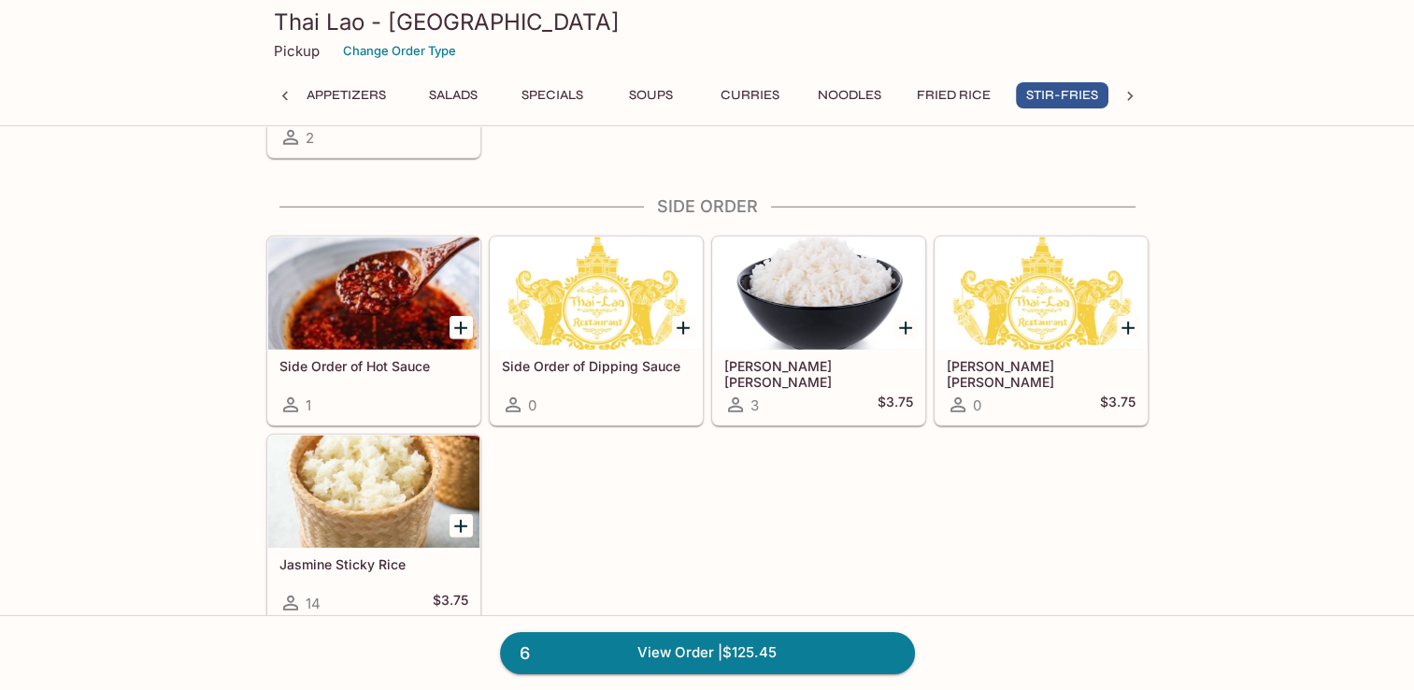
click at [835, 317] on div at bounding box center [818, 293] width 211 height 112
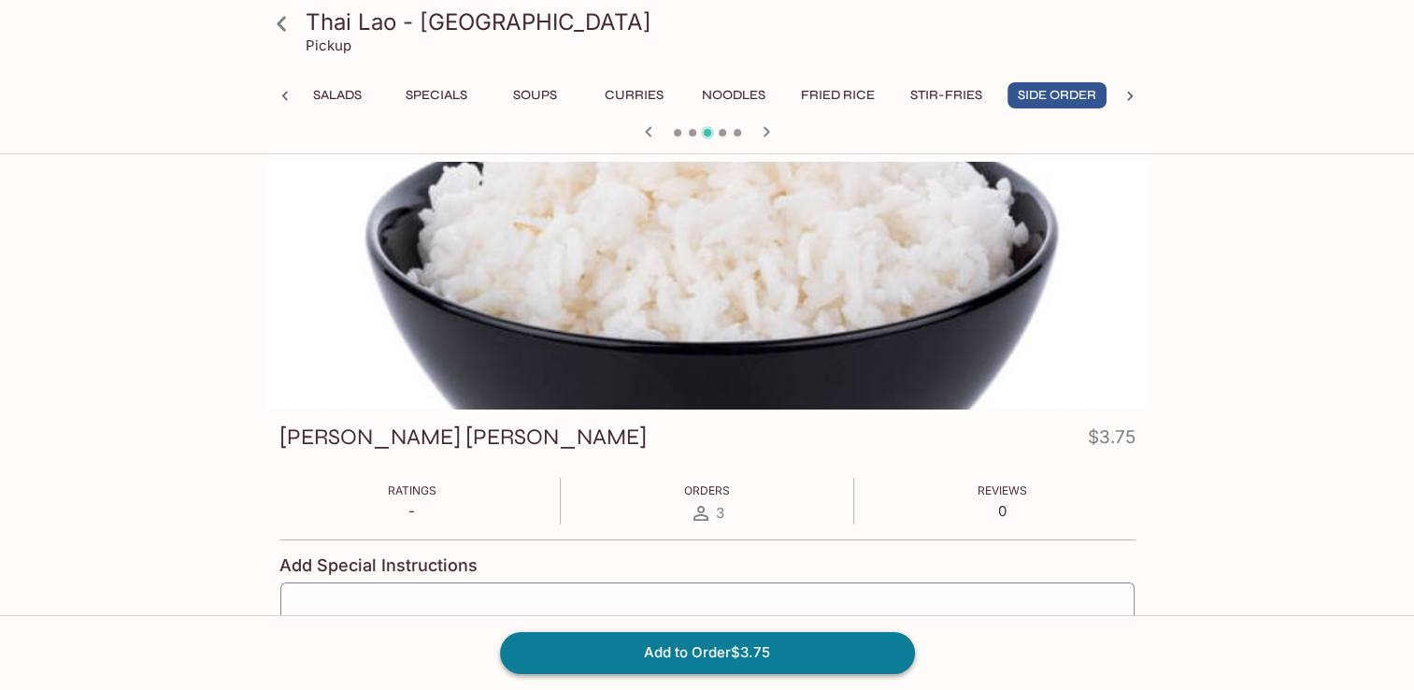
click at [787, 652] on button "Add to Order $3.75" at bounding box center [707, 652] width 415 height 41
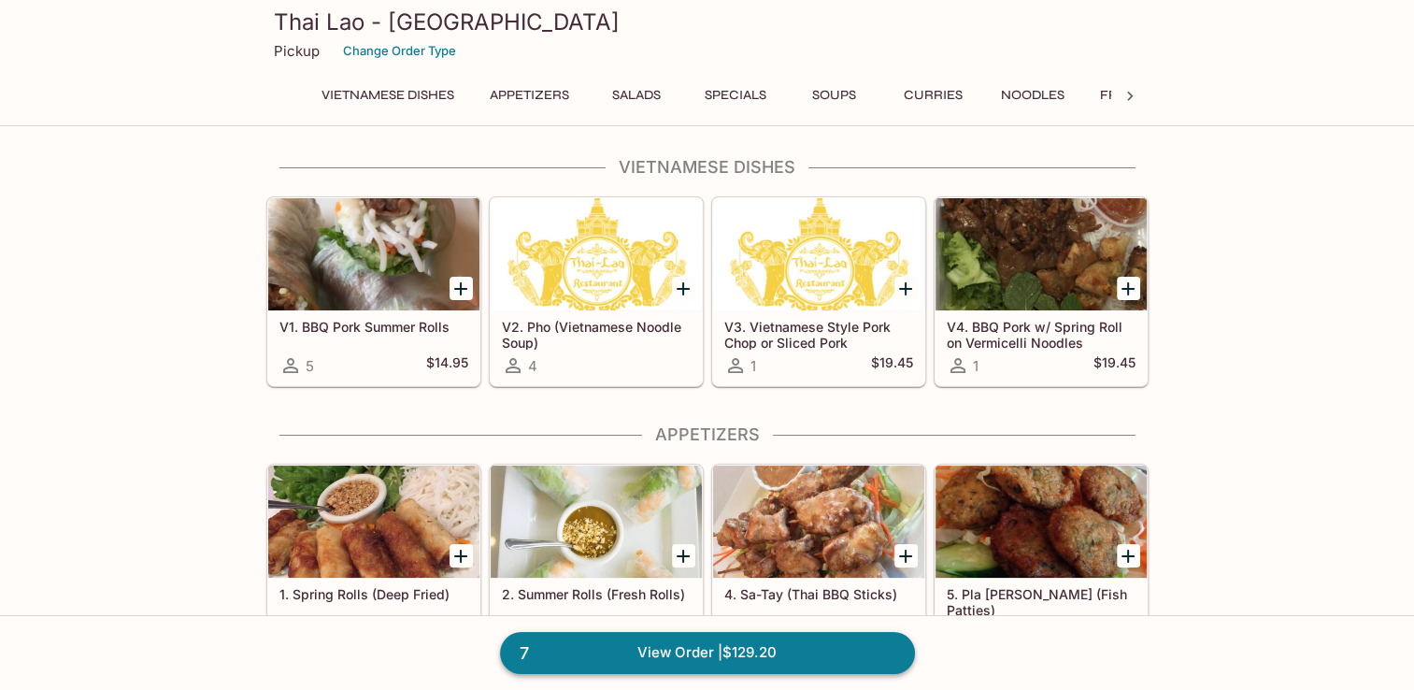
click at [579, 651] on link "7 View Order | $129.20" at bounding box center [707, 652] width 415 height 41
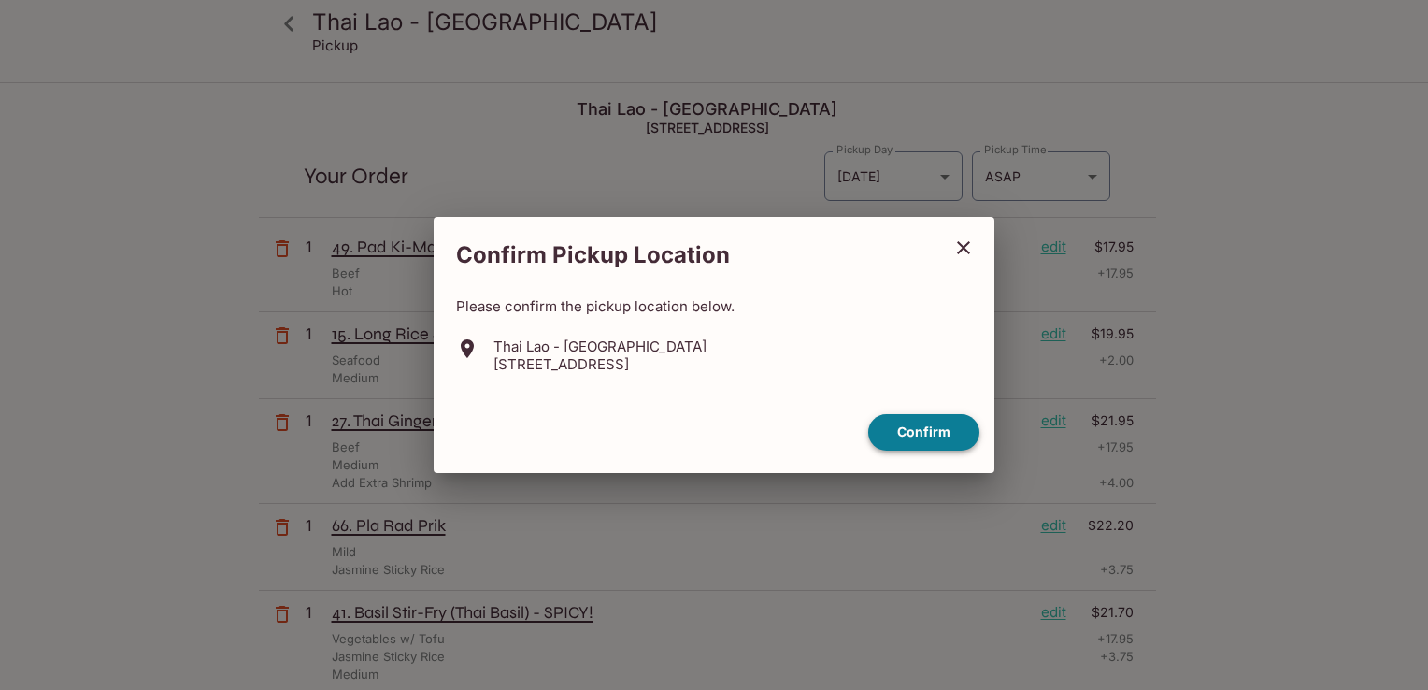
click at [955, 439] on button "Confirm" at bounding box center [923, 432] width 111 height 36
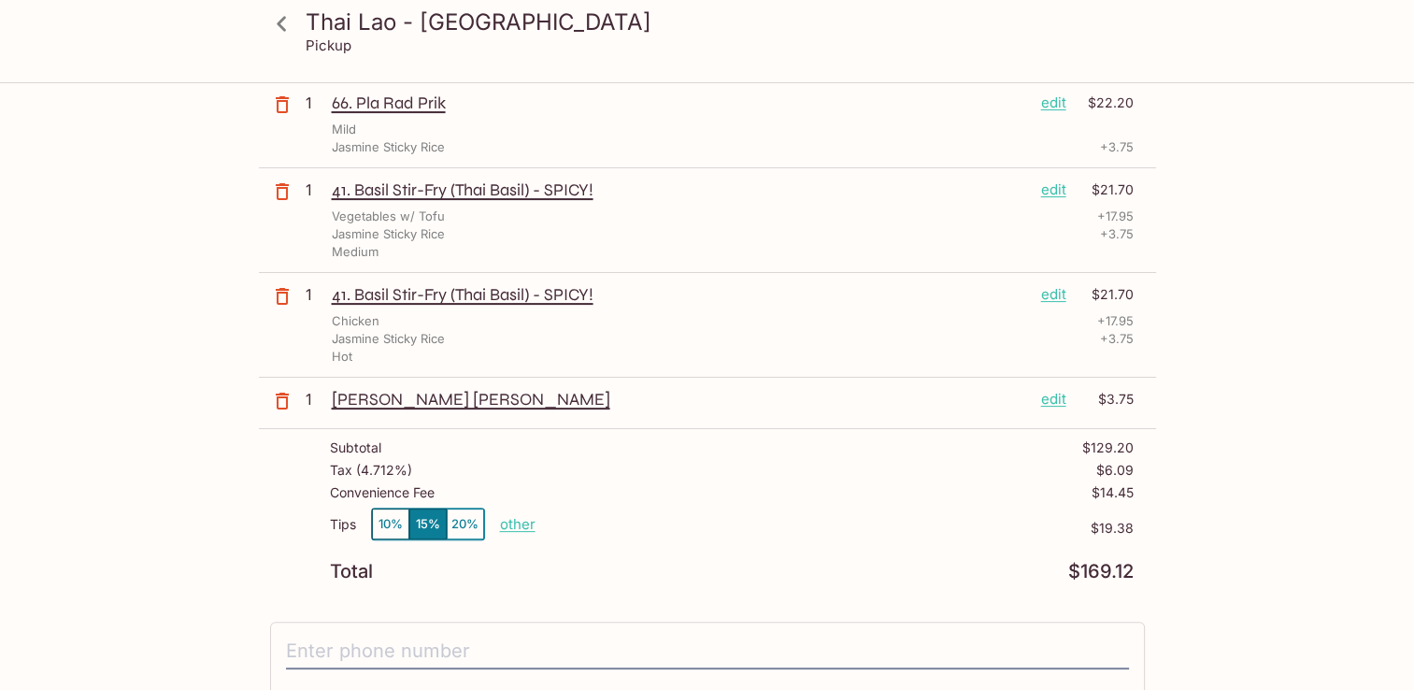
scroll to position [467, 0]
